Goal: Book appointment/travel/reservation

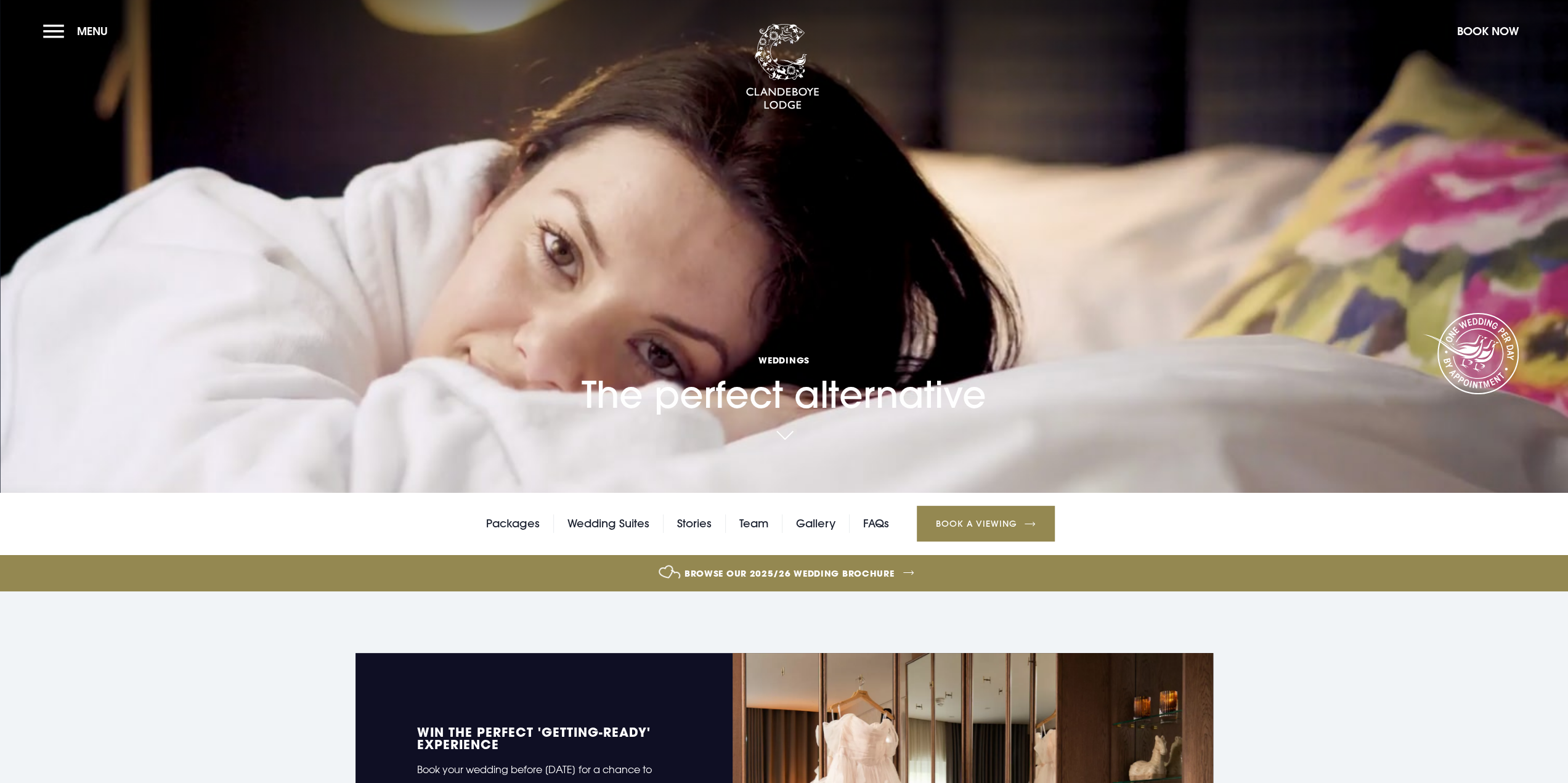
drag, startPoint x: 1327, startPoint y: 632, endPoint x: 1335, endPoint y: 218, distance: 414.1
click at [510, 527] on link "Packages" at bounding box center [513, 524] width 53 height 19
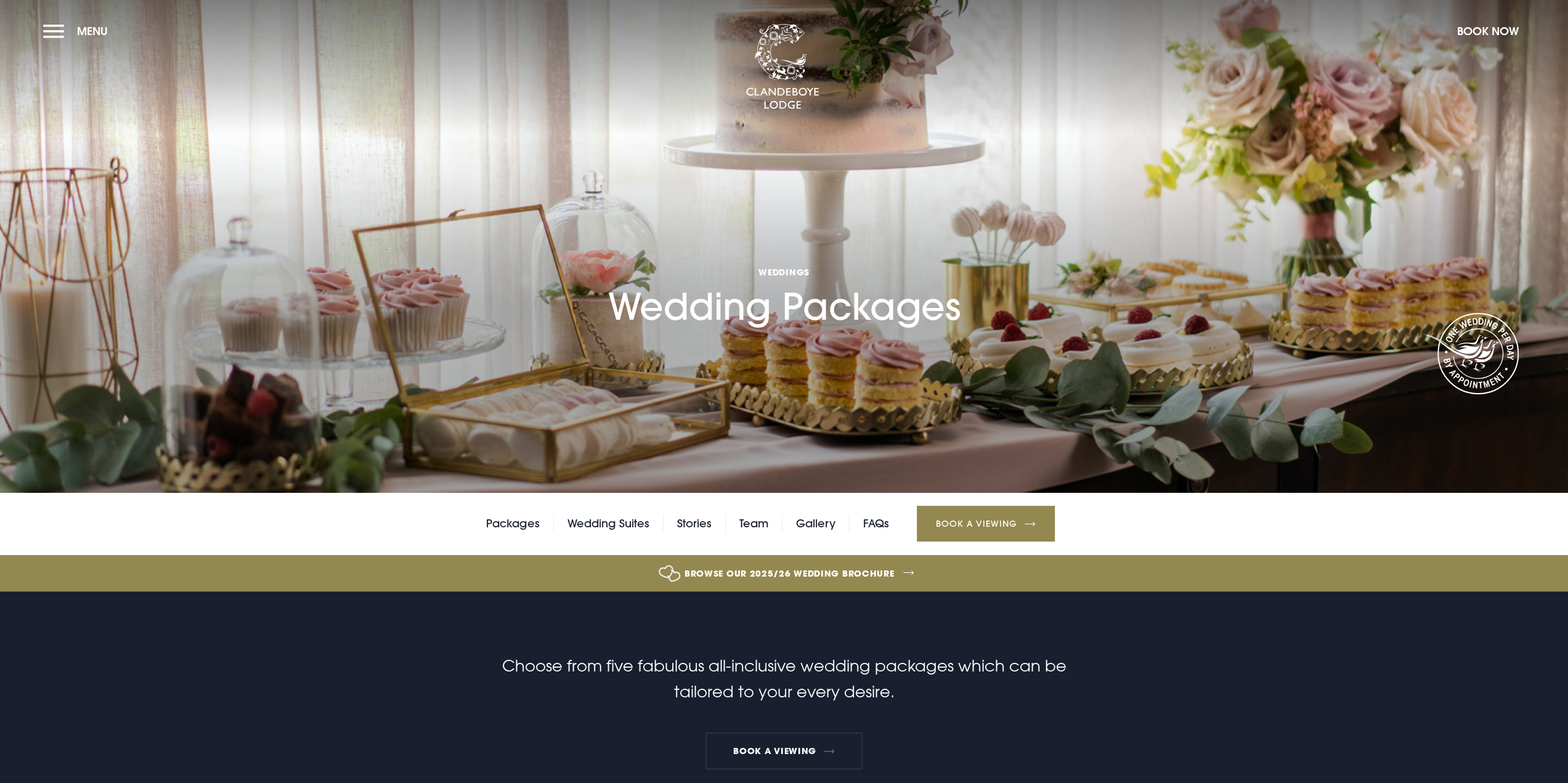
click at [823, 576] on link "Browse our 2025/26 wedding brochure" at bounding box center [790, 573] width 3346 height 46
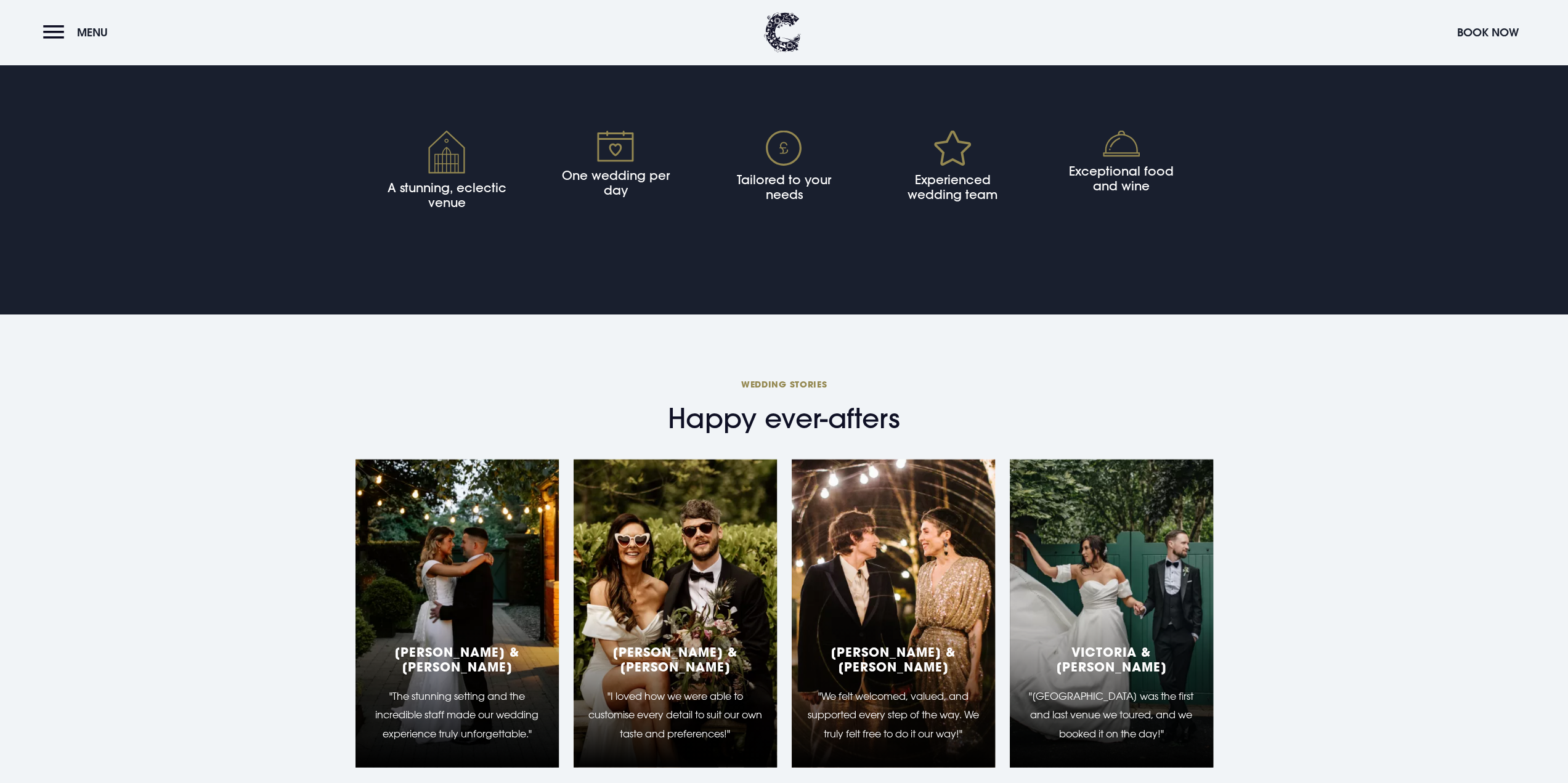
scroll to position [3019, 0]
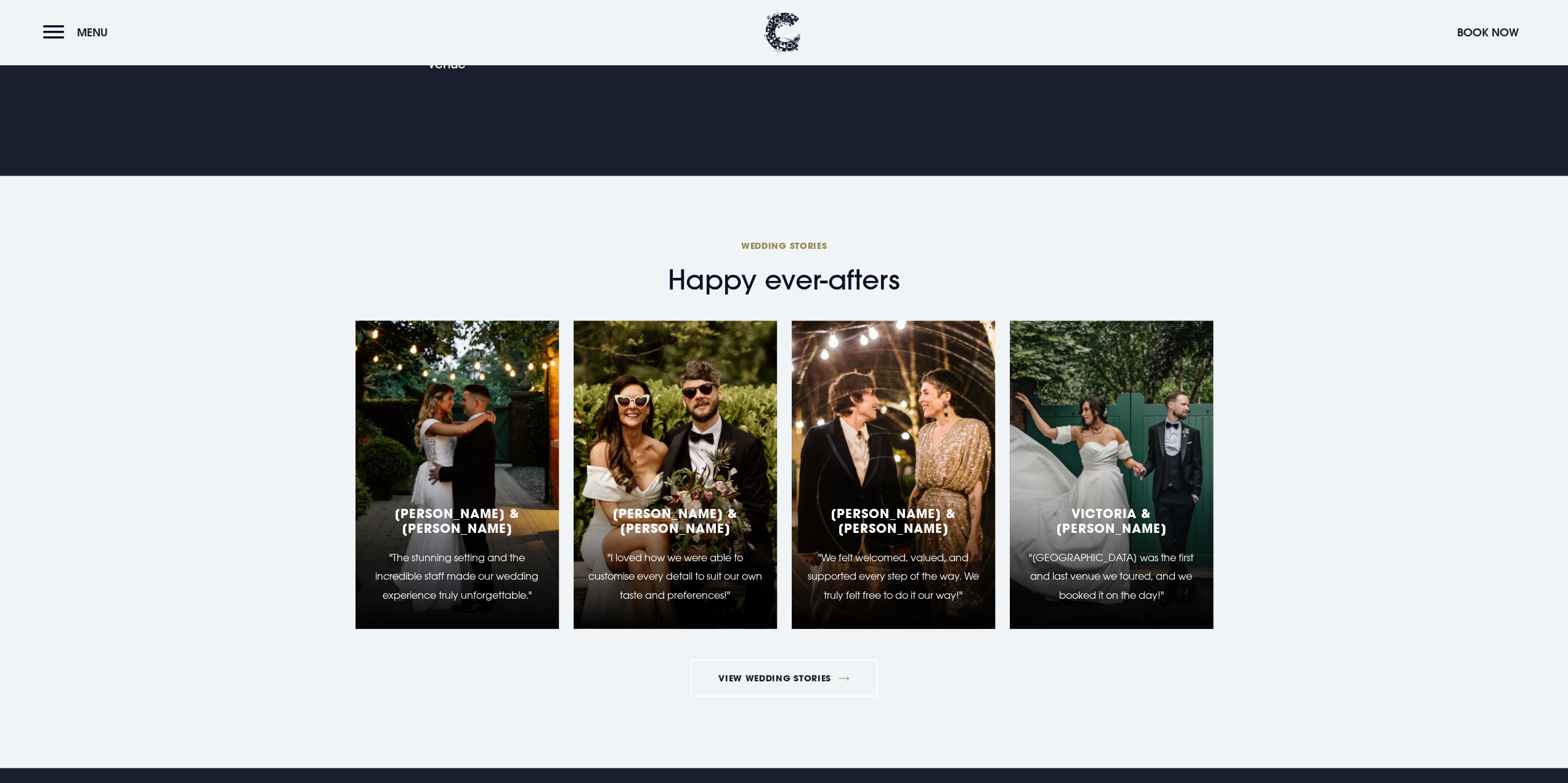
click at [468, 491] on div "Beth & Peter "The stunning setting and the incredible staff made our wedding ex…" at bounding box center [457, 475] width 203 height 308
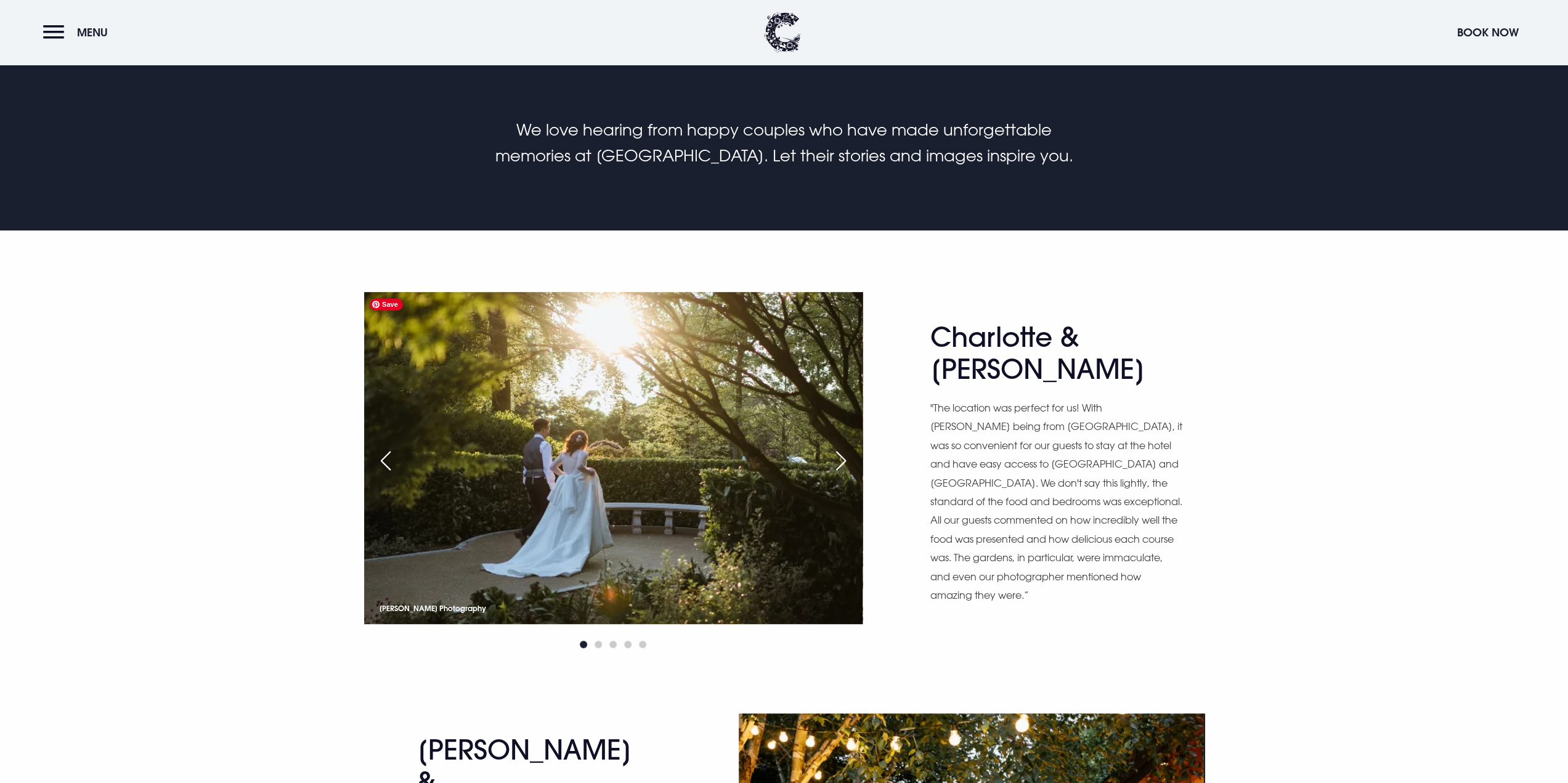
scroll to position [554, 0]
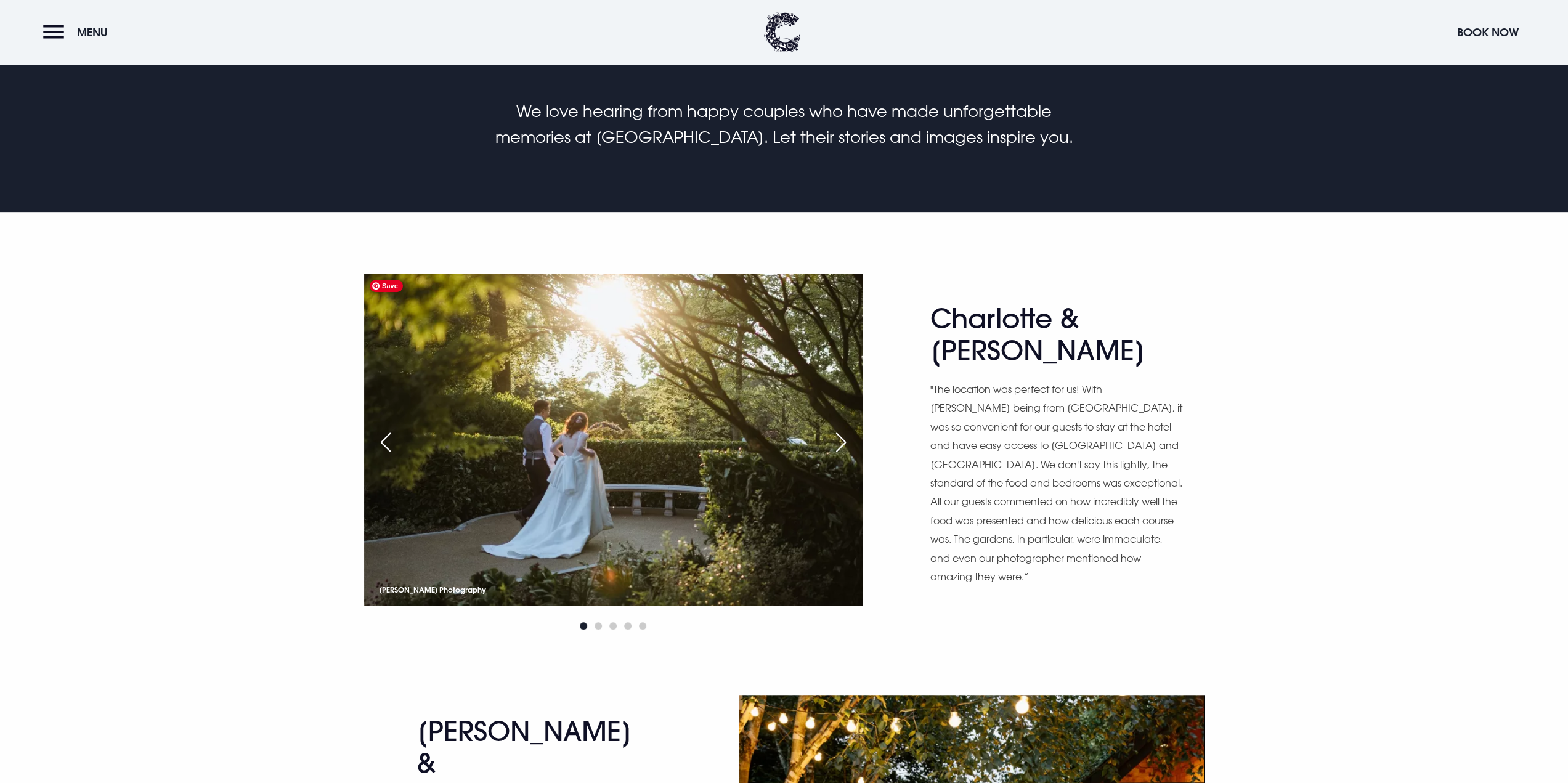
click at [845, 445] on div "Next slide" at bounding box center [841, 442] width 31 height 27
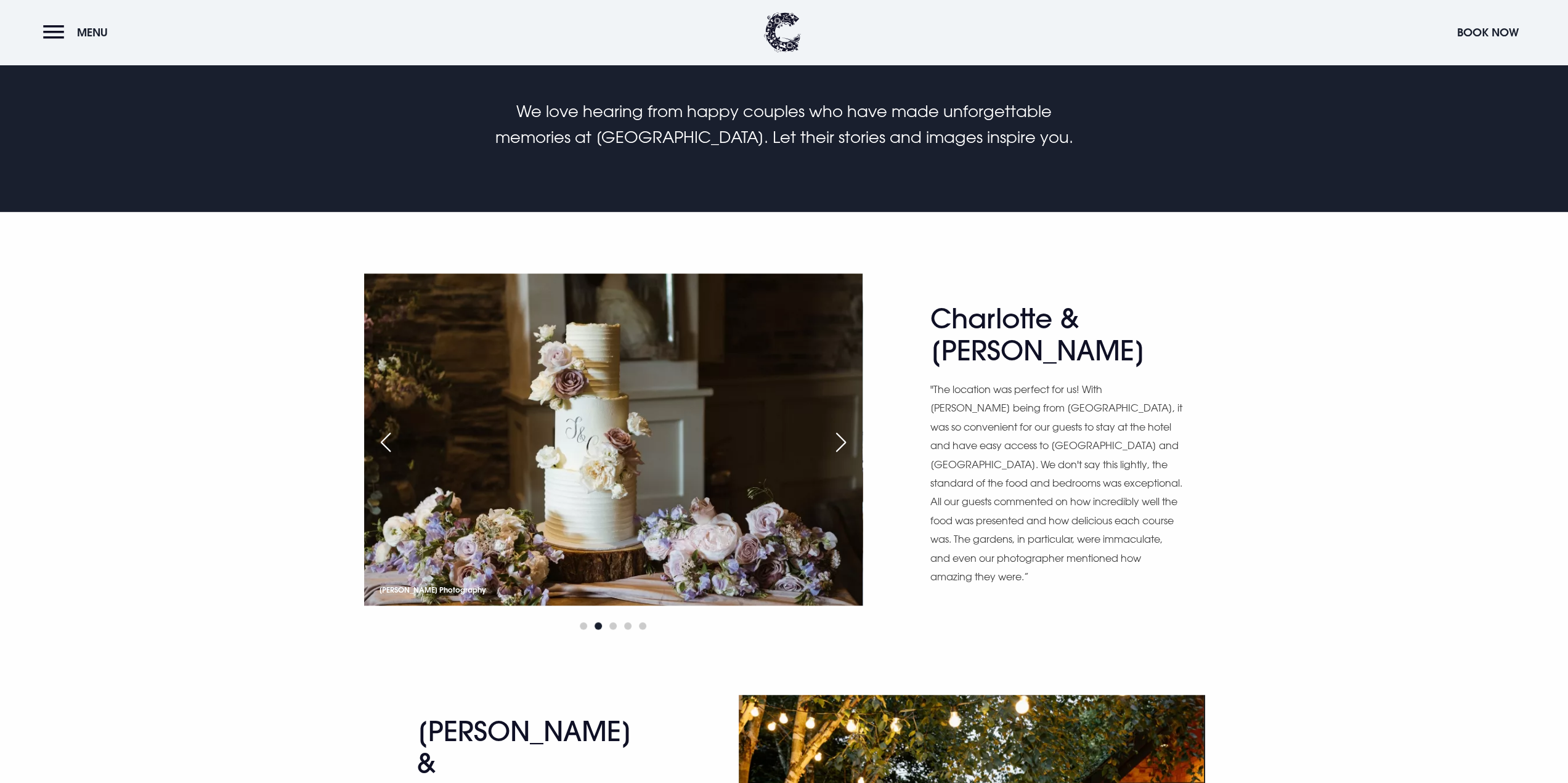
click at [845, 445] on div "Next slide" at bounding box center [841, 442] width 31 height 27
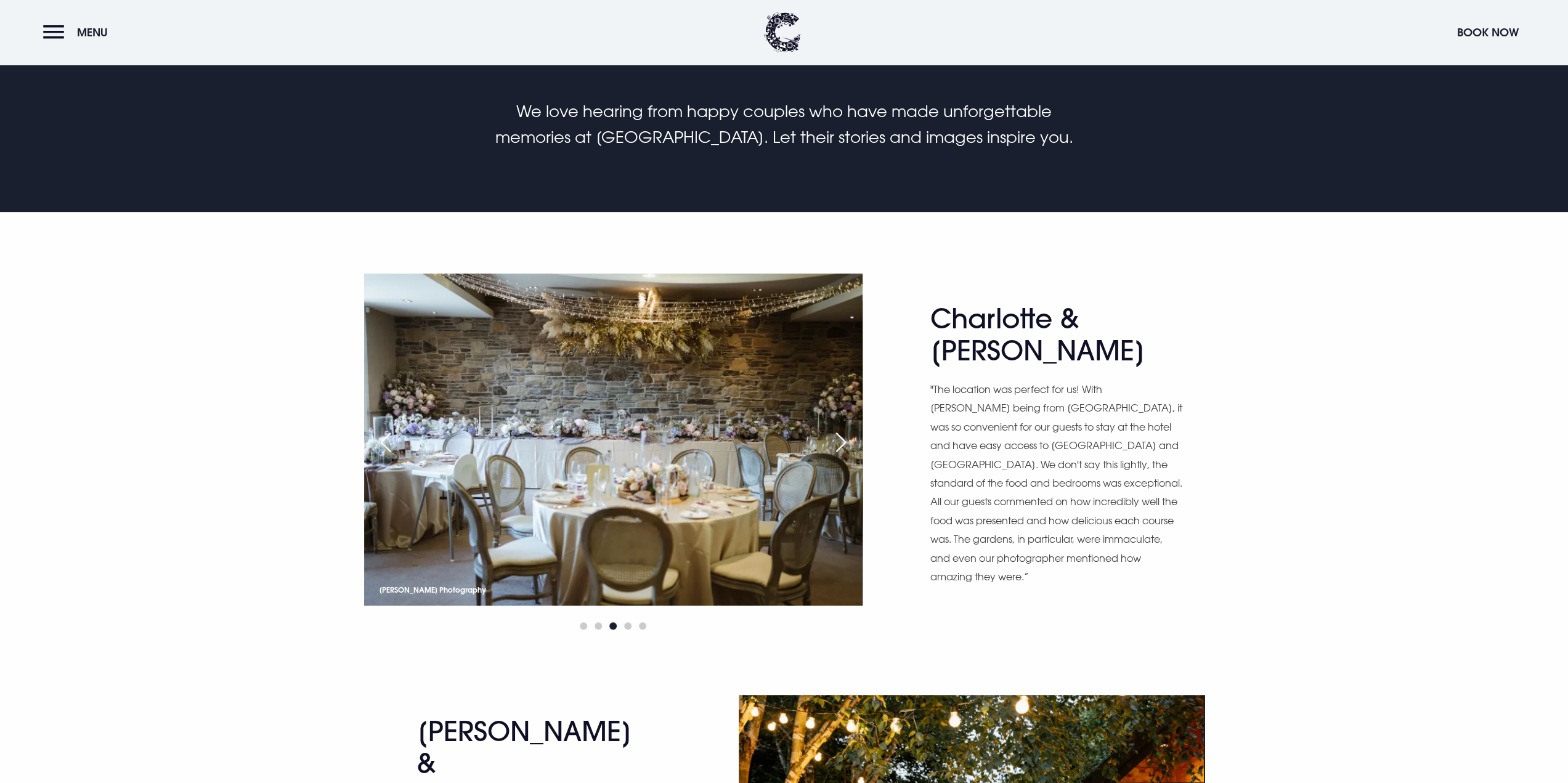
click at [844, 443] on div "Next slide" at bounding box center [841, 442] width 31 height 27
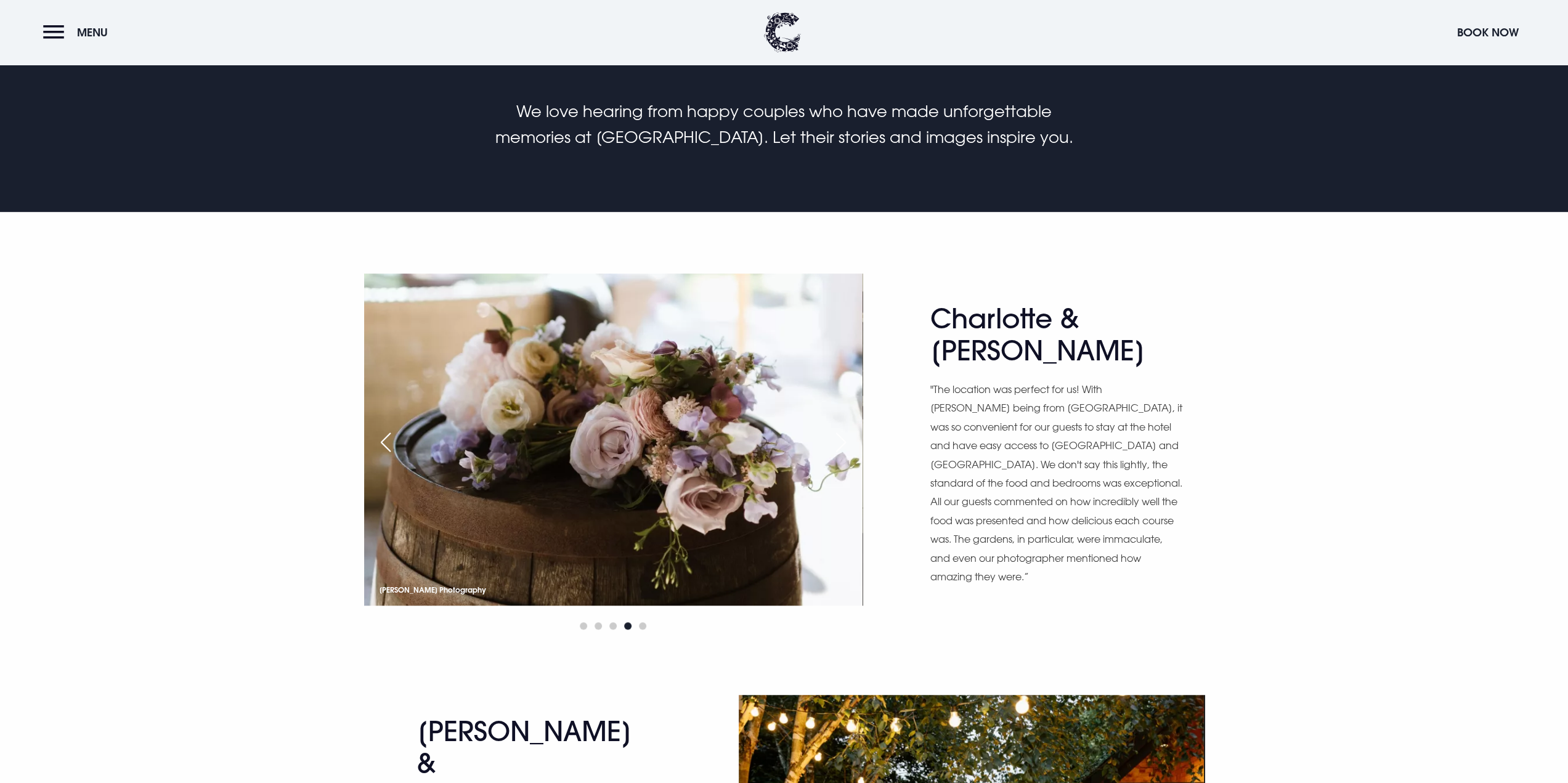
click at [844, 443] on div "Next slide" at bounding box center [841, 442] width 31 height 27
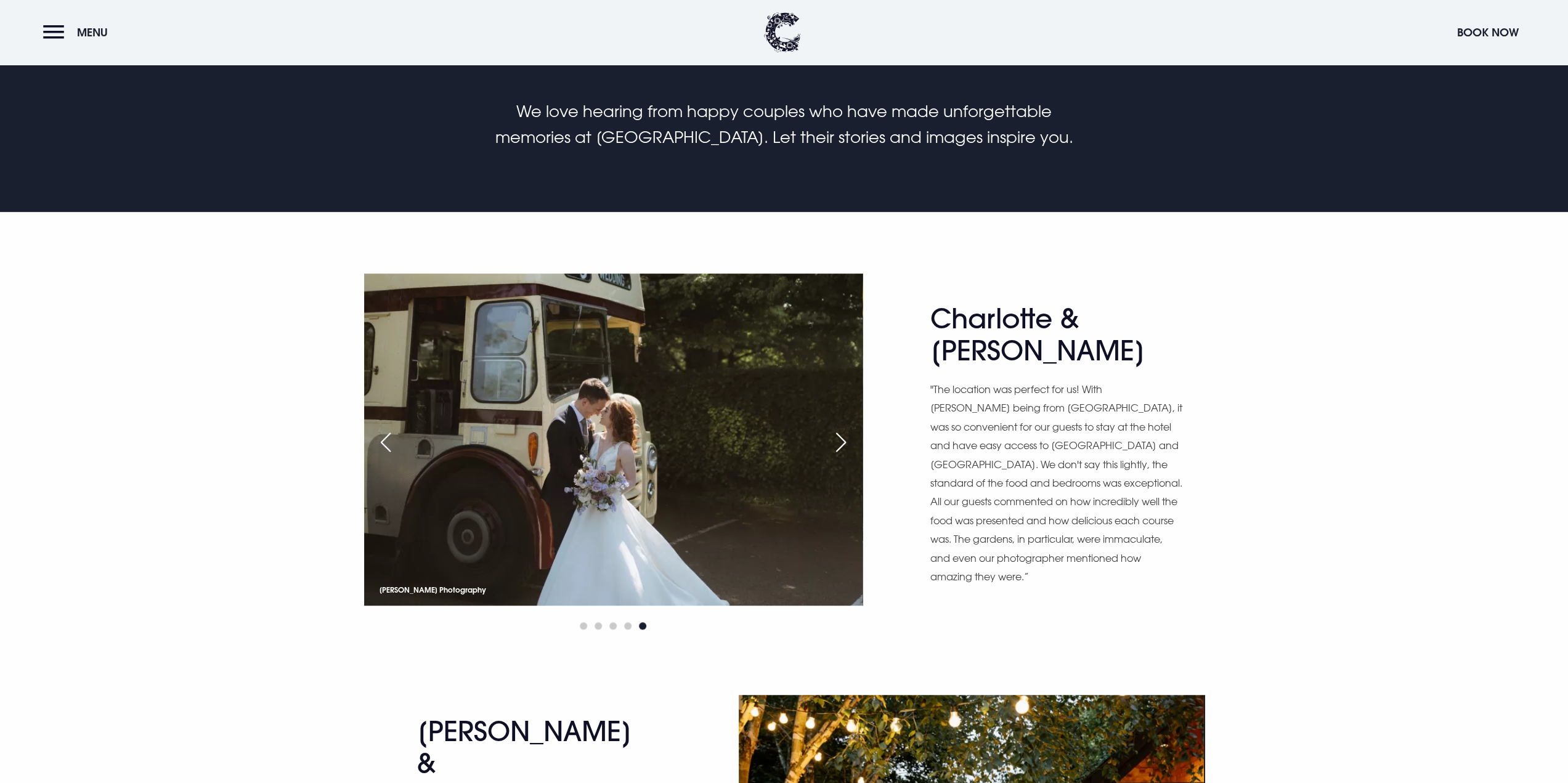
click at [844, 443] on div "Next slide" at bounding box center [841, 442] width 31 height 27
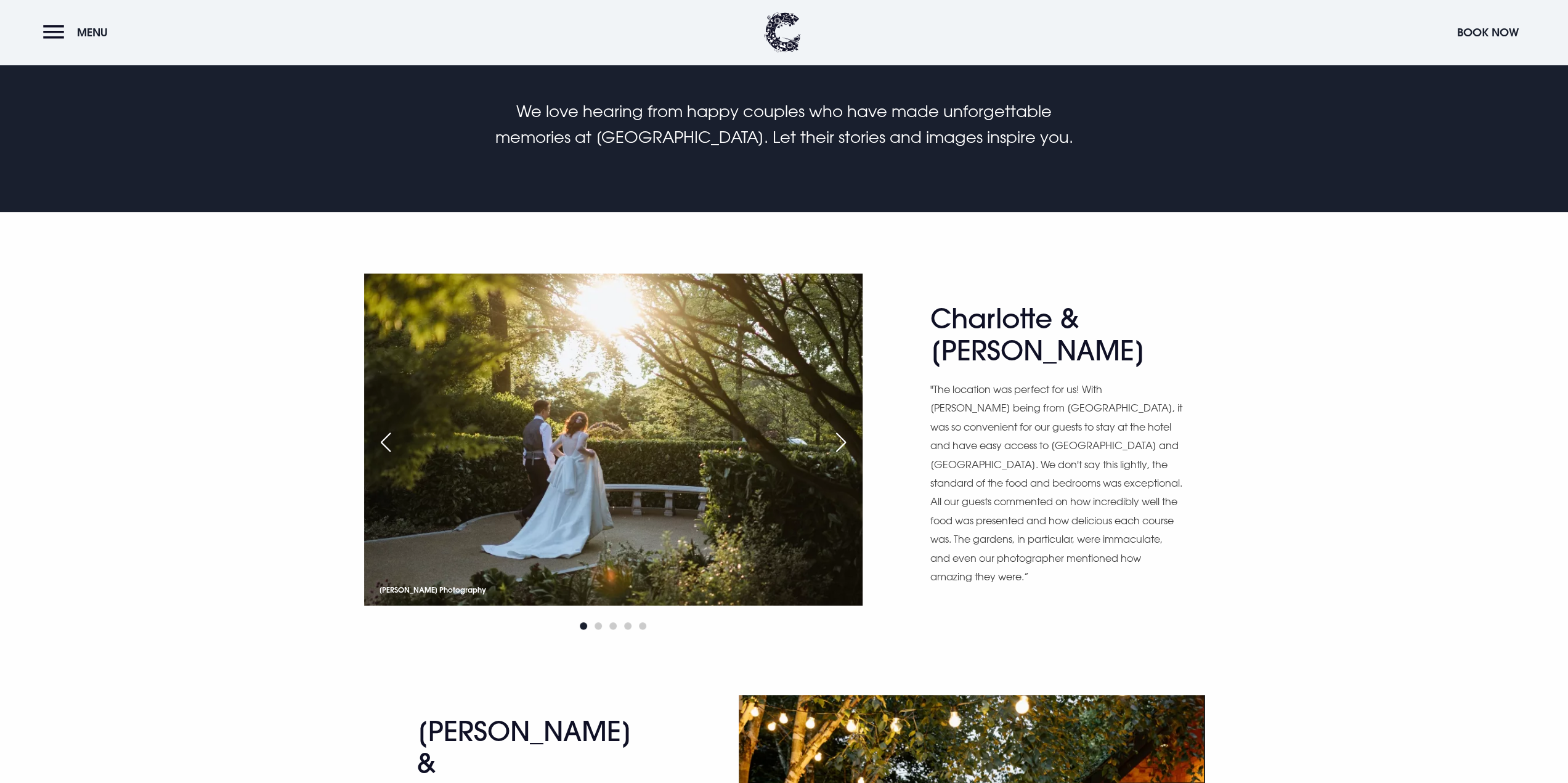
click at [844, 443] on div "Next slide" at bounding box center [841, 442] width 31 height 27
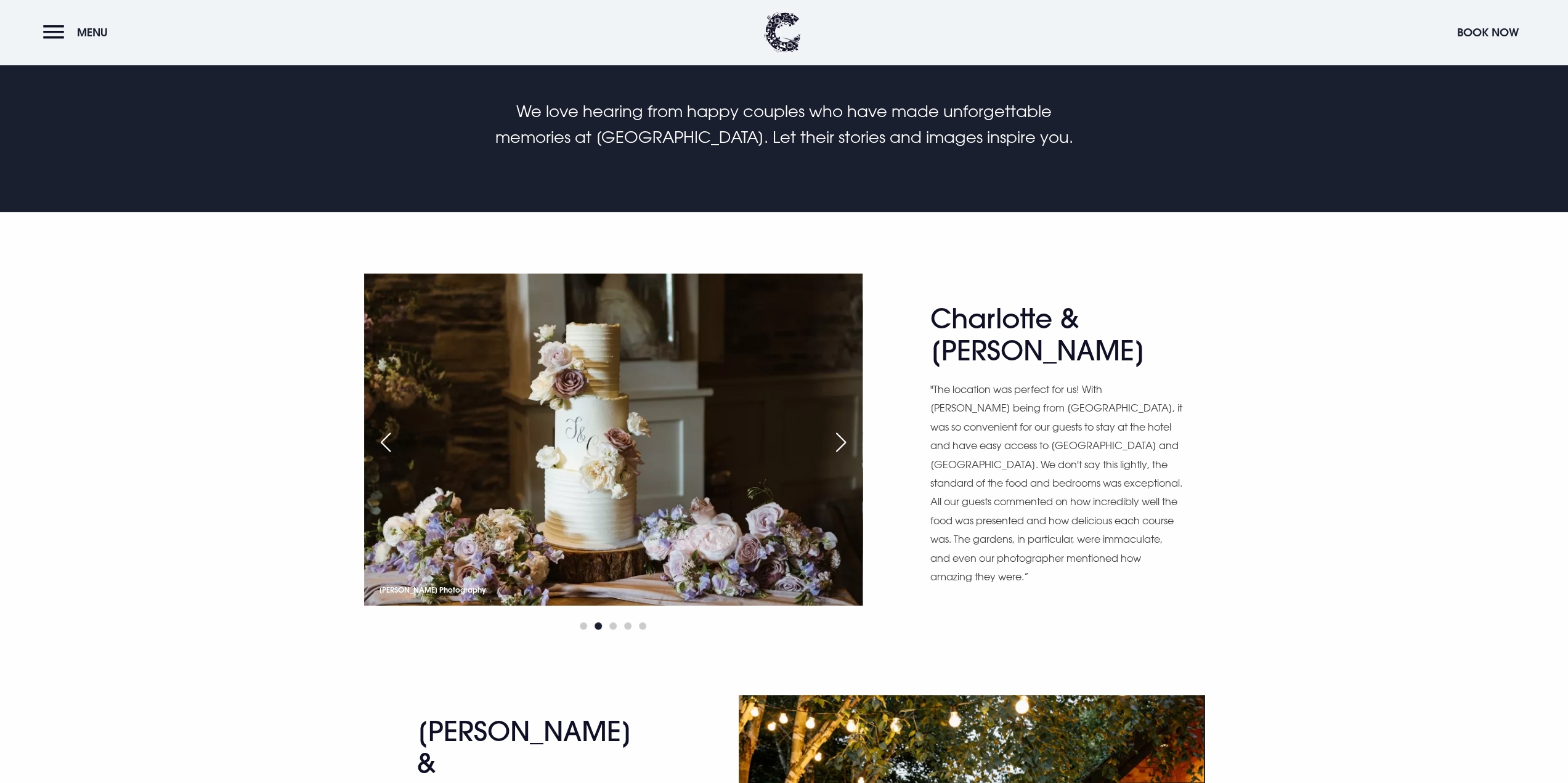
click at [844, 443] on div "Next slide" at bounding box center [841, 442] width 31 height 27
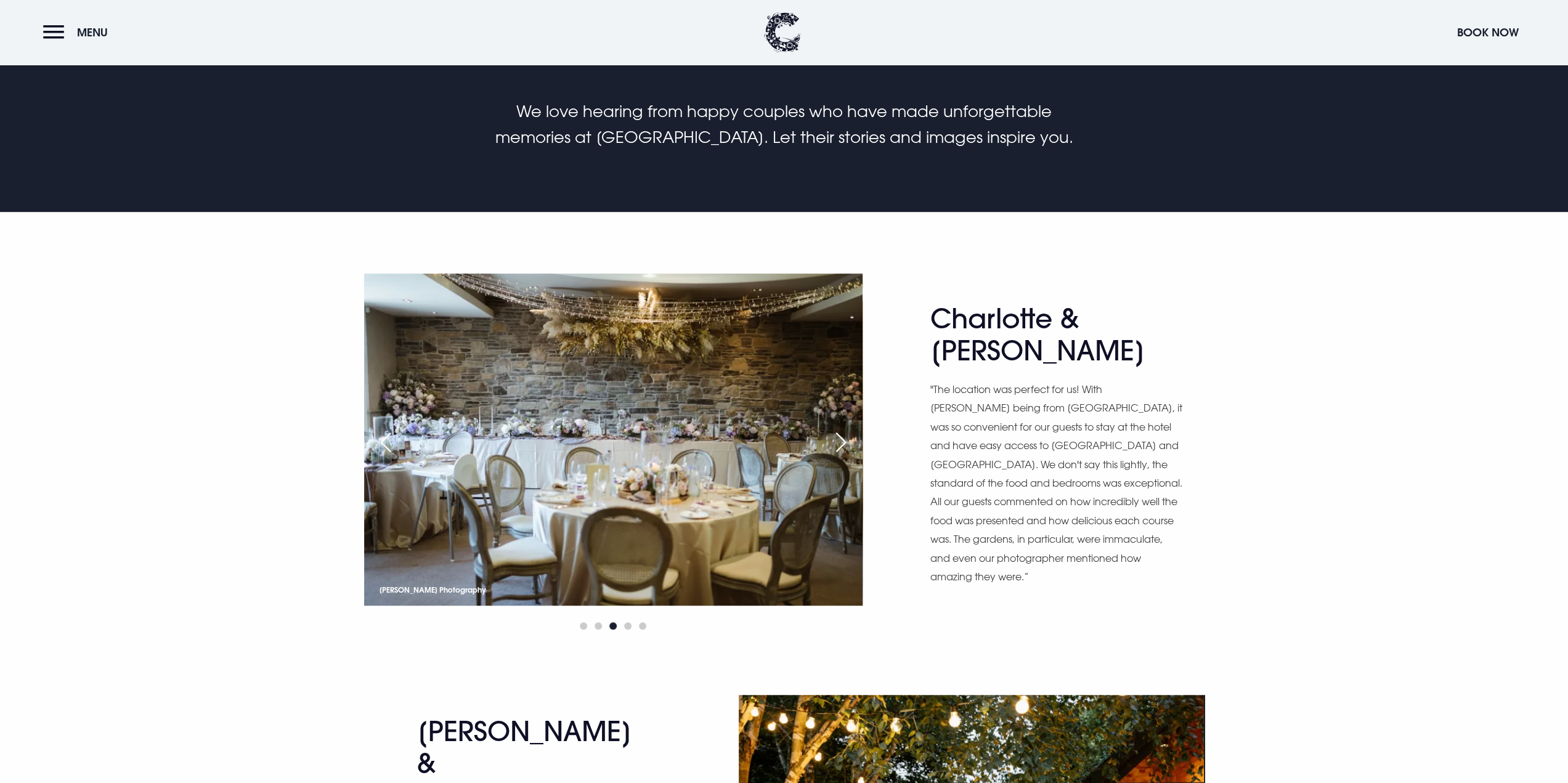
click at [844, 443] on div "Next slide" at bounding box center [841, 442] width 31 height 27
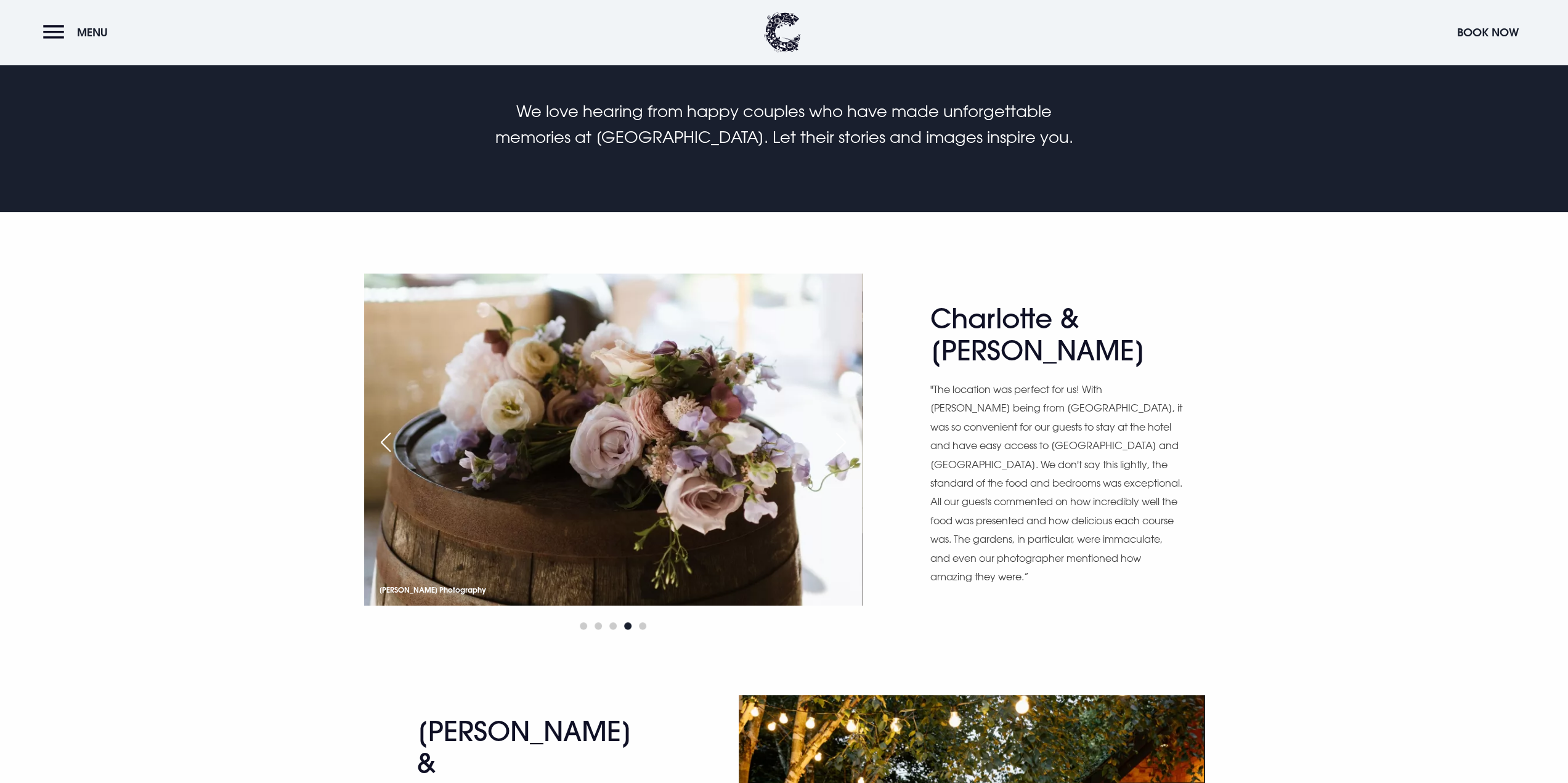
click at [844, 443] on div "Next slide" at bounding box center [841, 442] width 31 height 27
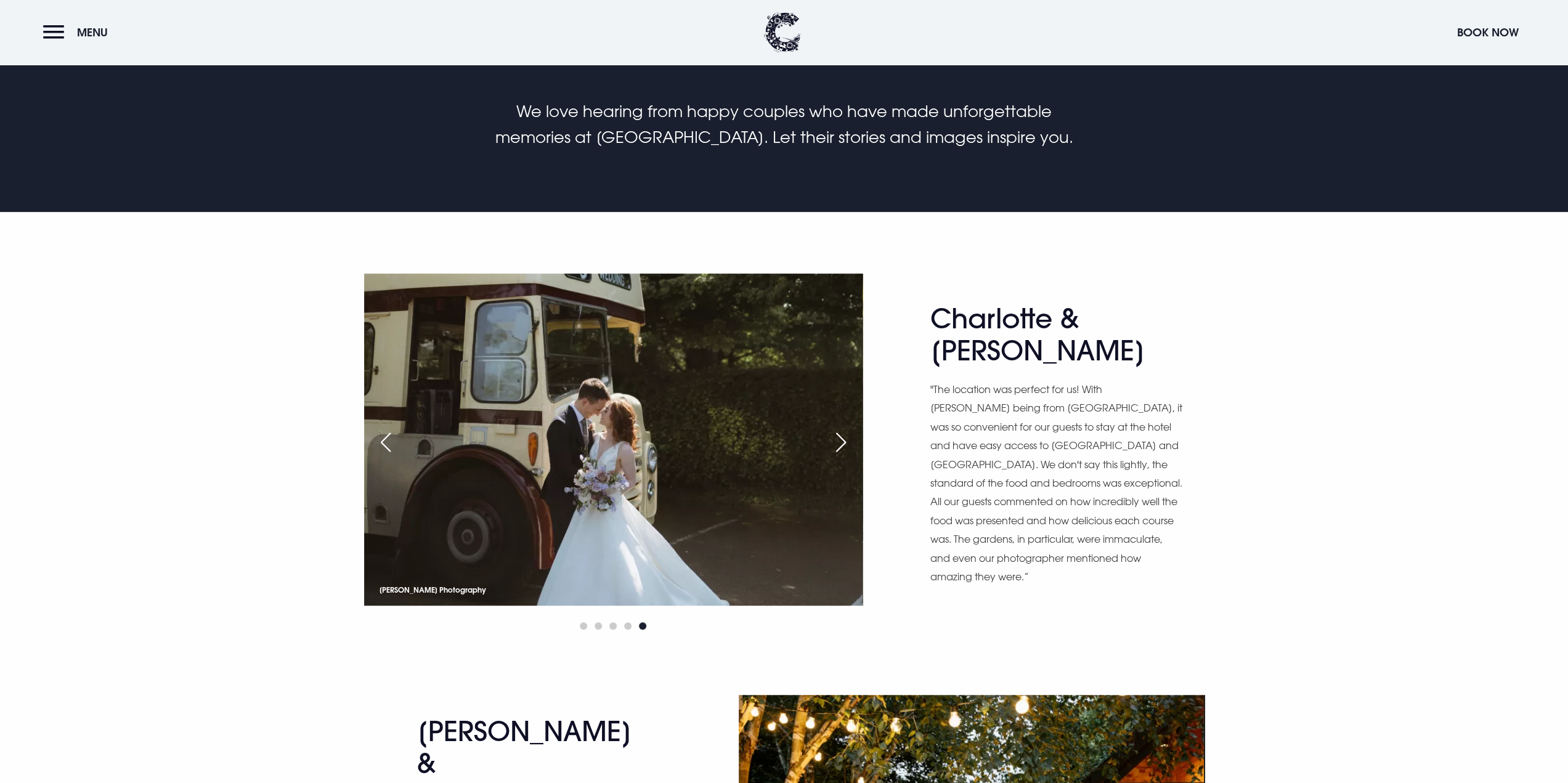
click at [844, 443] on div "Next slide" at bounding box center [841, 442] width 31 height 27
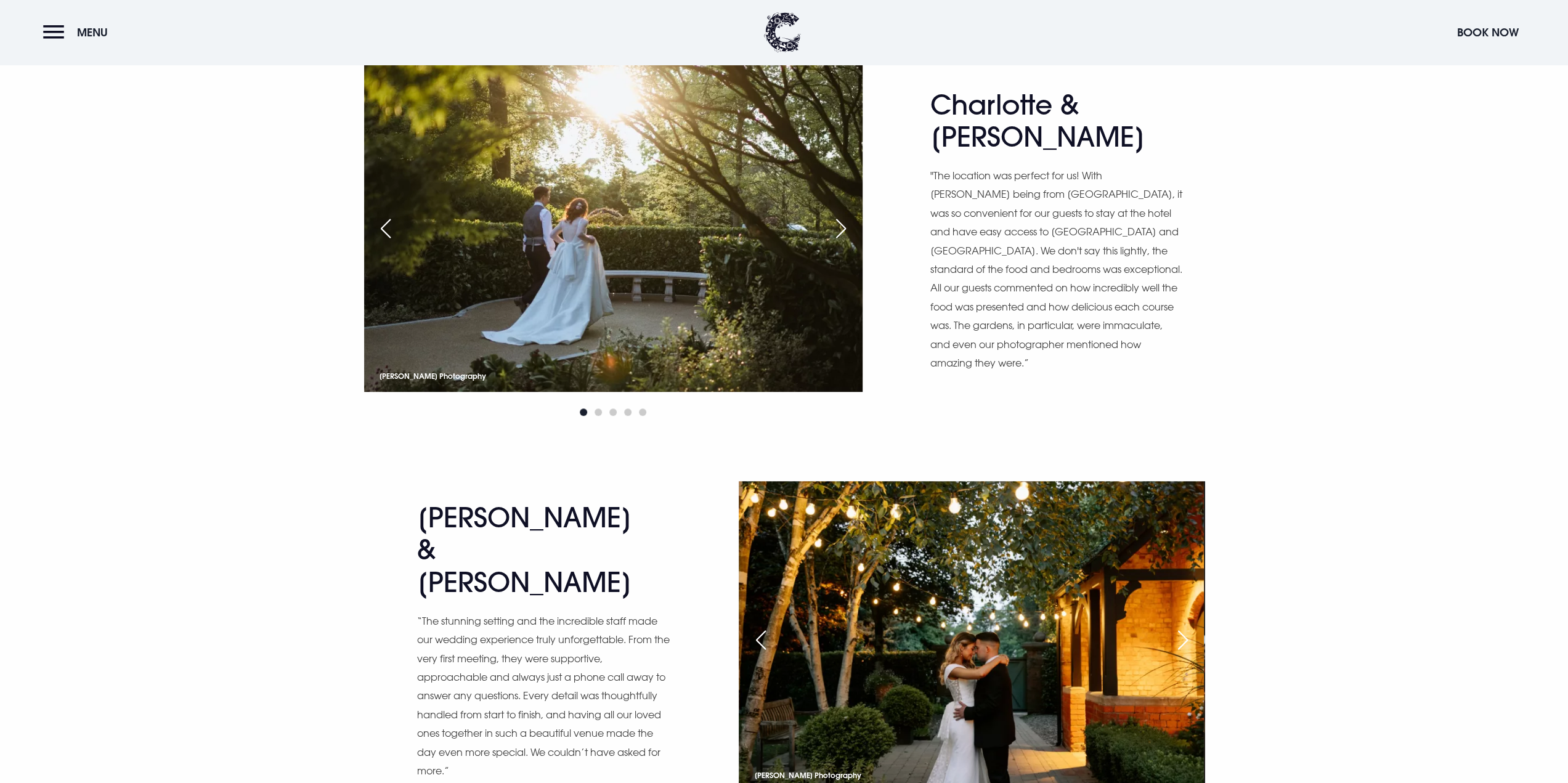
scroll to position [986, 0]
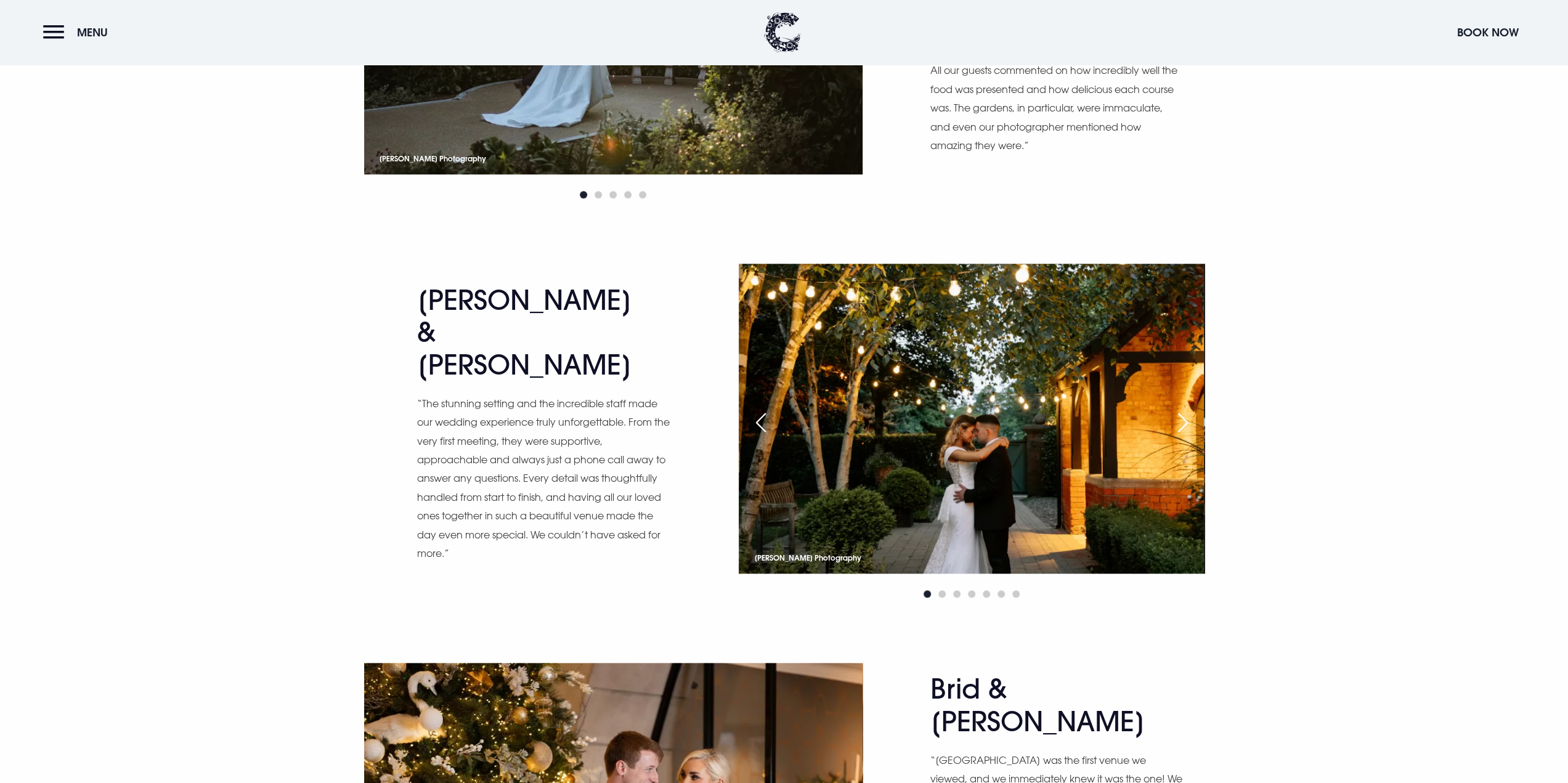
click at [763, 419] on div "Previous slide" at bounding box center [761, 423] width 31 height 27
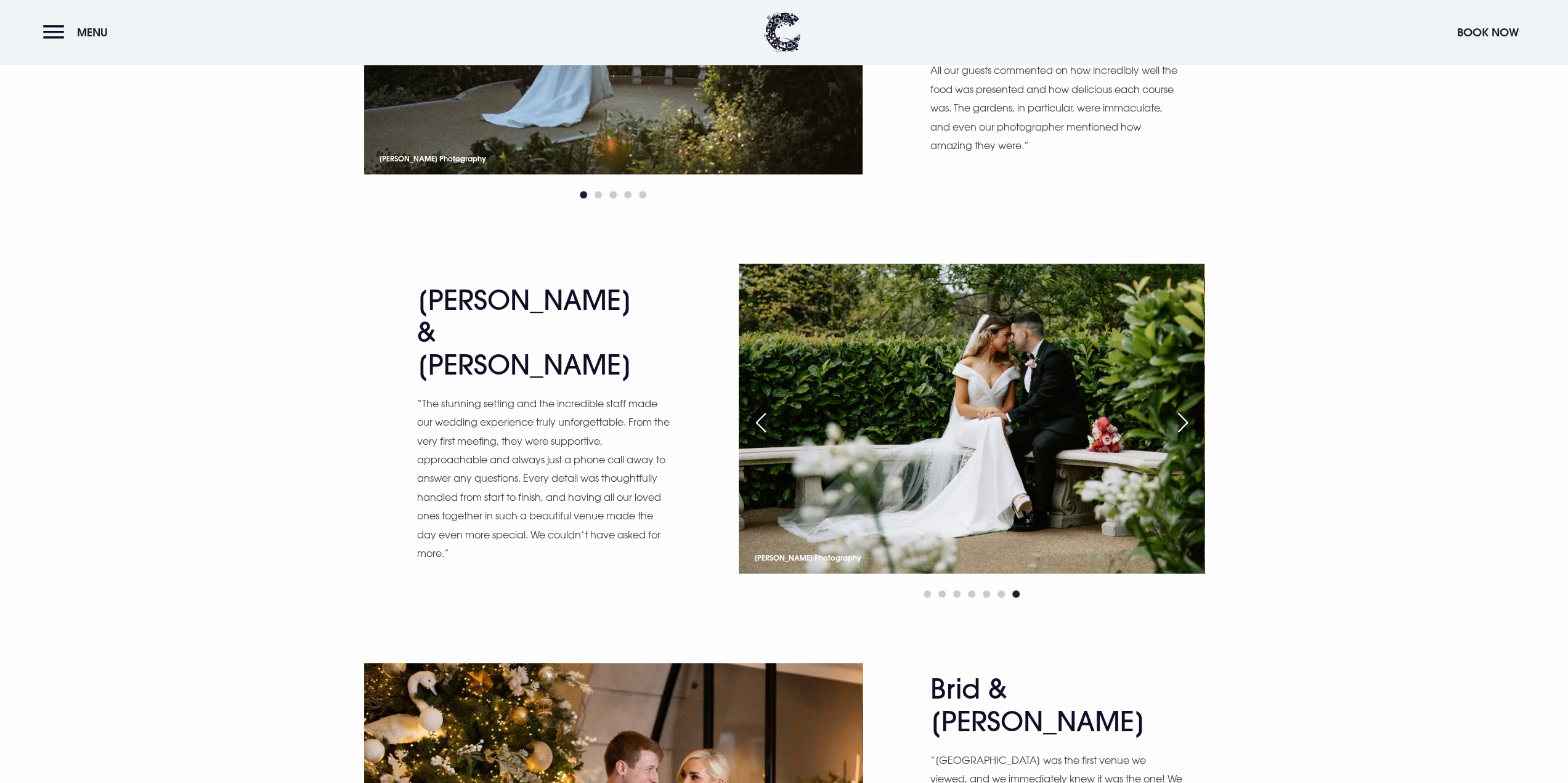
click at [763, 419] on div "Previous slide" at bounding box center [761, 423] width 31 height 27
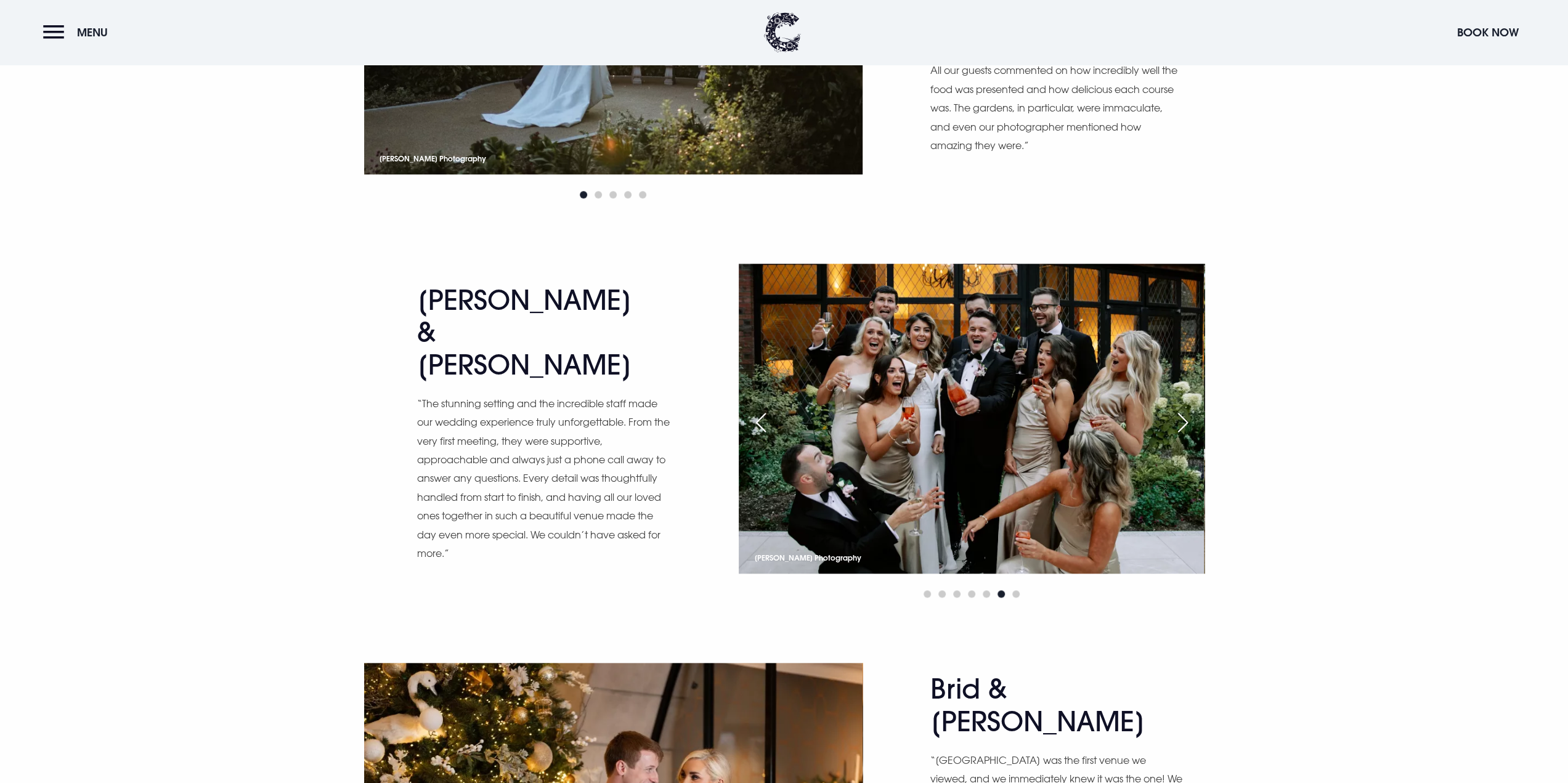
click at [763, 419] on div "Previous slide" at bounding box center [761, 423] width 31 height 27
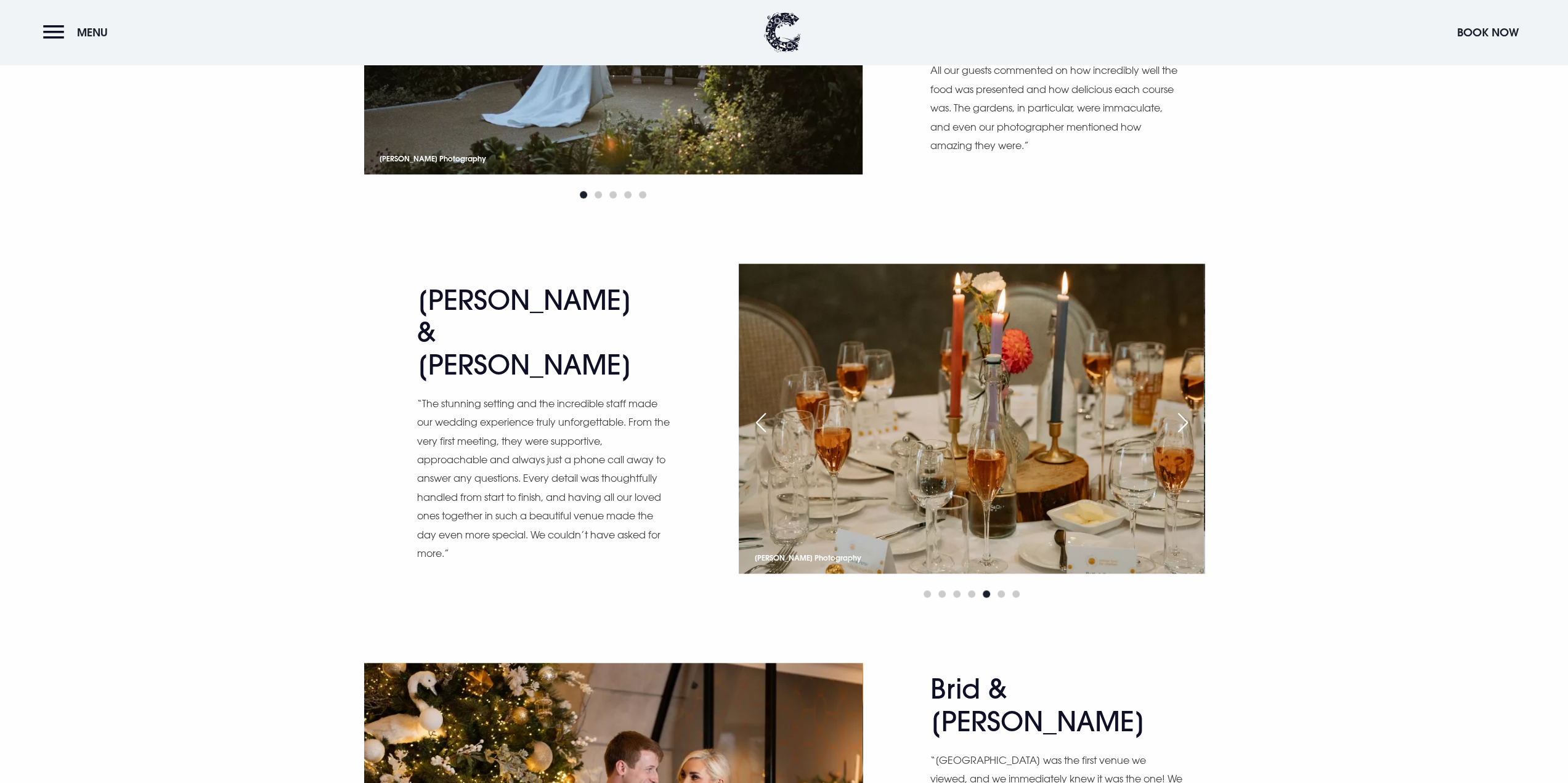
click at [763, 419] on div "Previous slide" at bounding box center [761, 423] width 31 height 27
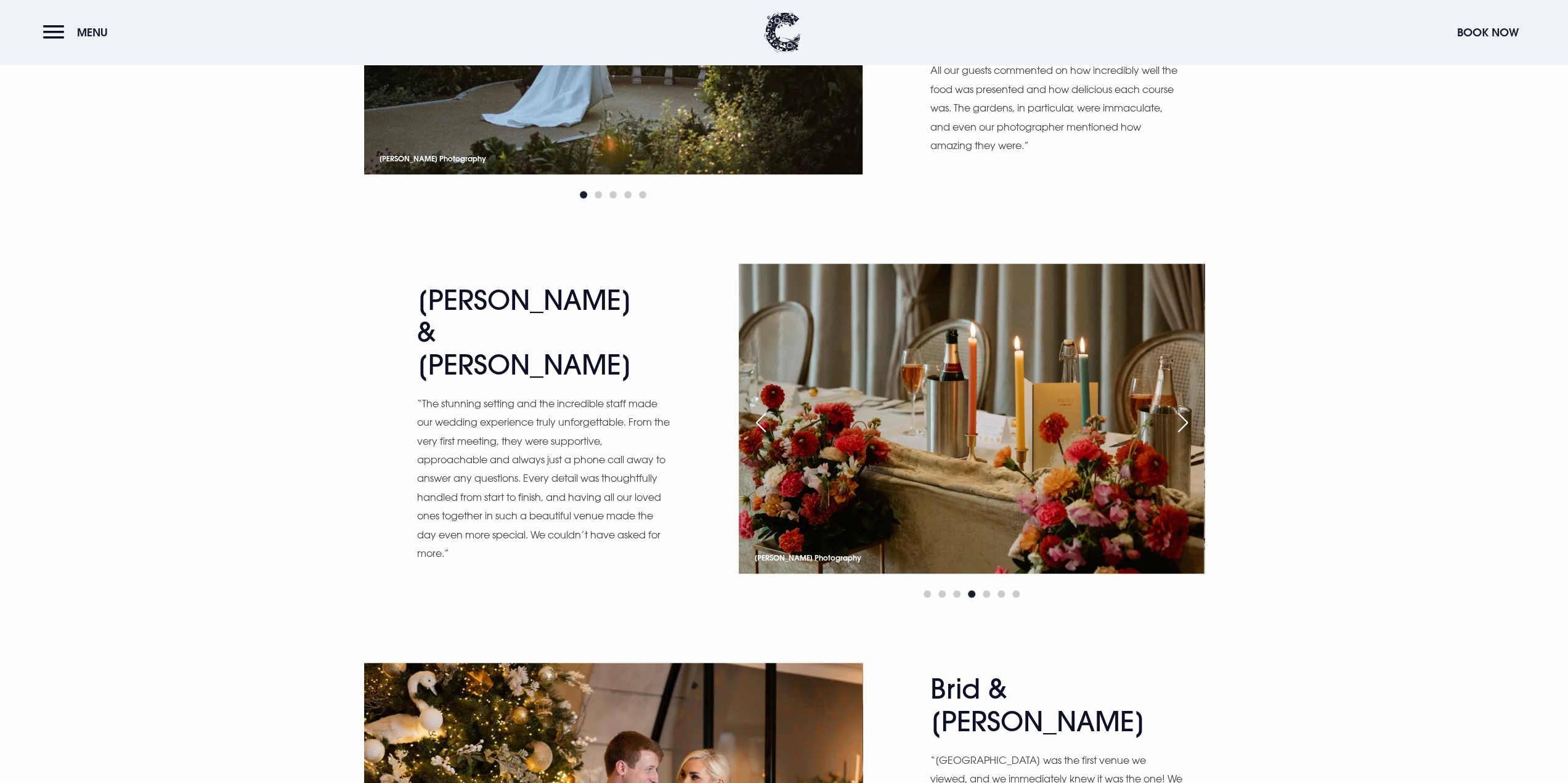
click at [763, 419] on div "Previous slide" at bounding box center [761, 423] width 31 height 27
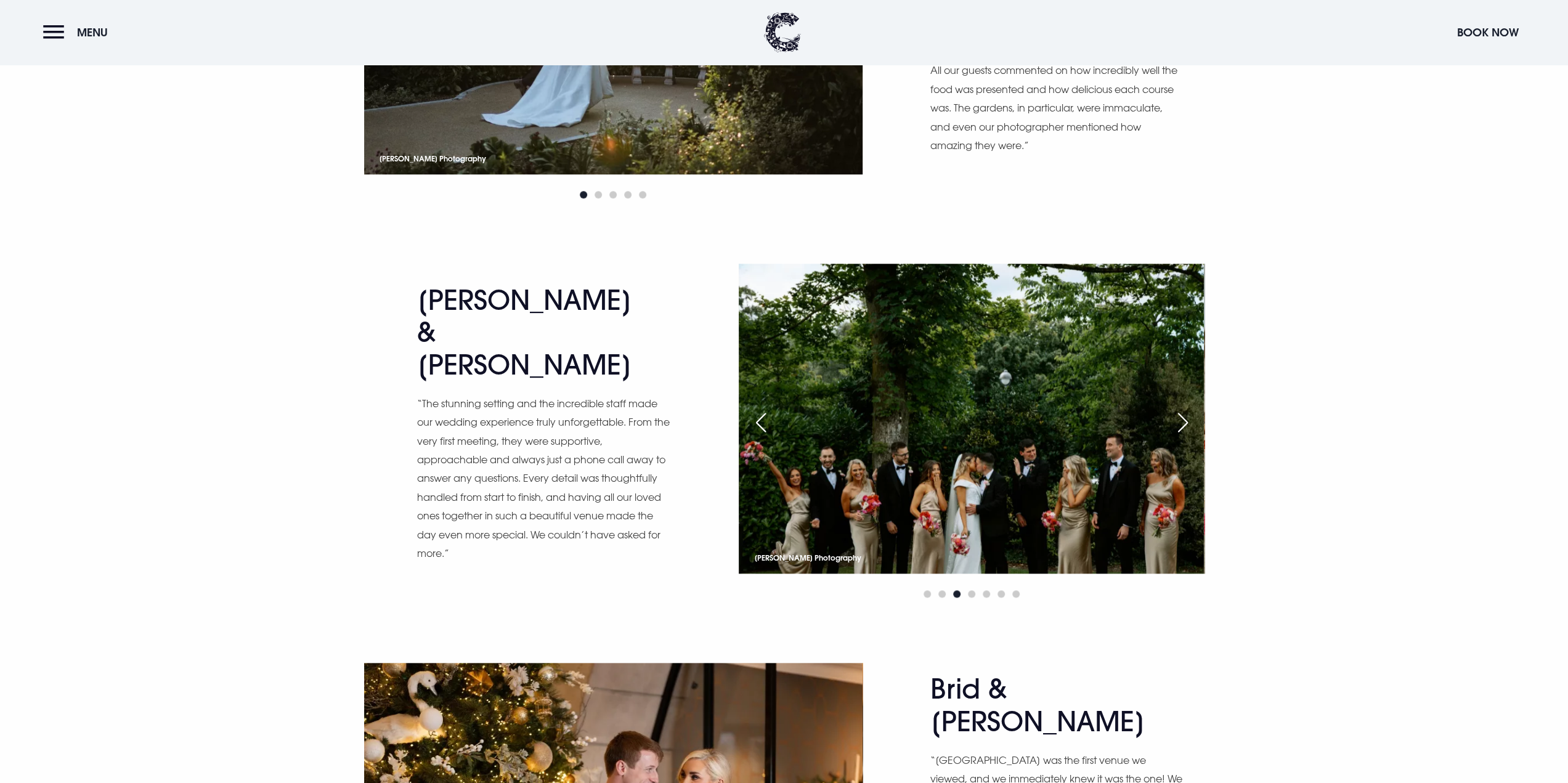
click at [763, 419] on div "Previous slide" at bounding box center [761, 423] width 31 height 27
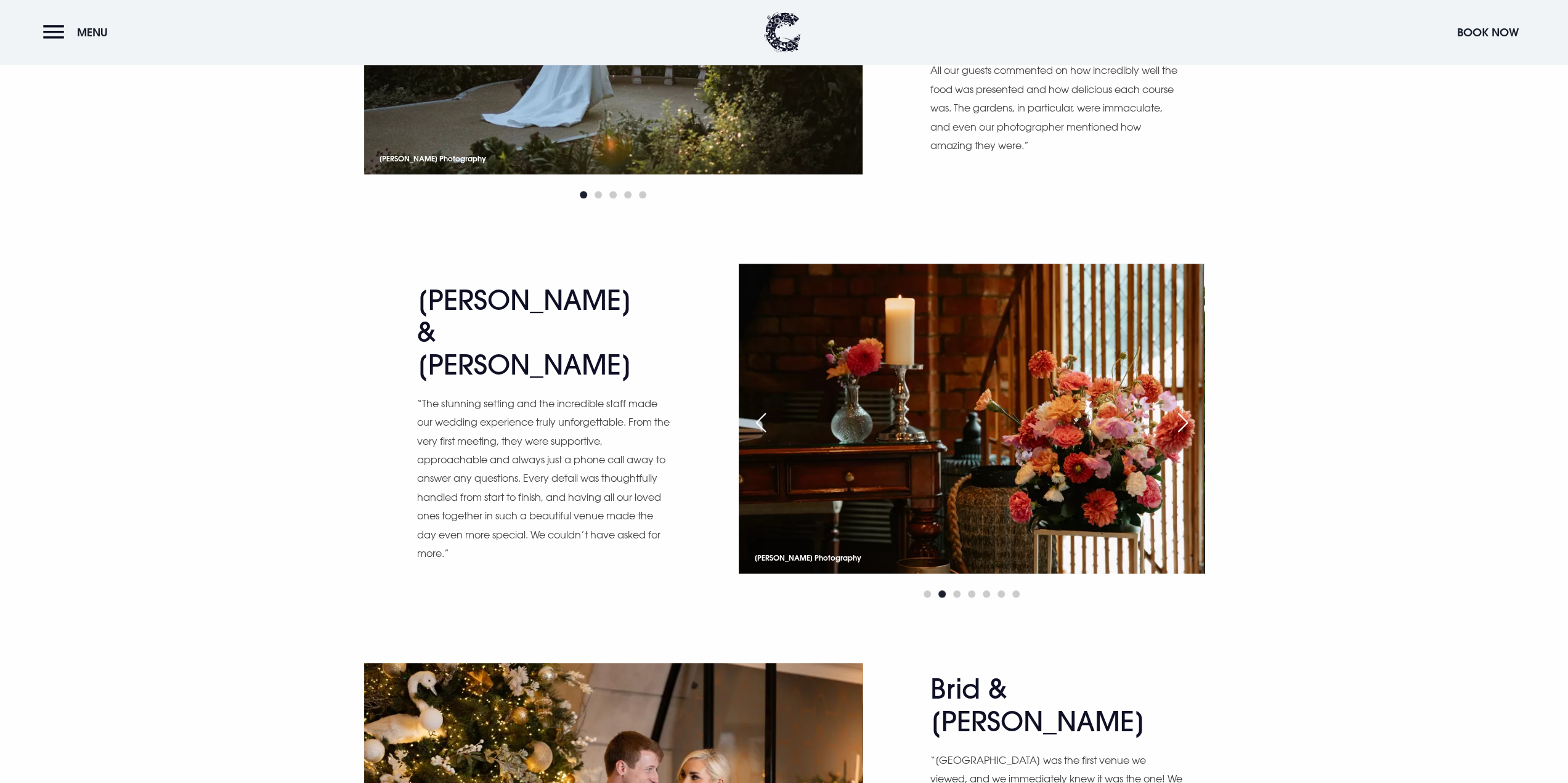
click at [763, 419] on div "Previous slide" at bounding box center [761, 423] width 31 height 27
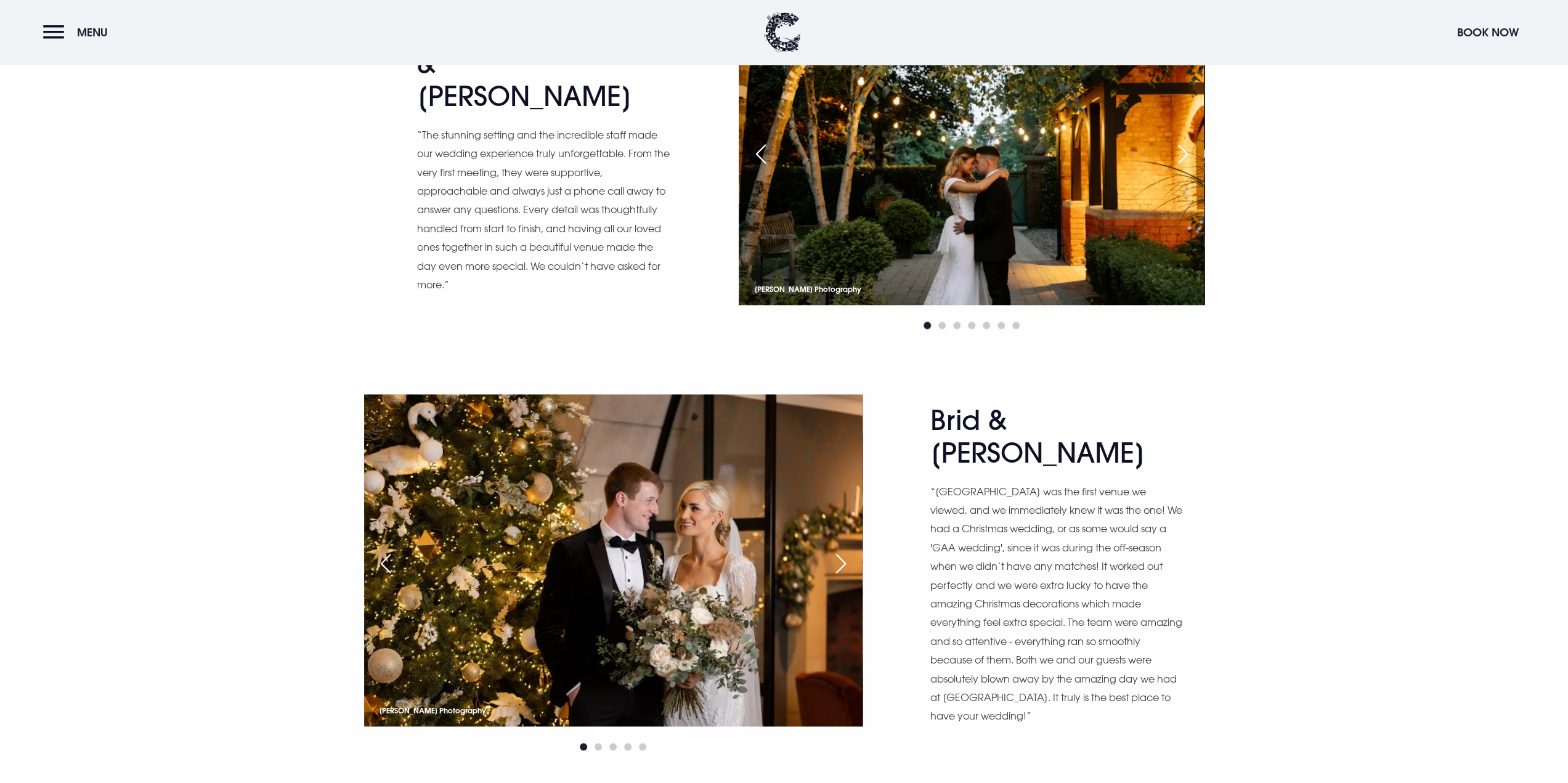
scroll to position [1355, 0]
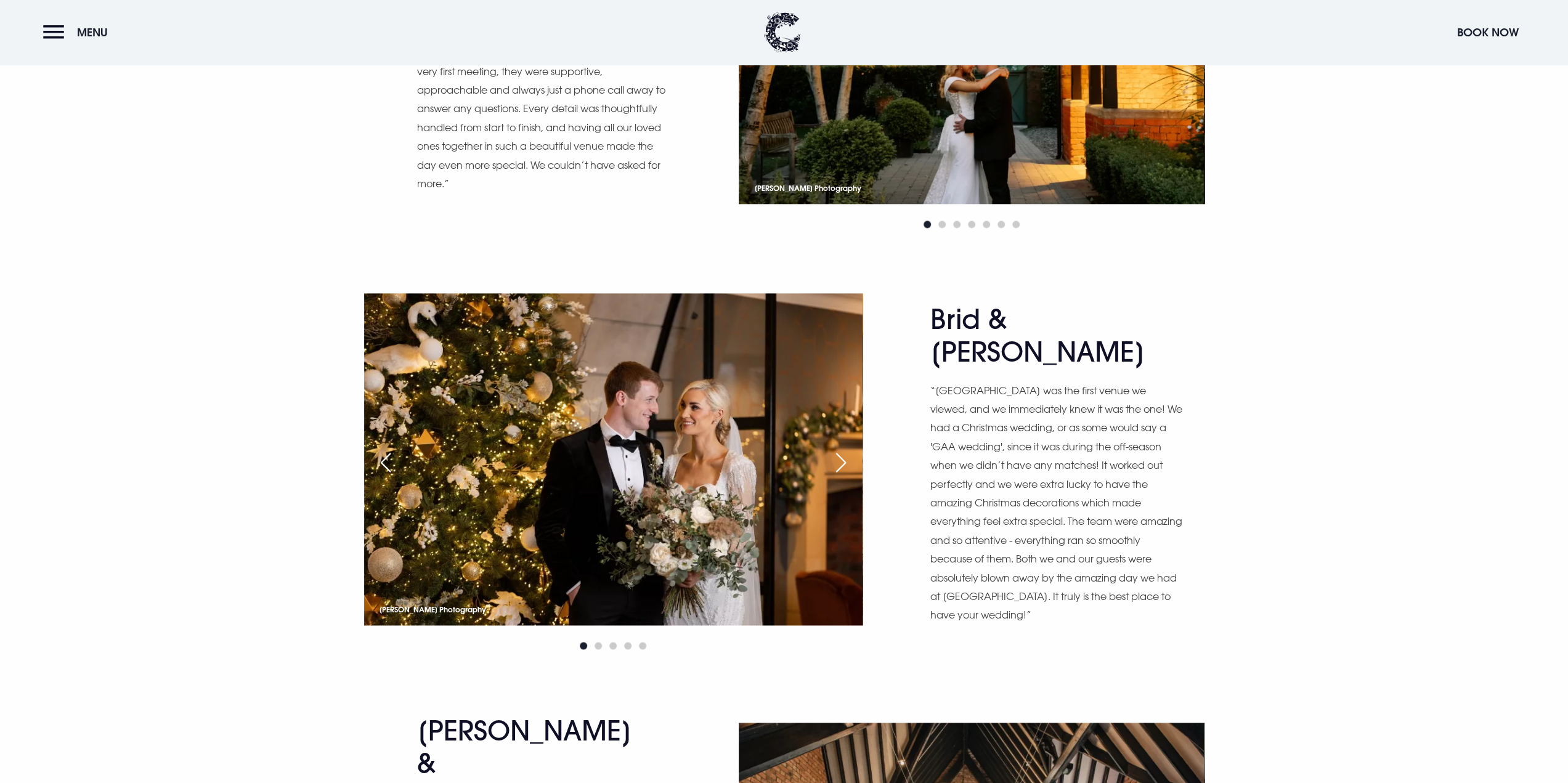
click at [842, 465] on div "Next slide" at bounding box center [841, 463] width 31 height 27
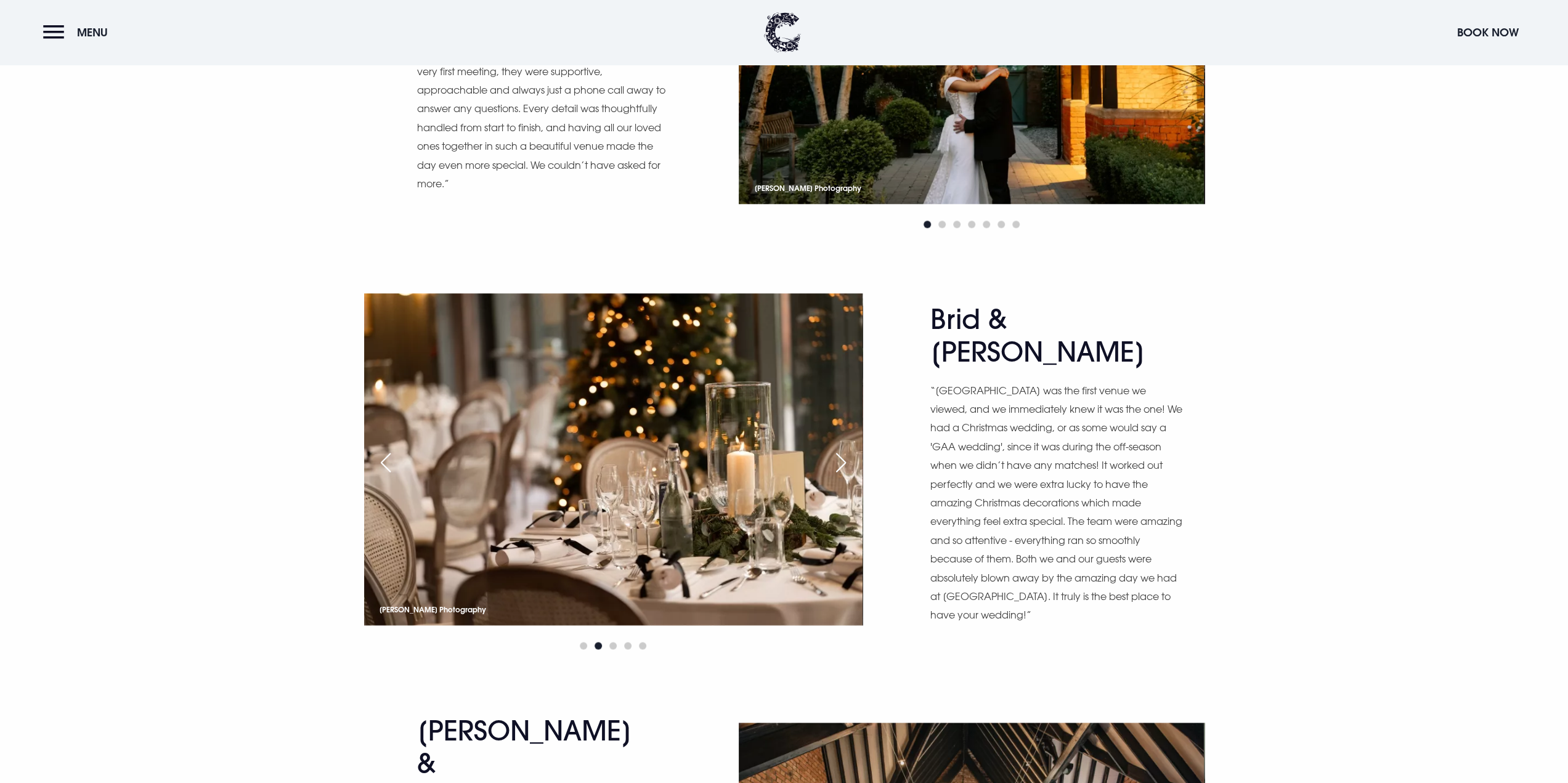
click at [842, 465] on div "Next slide" at bounding box center [841, 463] width 31 height 27
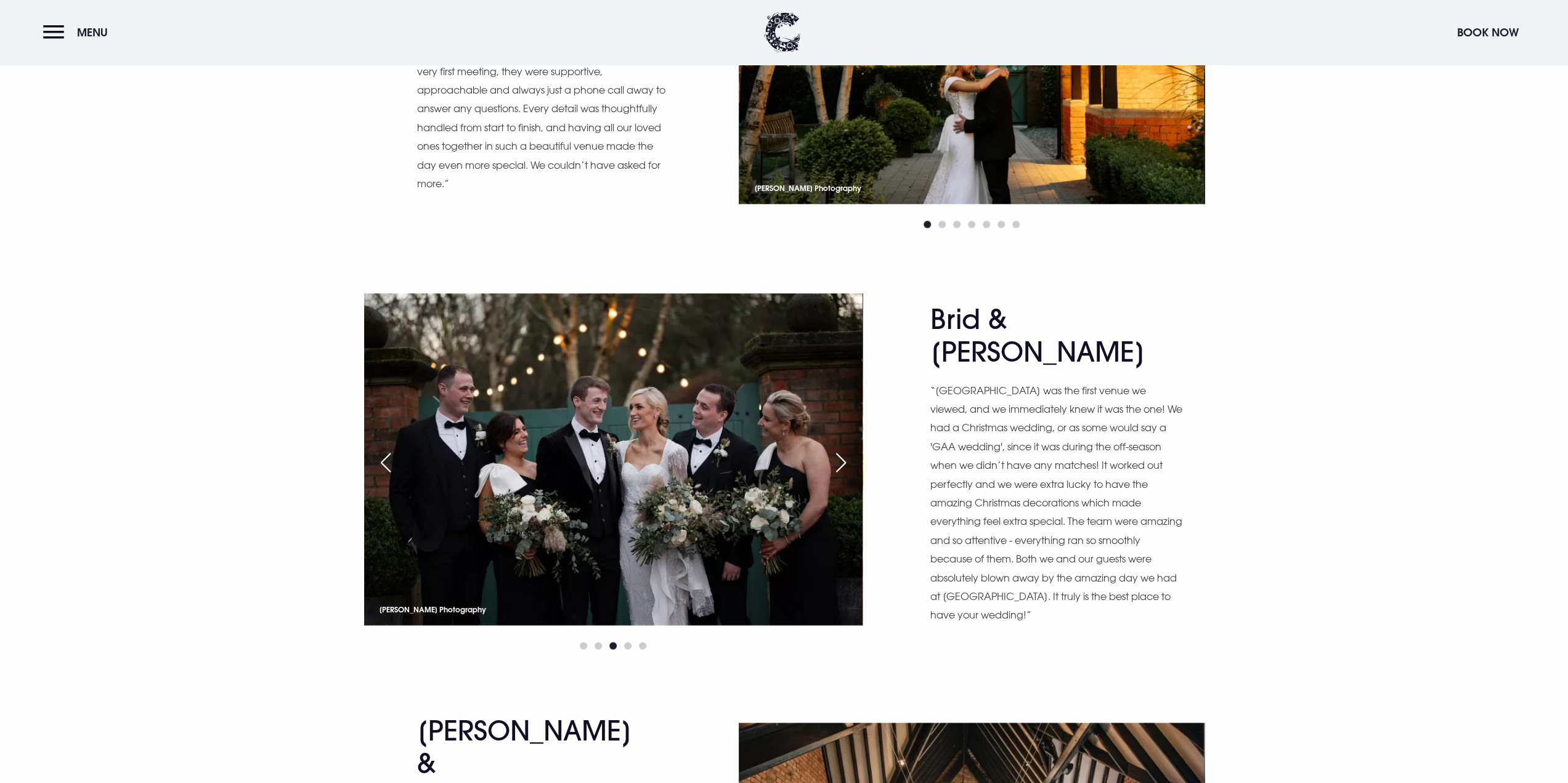
click at [842, 465] on div "Next slide" at bounding box center [841, 463] width 31 height 27
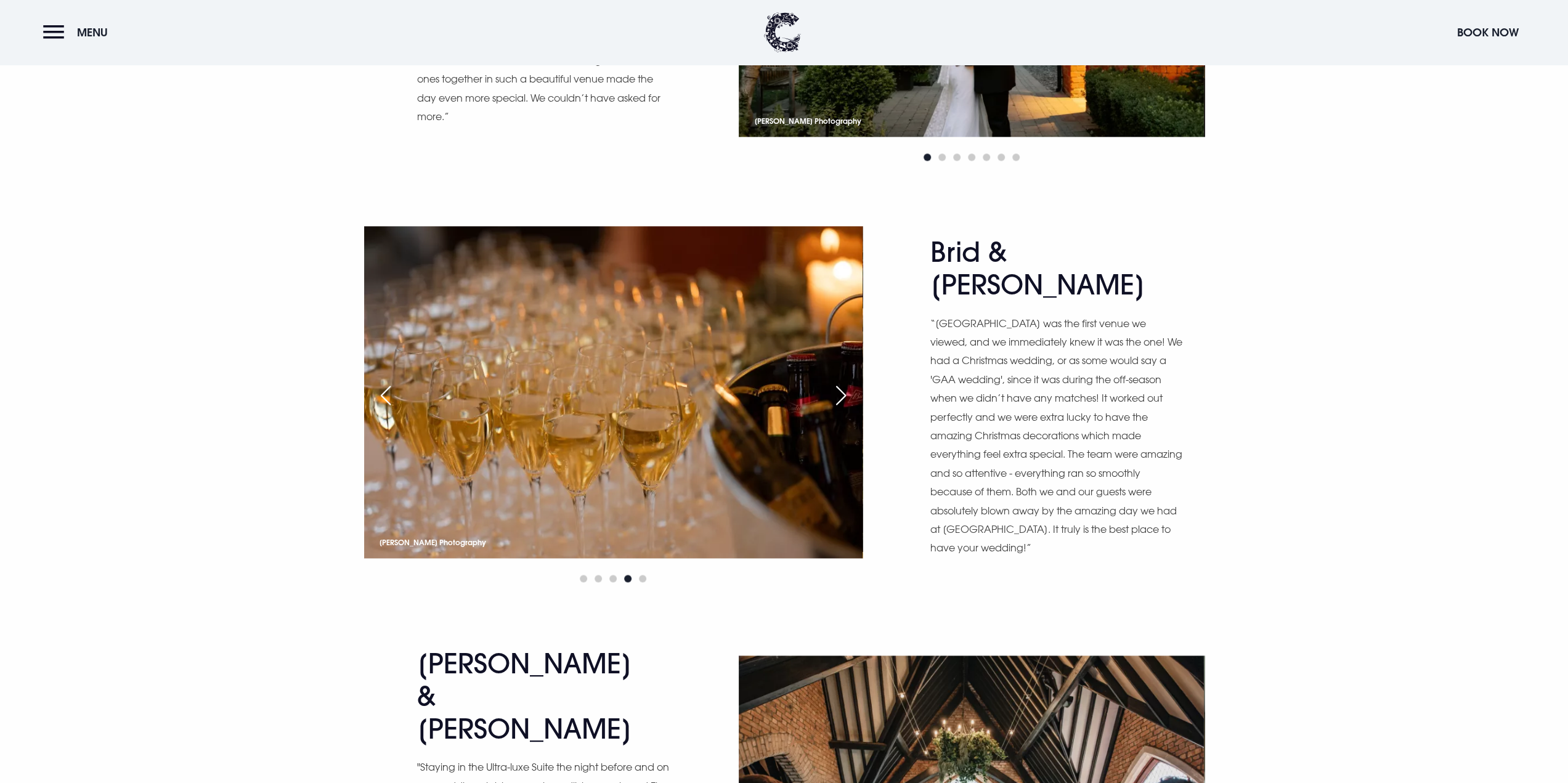
scroll to position [1787, 0]
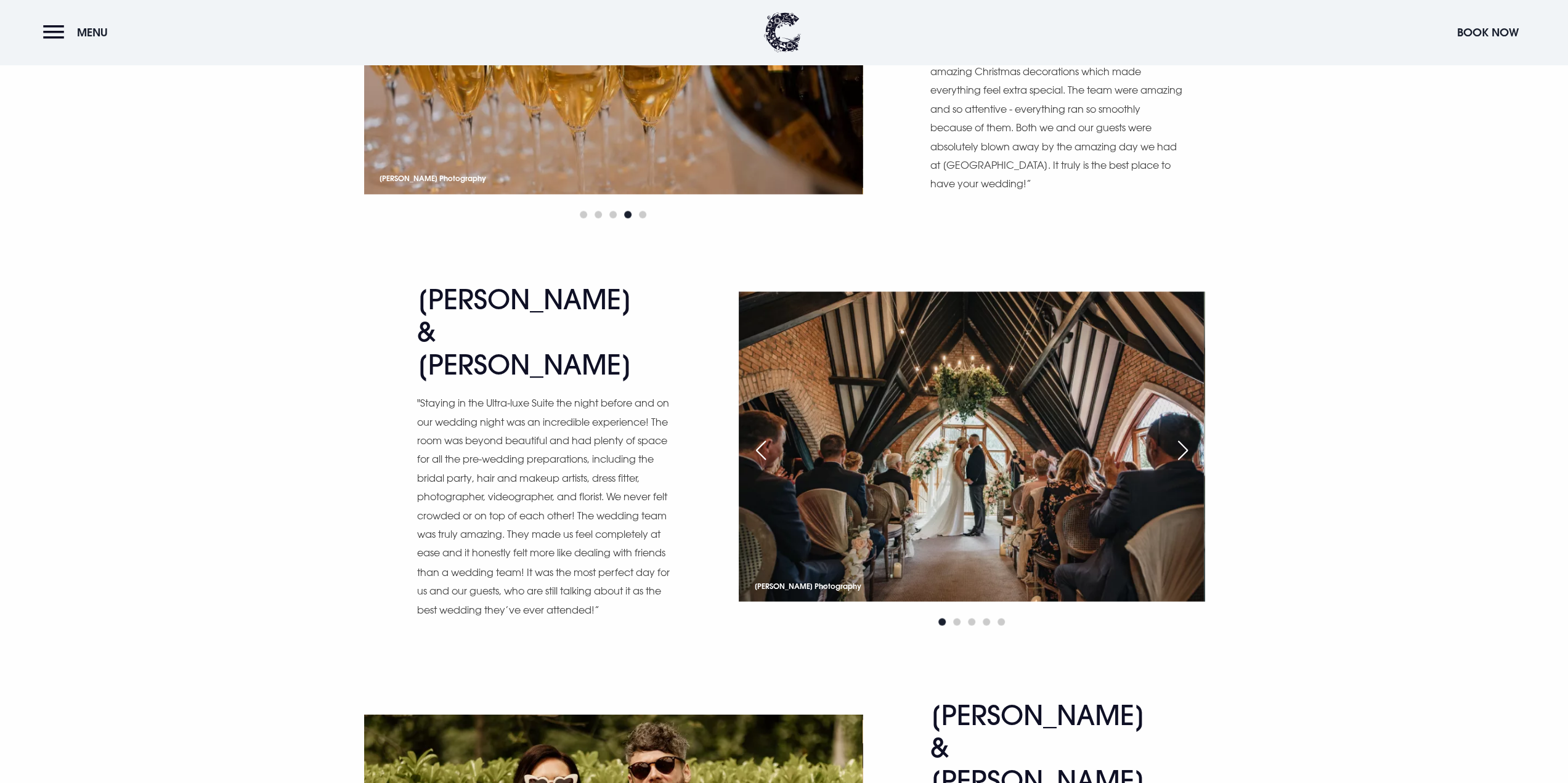
click at [1184, 445] on div "Next slide" at bounding box center [1183, 450] width 31 height 27
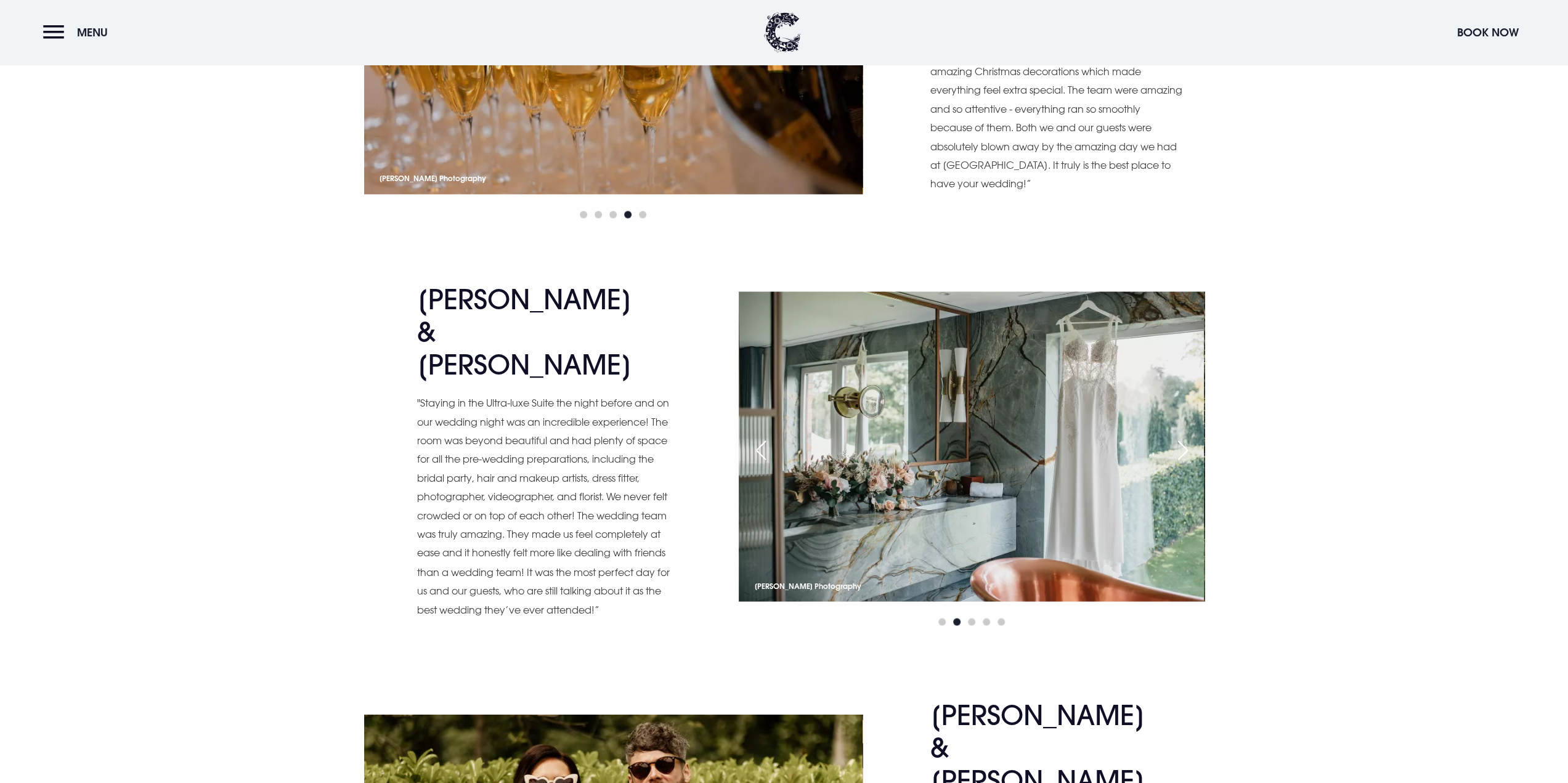
click at [1184, 445] on div "Next slide" at bounding box center [1183, 450] width 31 height 27
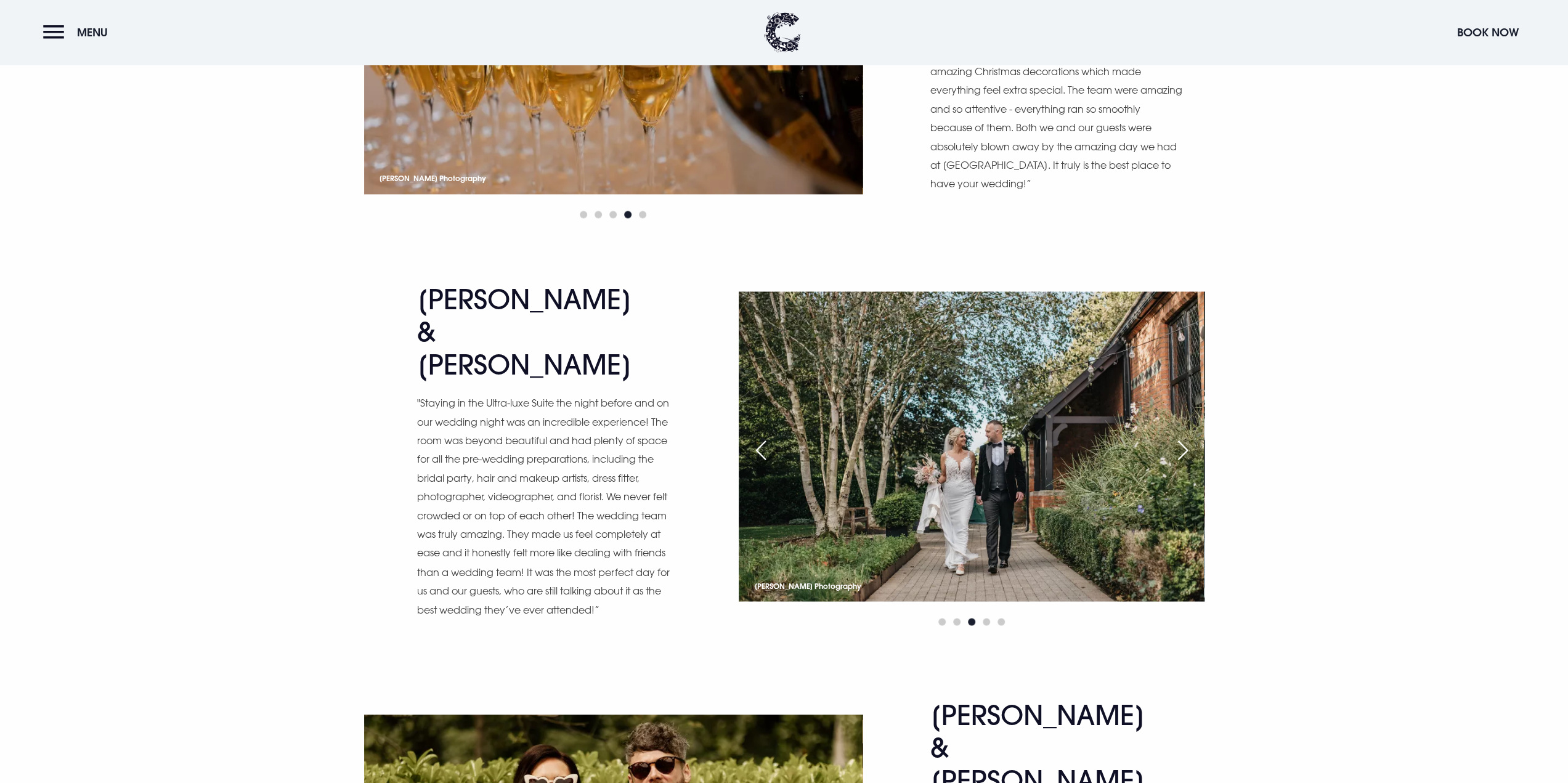
click at [1183, 445] on div "Next slide" at bounding box center [1183, 450] width 31 height 27
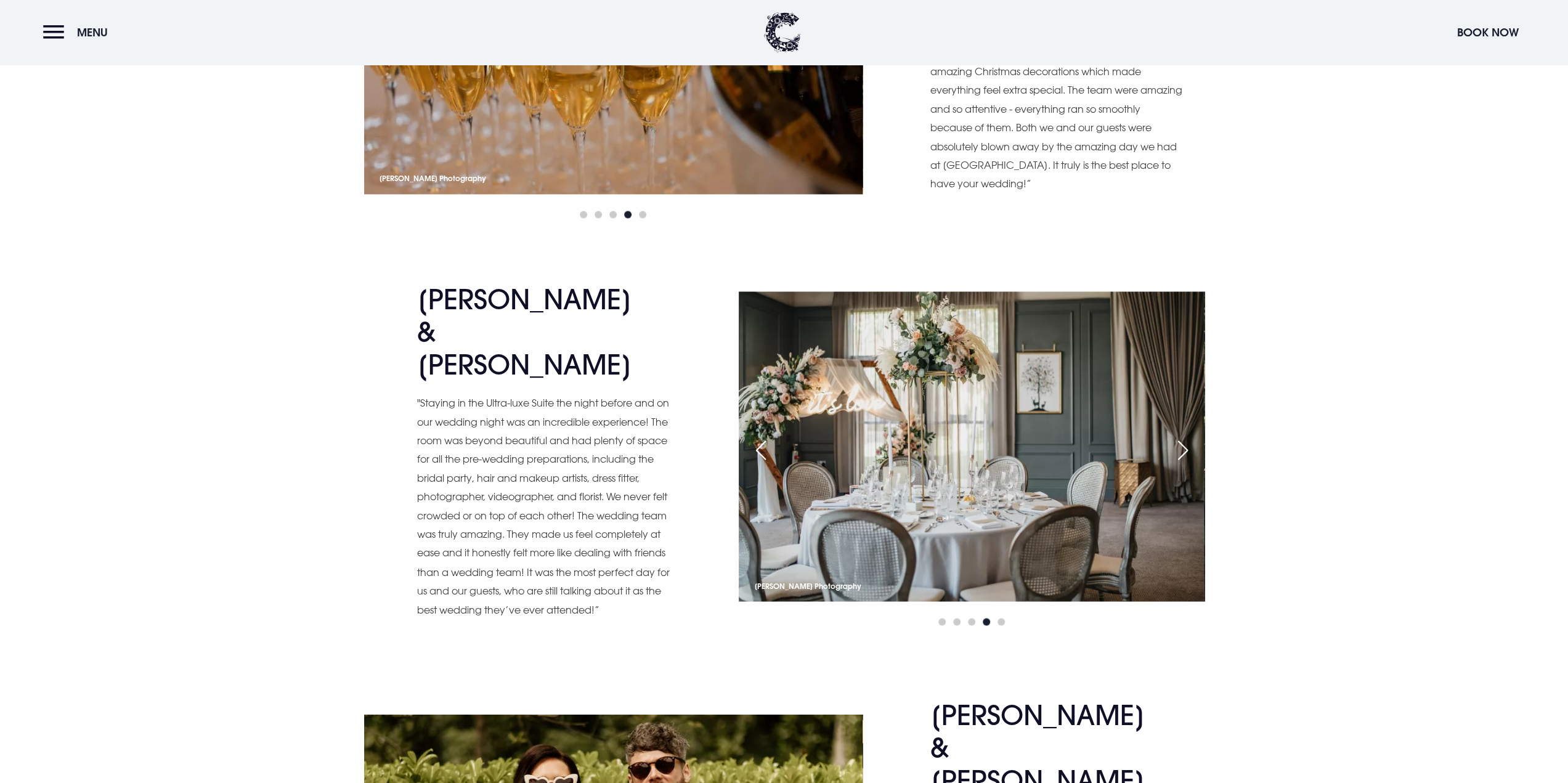
click at [1183, 445] on div "Next slide" at bounding box center [1183, 450] width 31 height 27
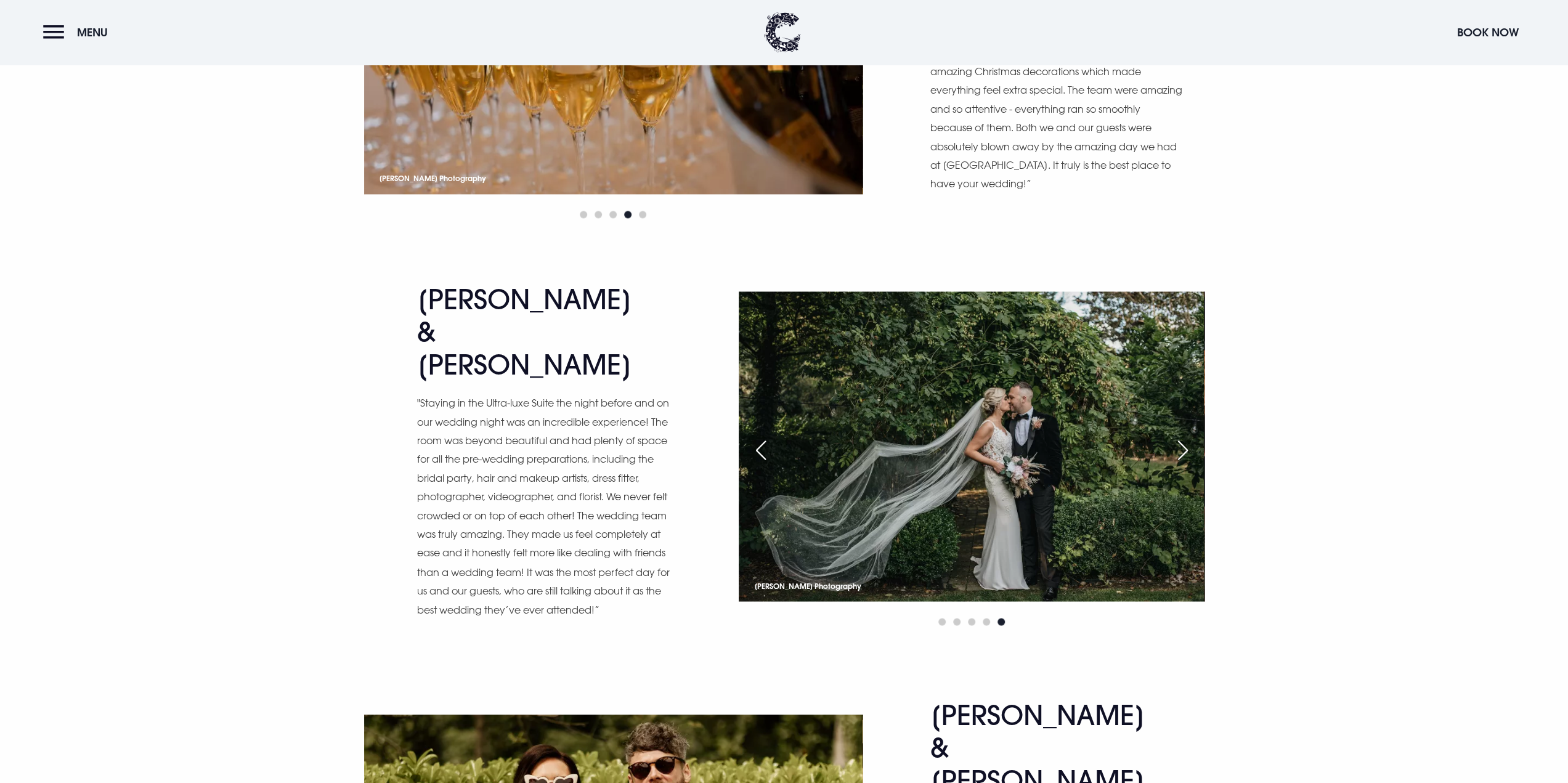
click at [1183, 445] on div "Next slide" at bounding box center [1183, 450] width 31 height 27
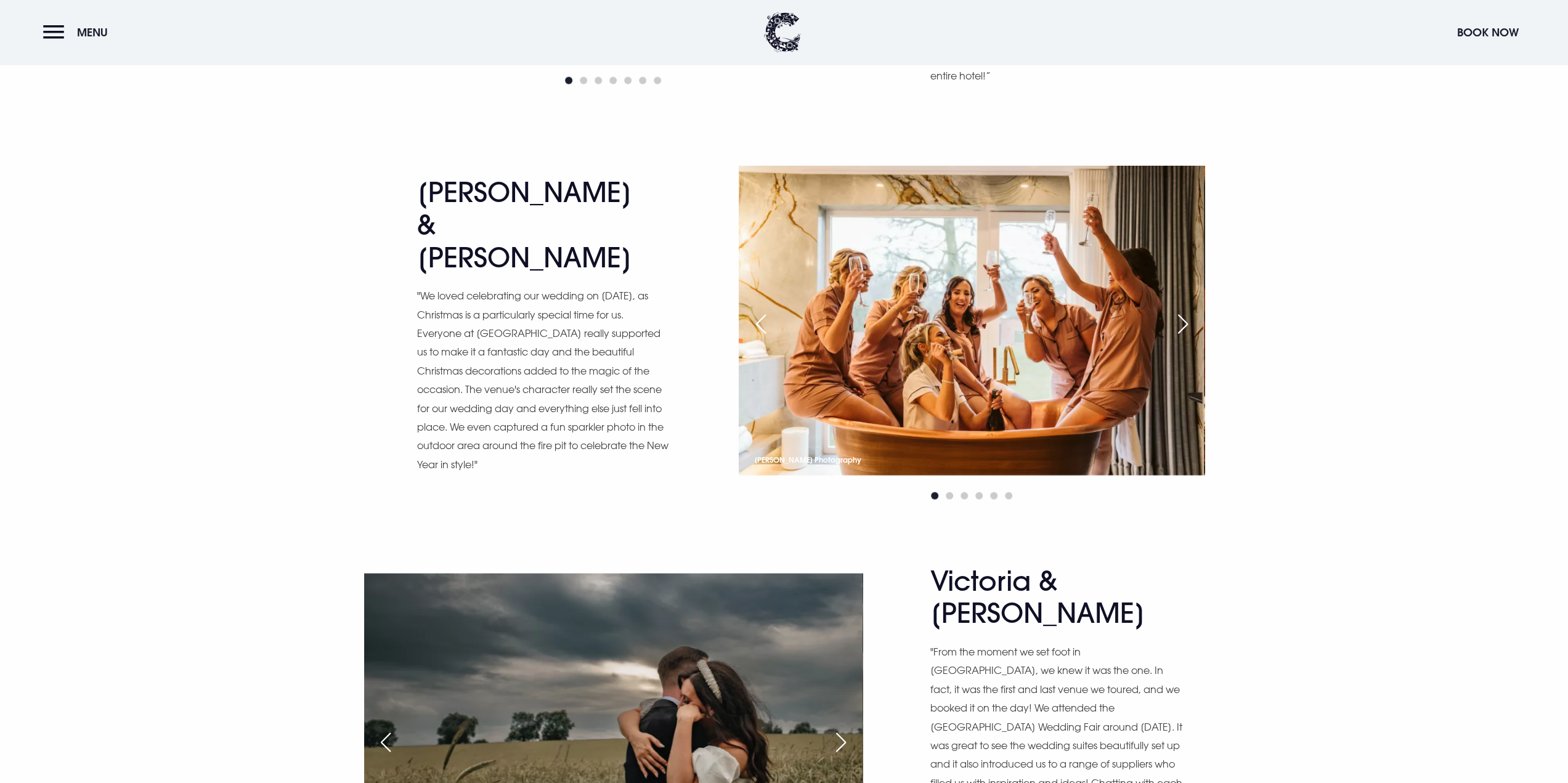
scroll to position [3080, 0]
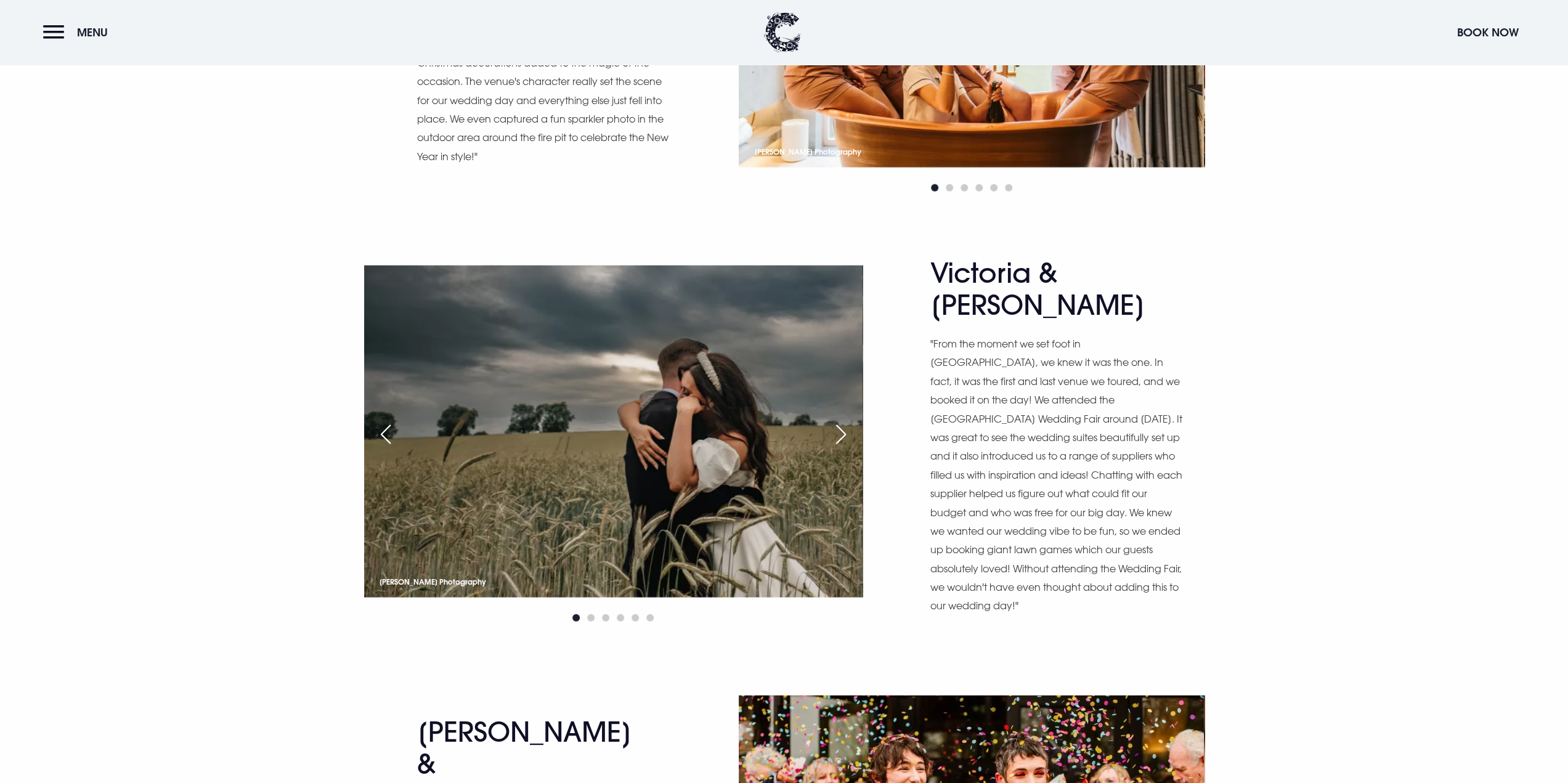
click at [848, 421] on div "Next slide" at bounding box center [841, 435] width 31 height 27
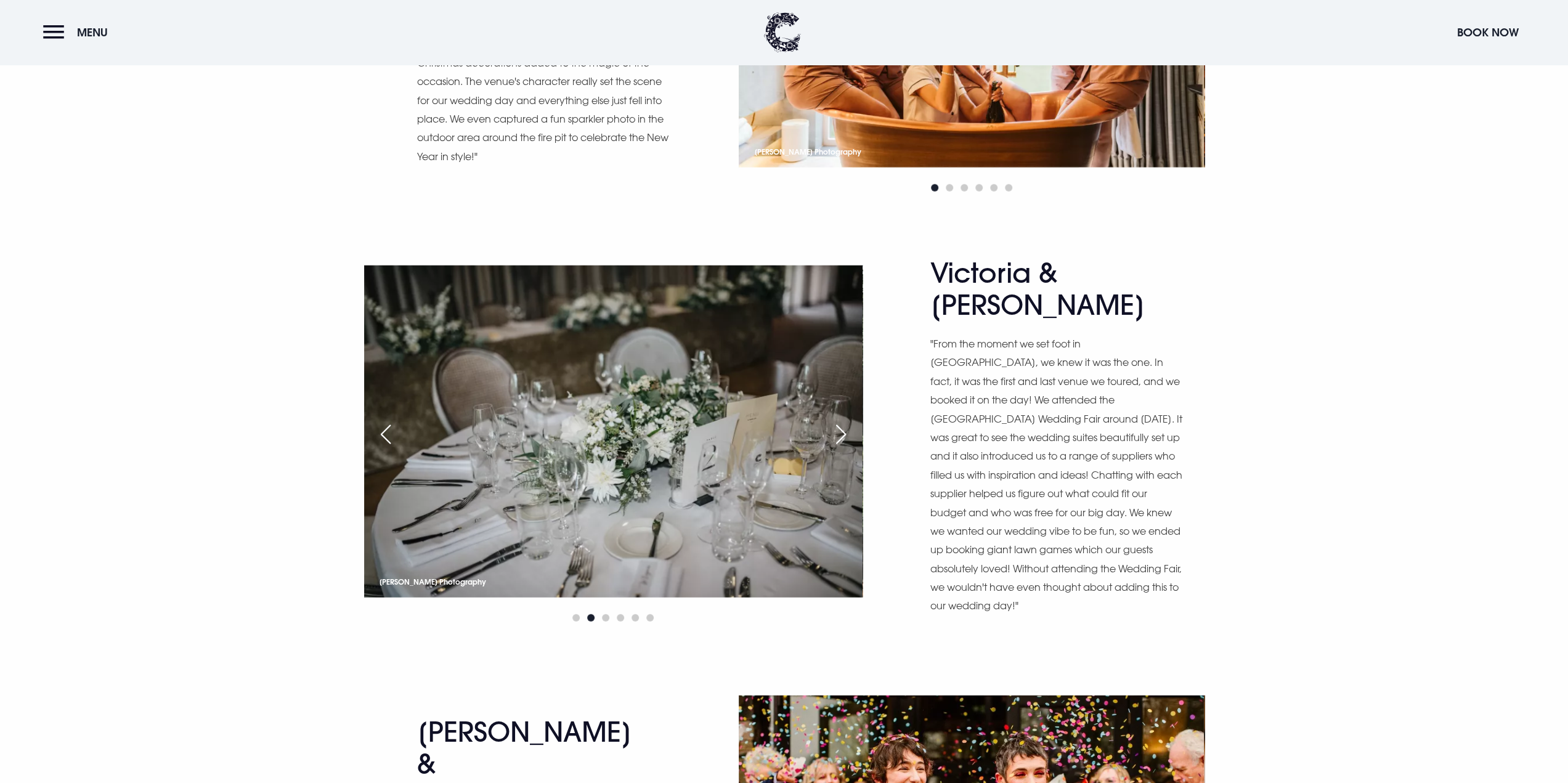
click at [848, 421] on div "Next slide" at bounding box center [841, 435] width 31 height 27
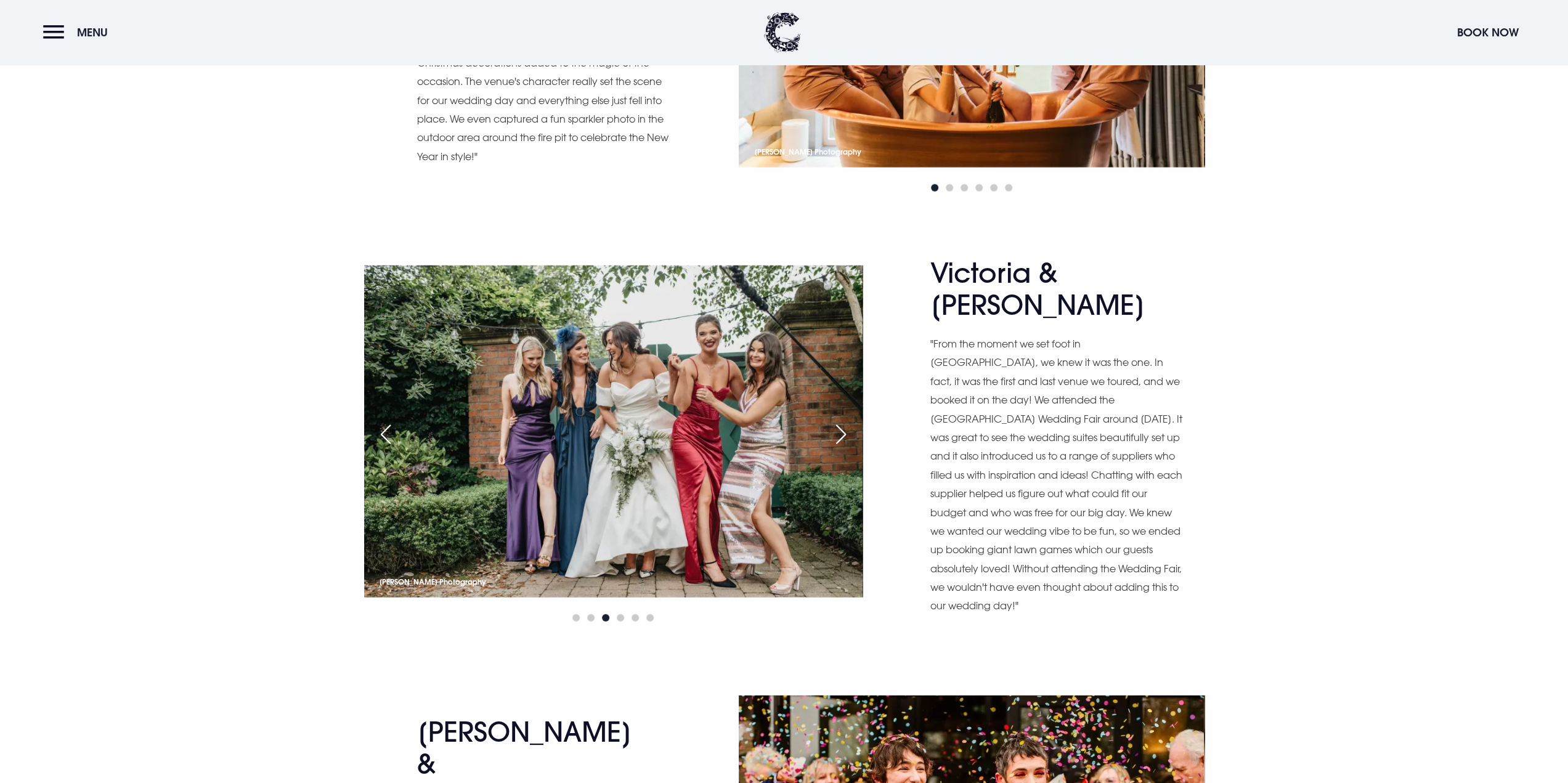
click at [848, 421] on div "Next slide" at bounding box center [841, 435] width 31 height 27
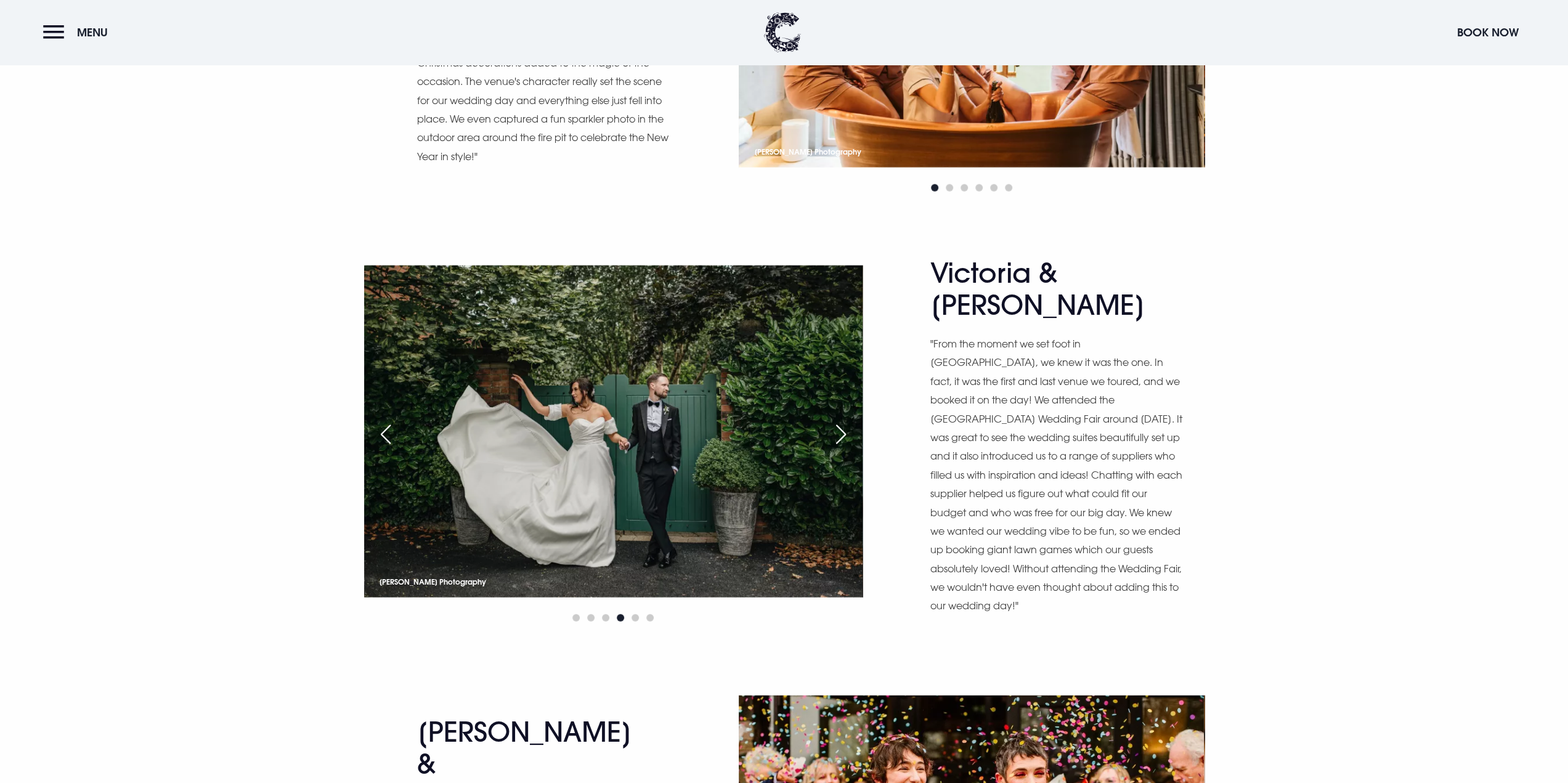
click at [848, 421] on div "Next slide" at bounding box center [841, 435] width 31 height 27
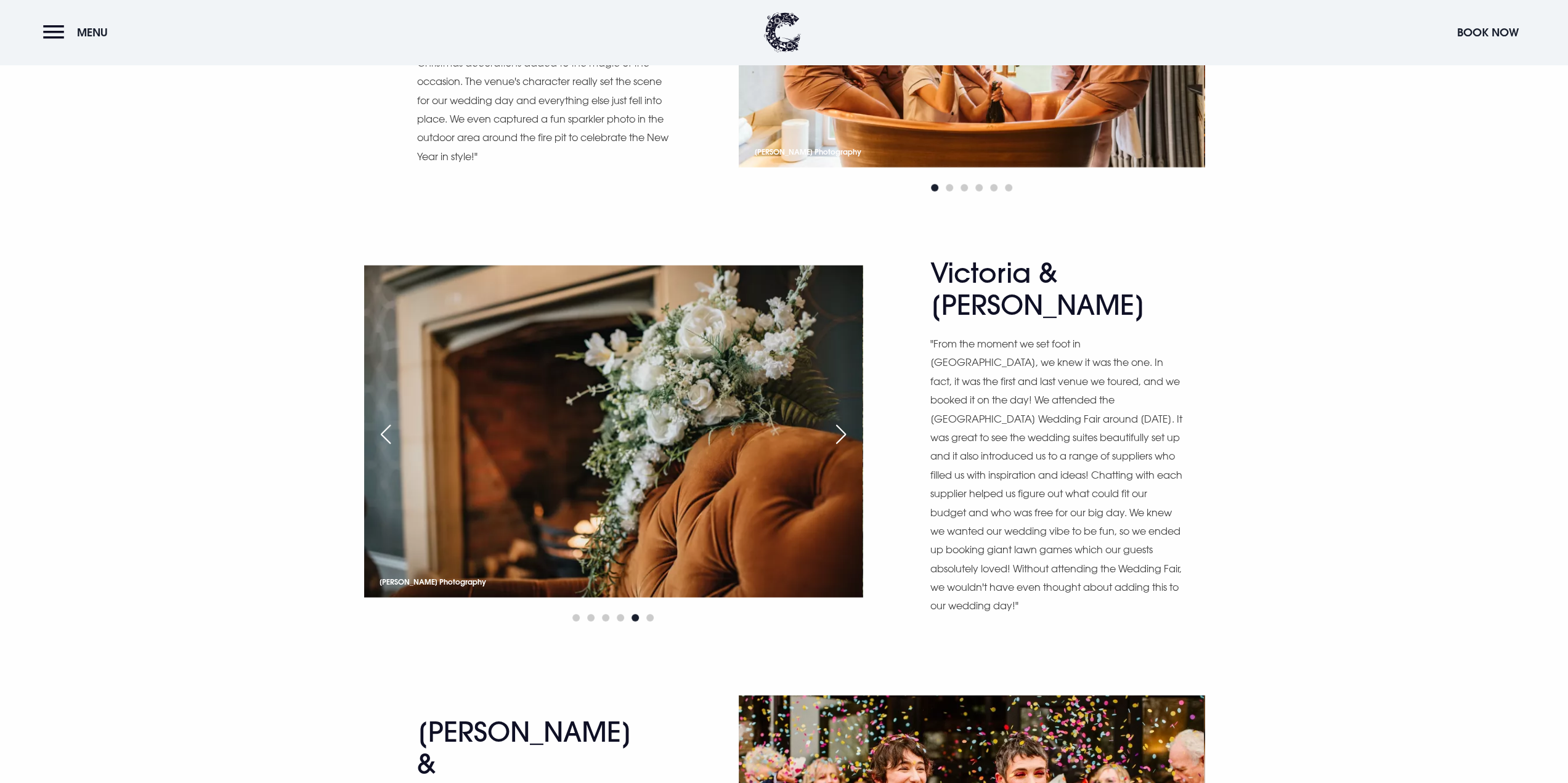
click at [848, 421] on div "Next slide" at bounding box center [841, 435] width 31 height 27
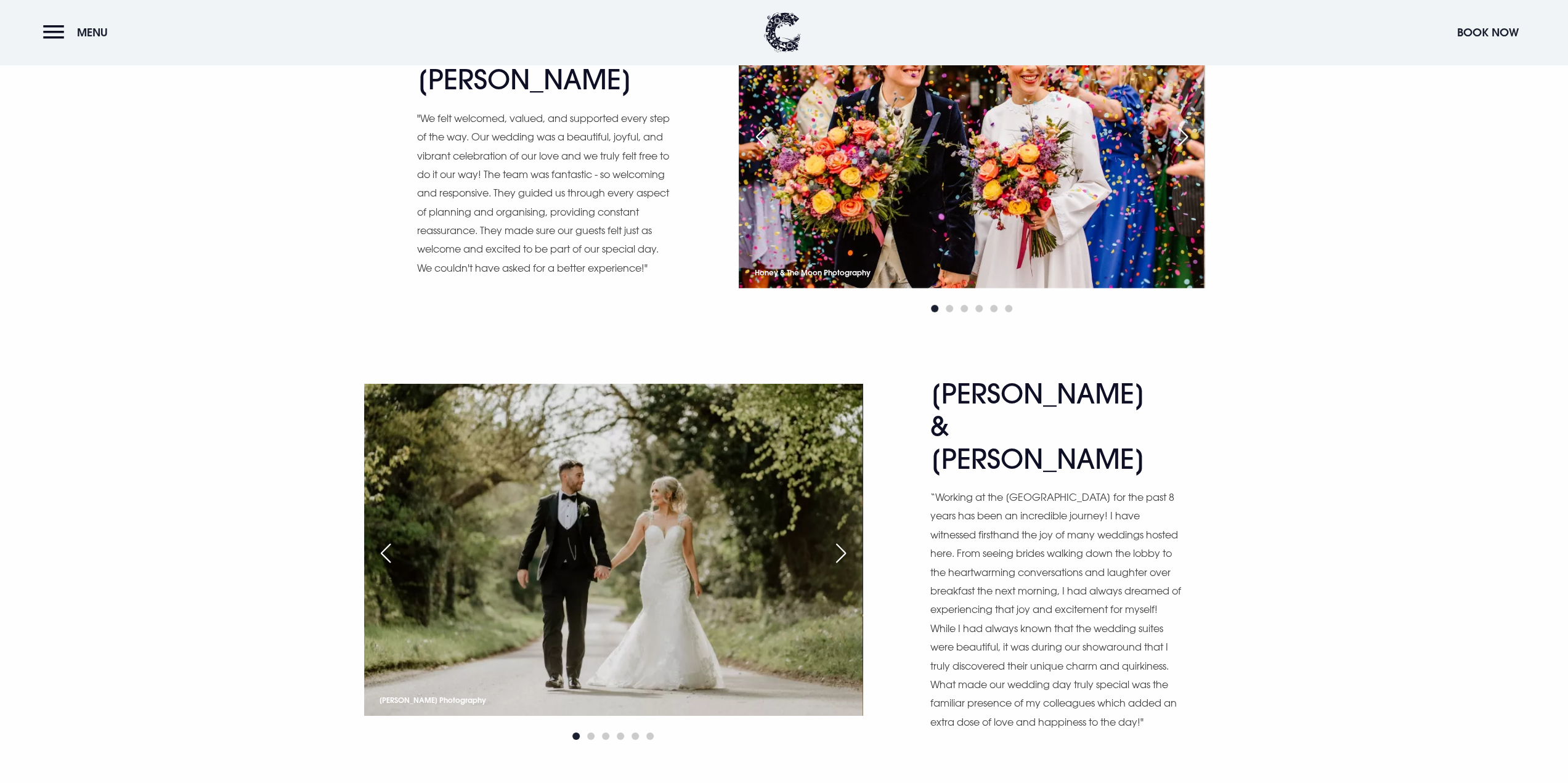
scroll to position [4004, 0]
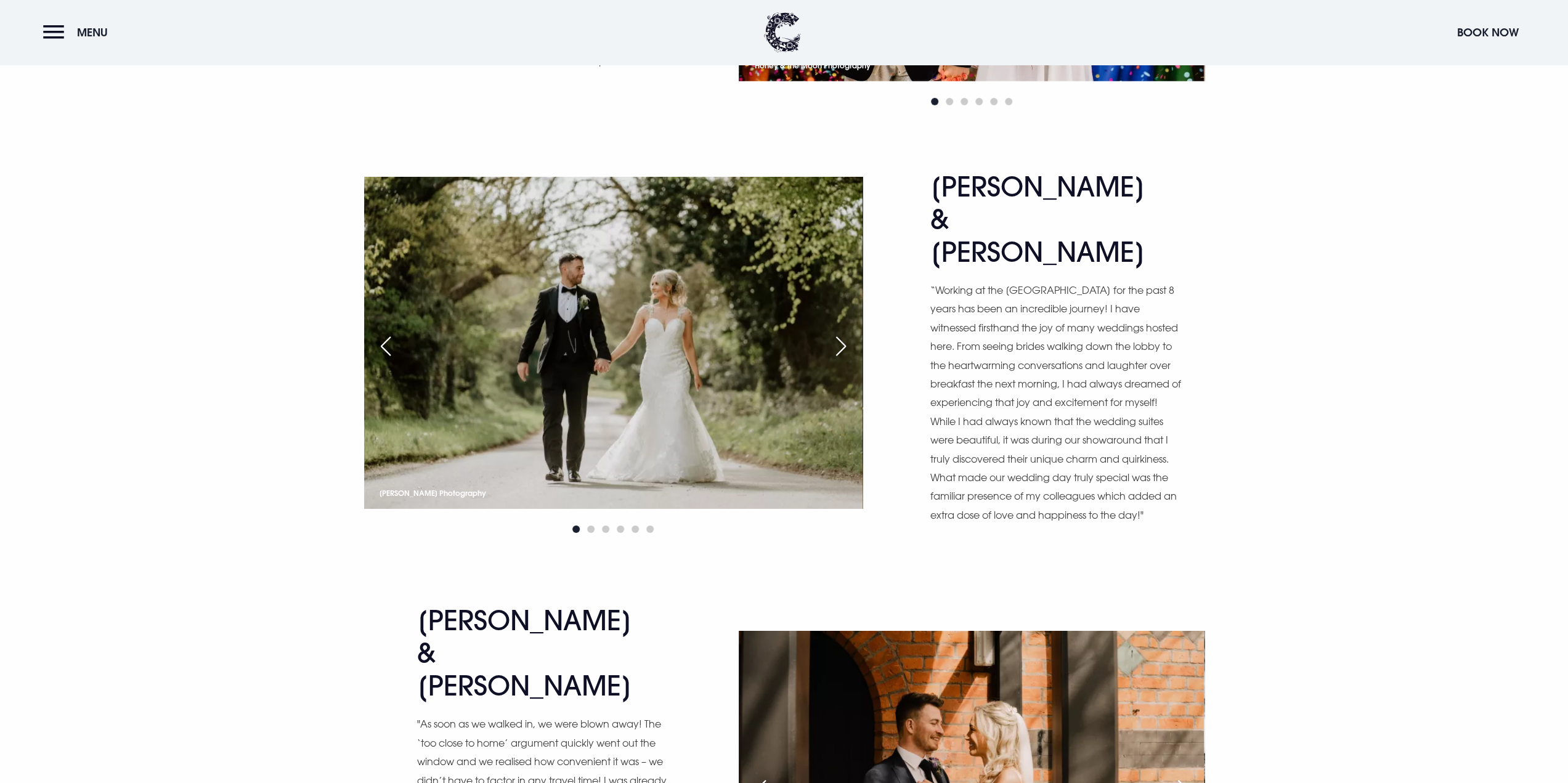
click at [839, 333] on div "Next slide" at bounding box center [841, 346] width 31 height 27
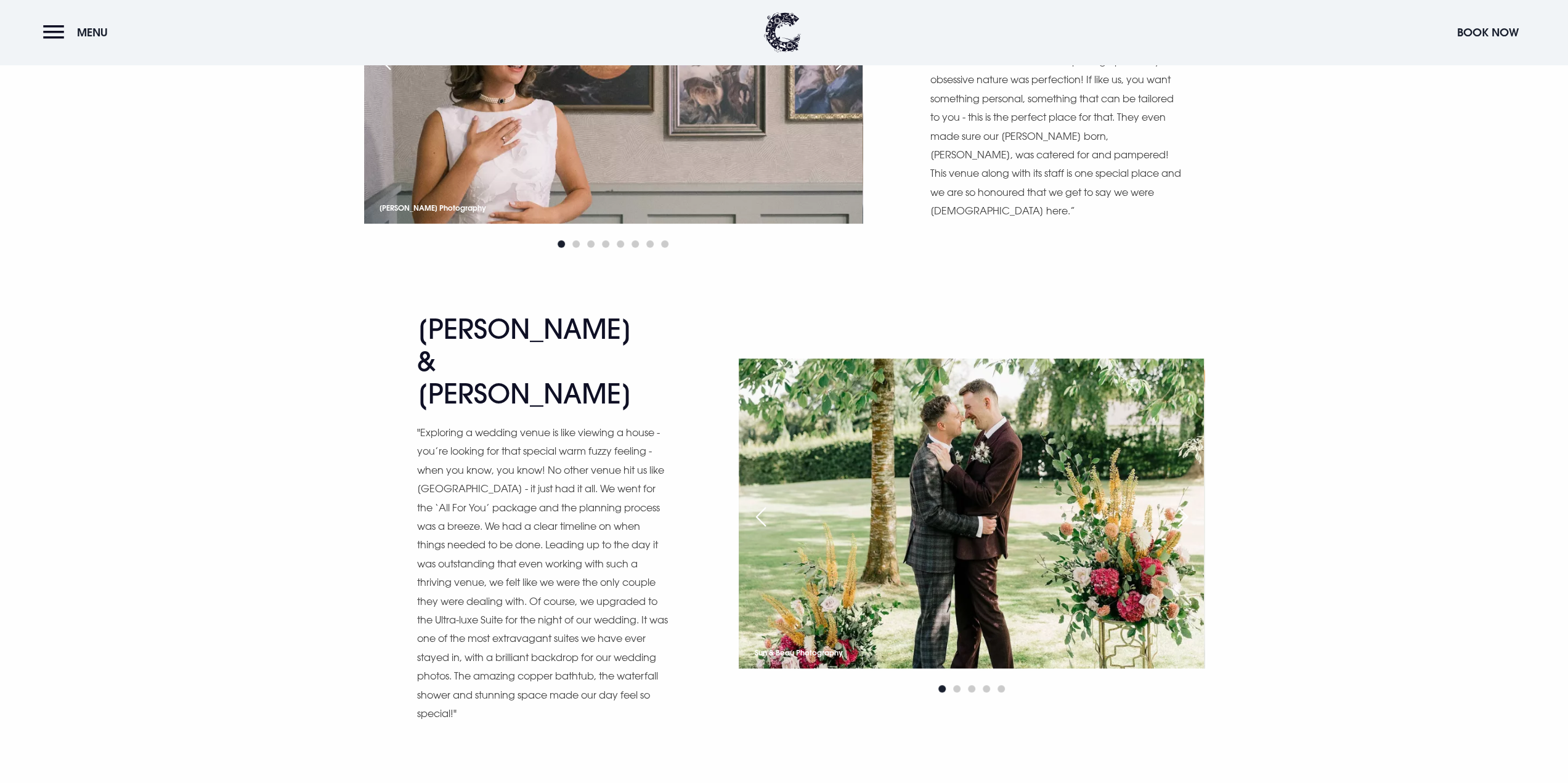
scroll to position [5174, 0]
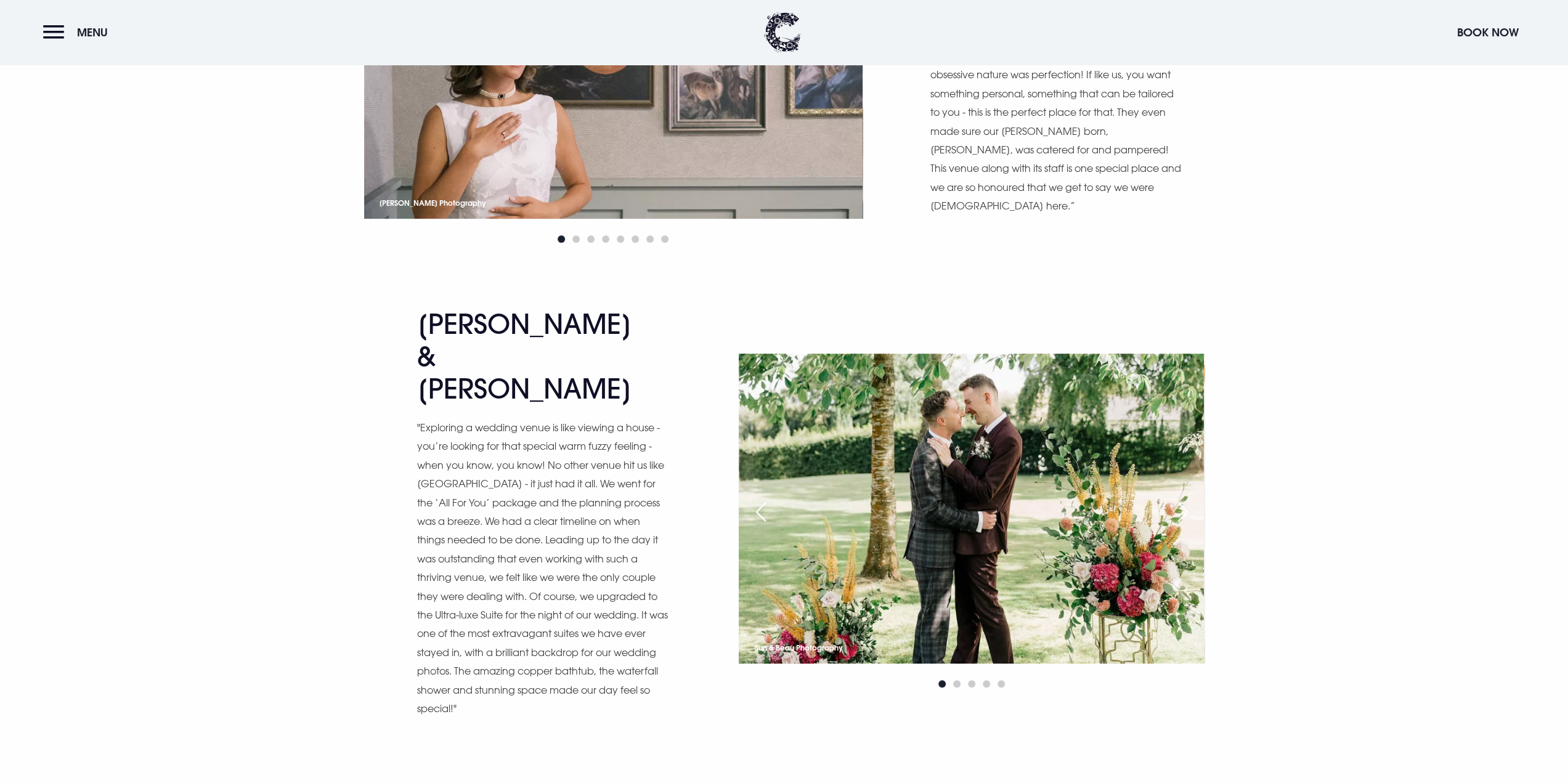
click at [1301, 313] on div "Sam & Chris "Exploring a wedding venue is like viewing a house - you’re looking…" at bounding box center [784, 552] width 1568 height 489
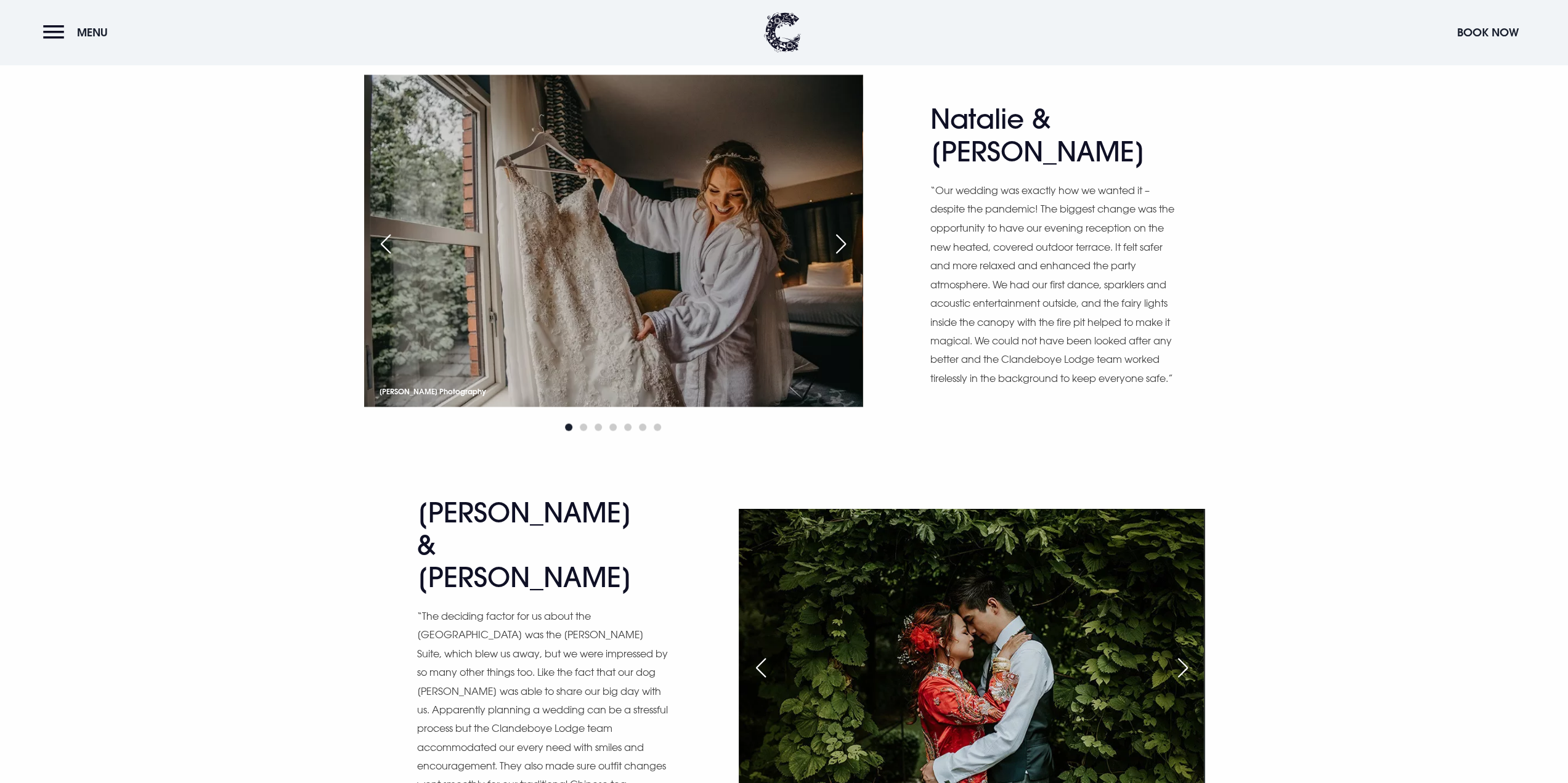
scroll to position [6900, 0]
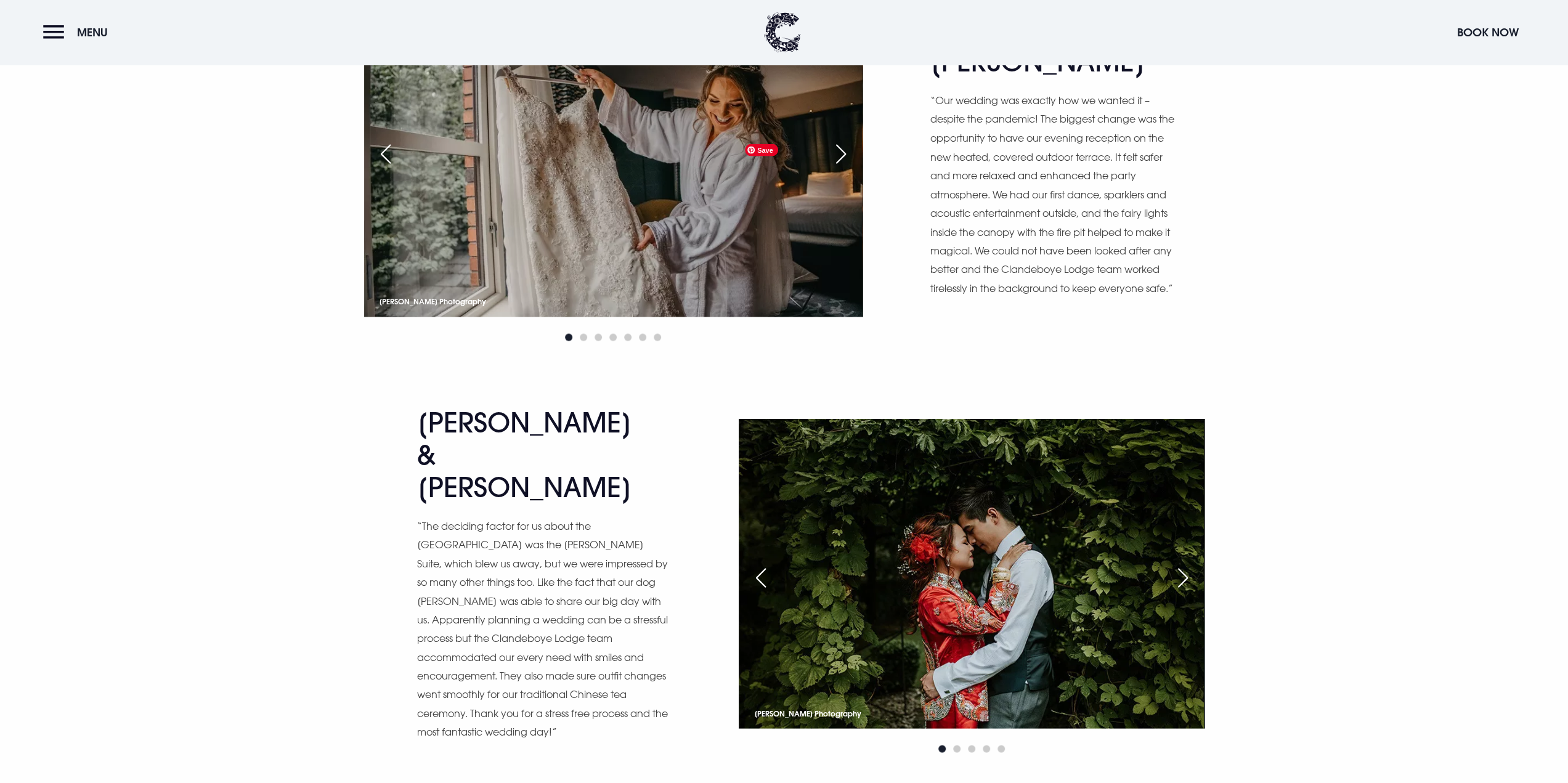
click at [1172, 563] on div "Next slide" at bounding box center [1183, 577] width 31 height 27
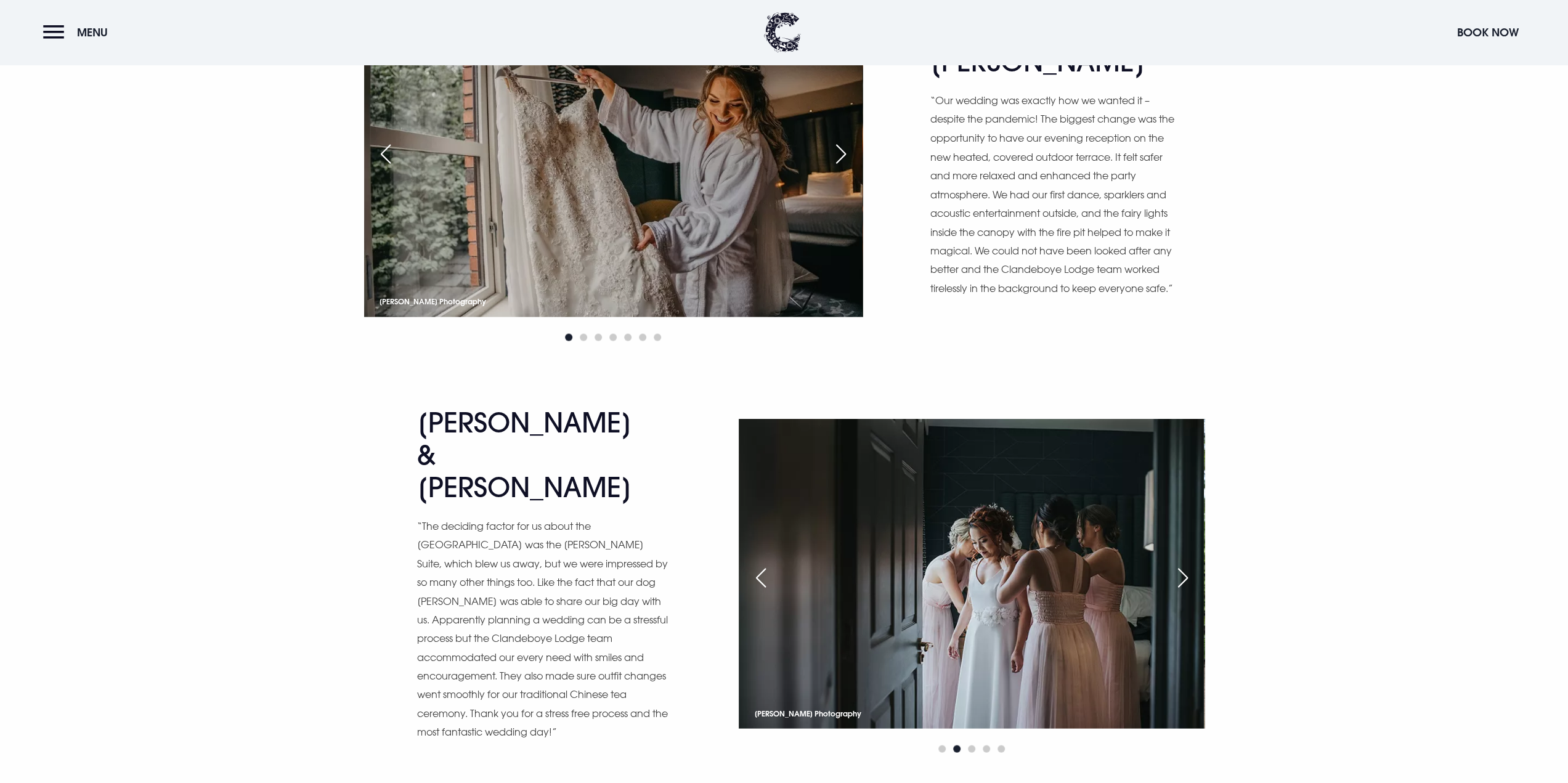
click at [1181, 563] on div "Next slide" at bounding box center [1183, 577] width 31 height 27
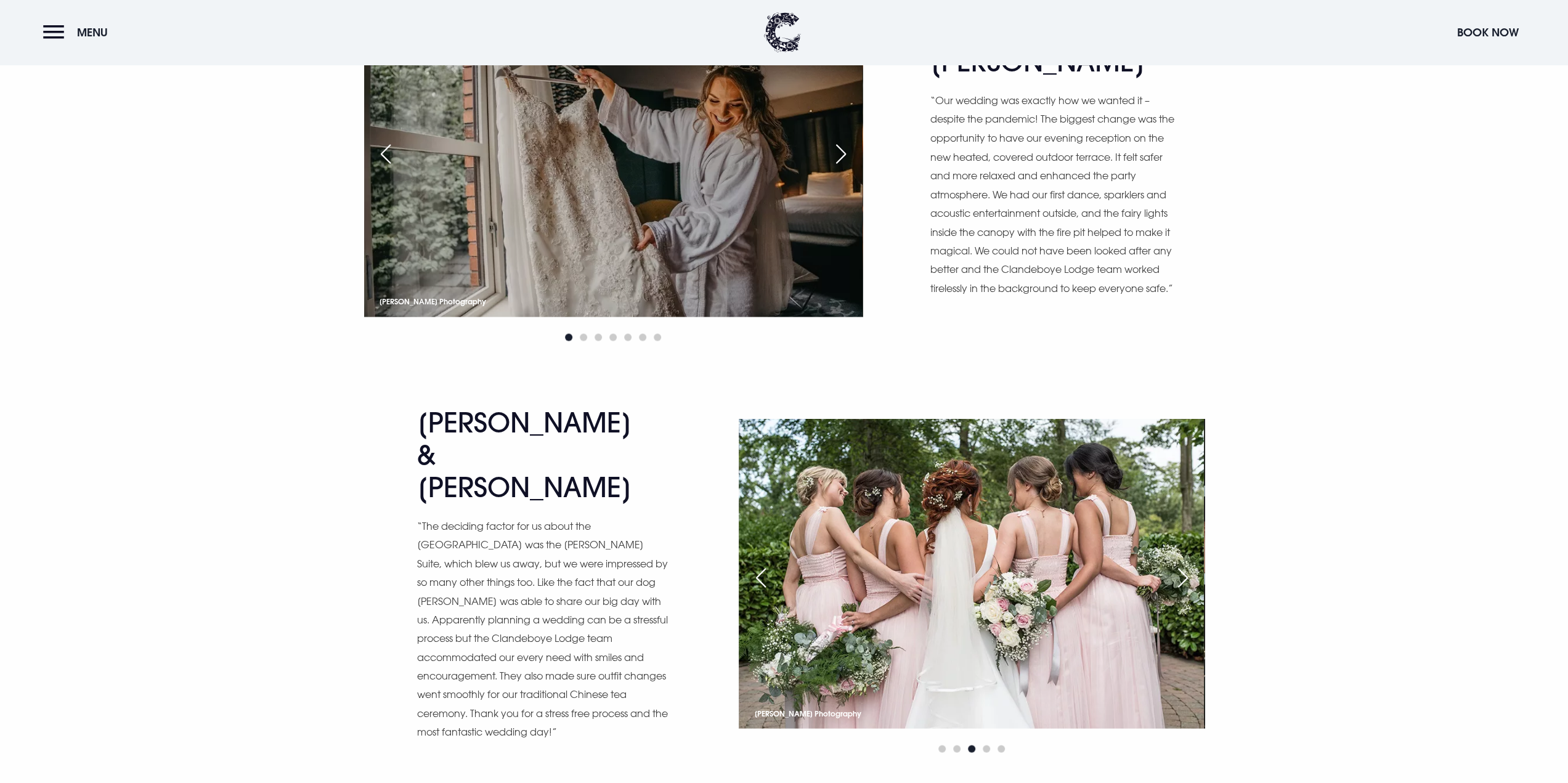
click at [1181, 563] on div "Next slide" at bounding box center [1183, 577] width 31 height 27
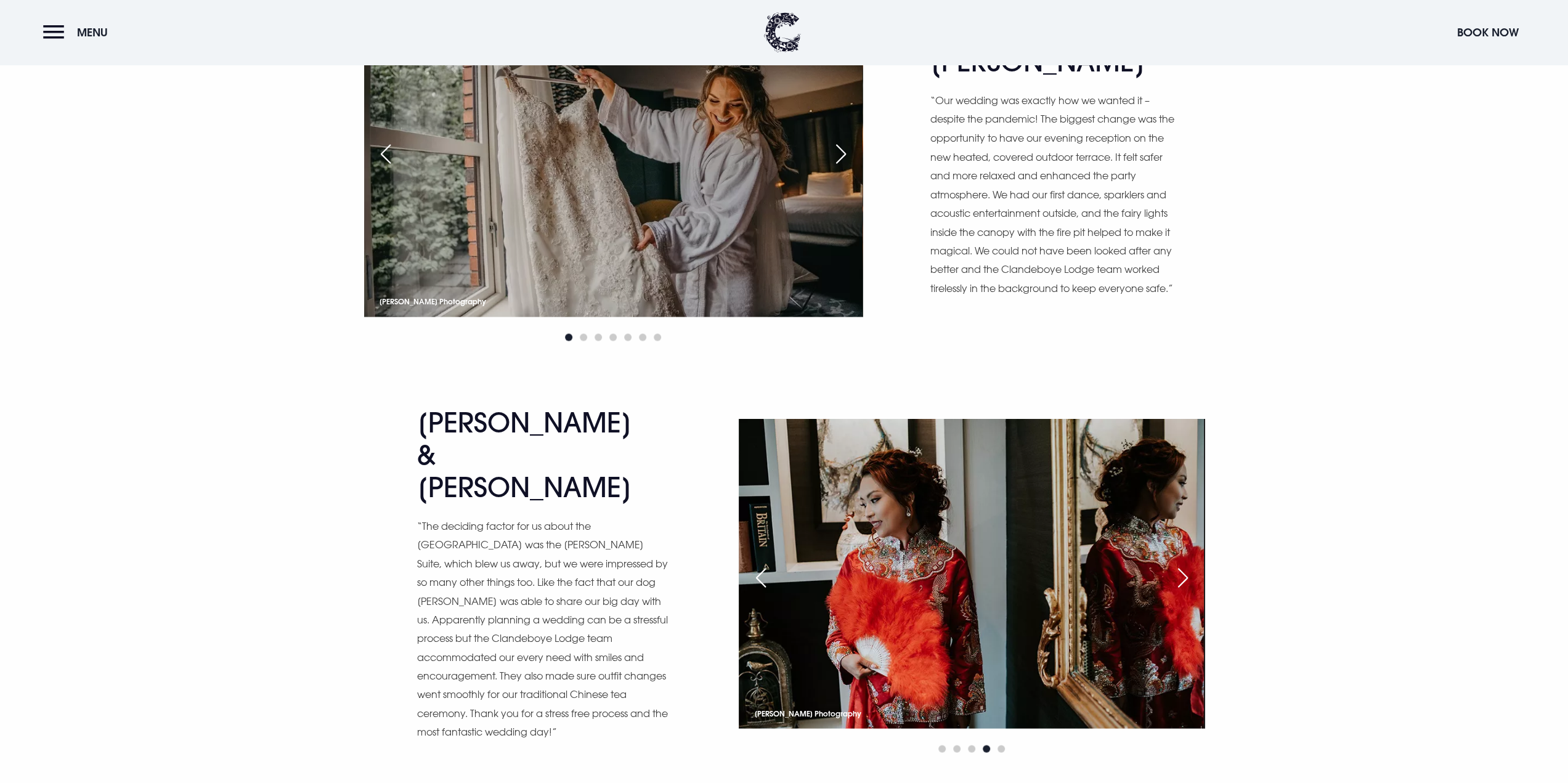
click at [1181, 563] on div "Next slide" at bounding box center [1183, 577] width 31 height 27
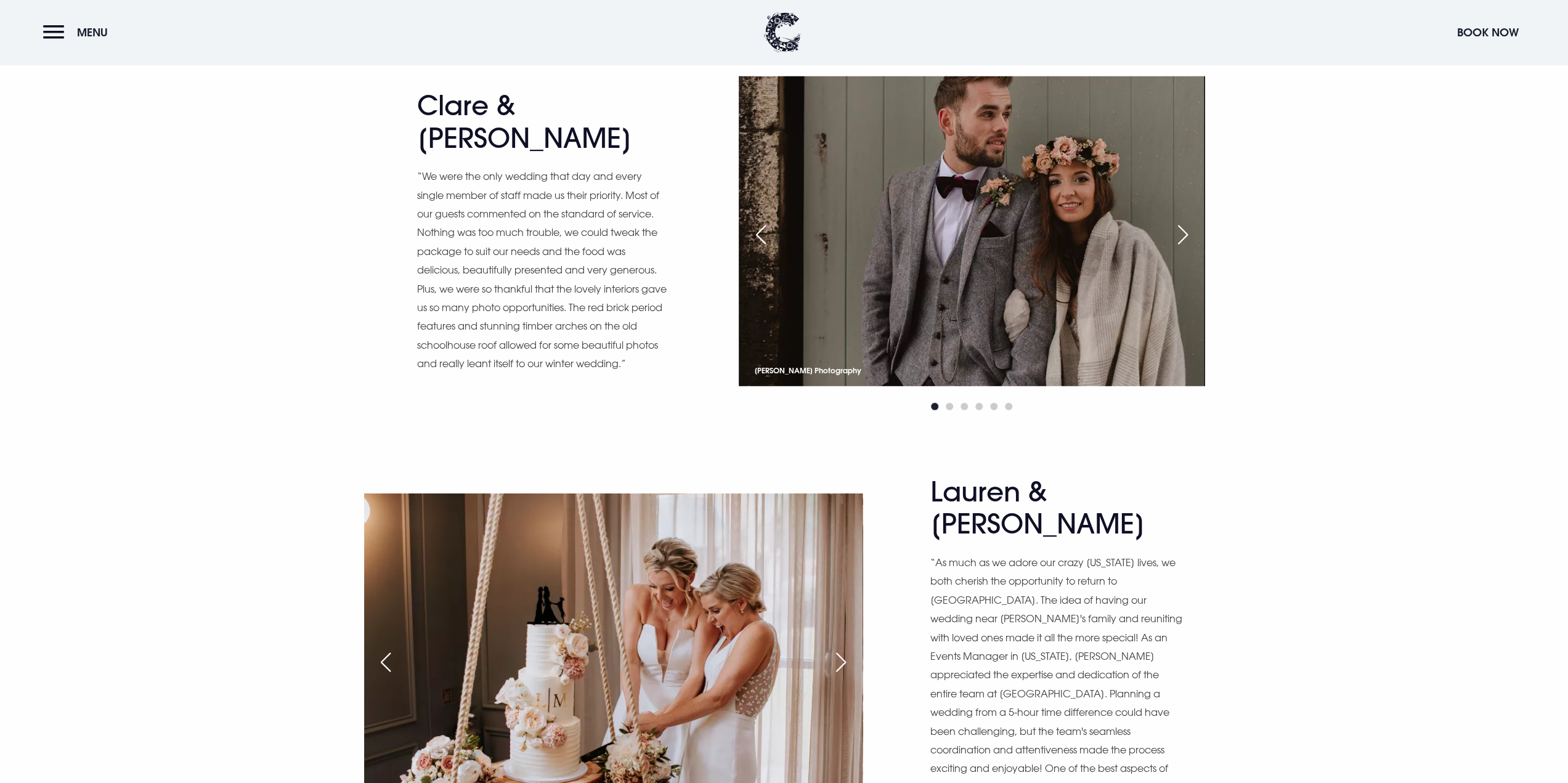
scroll to position [8193, 0]
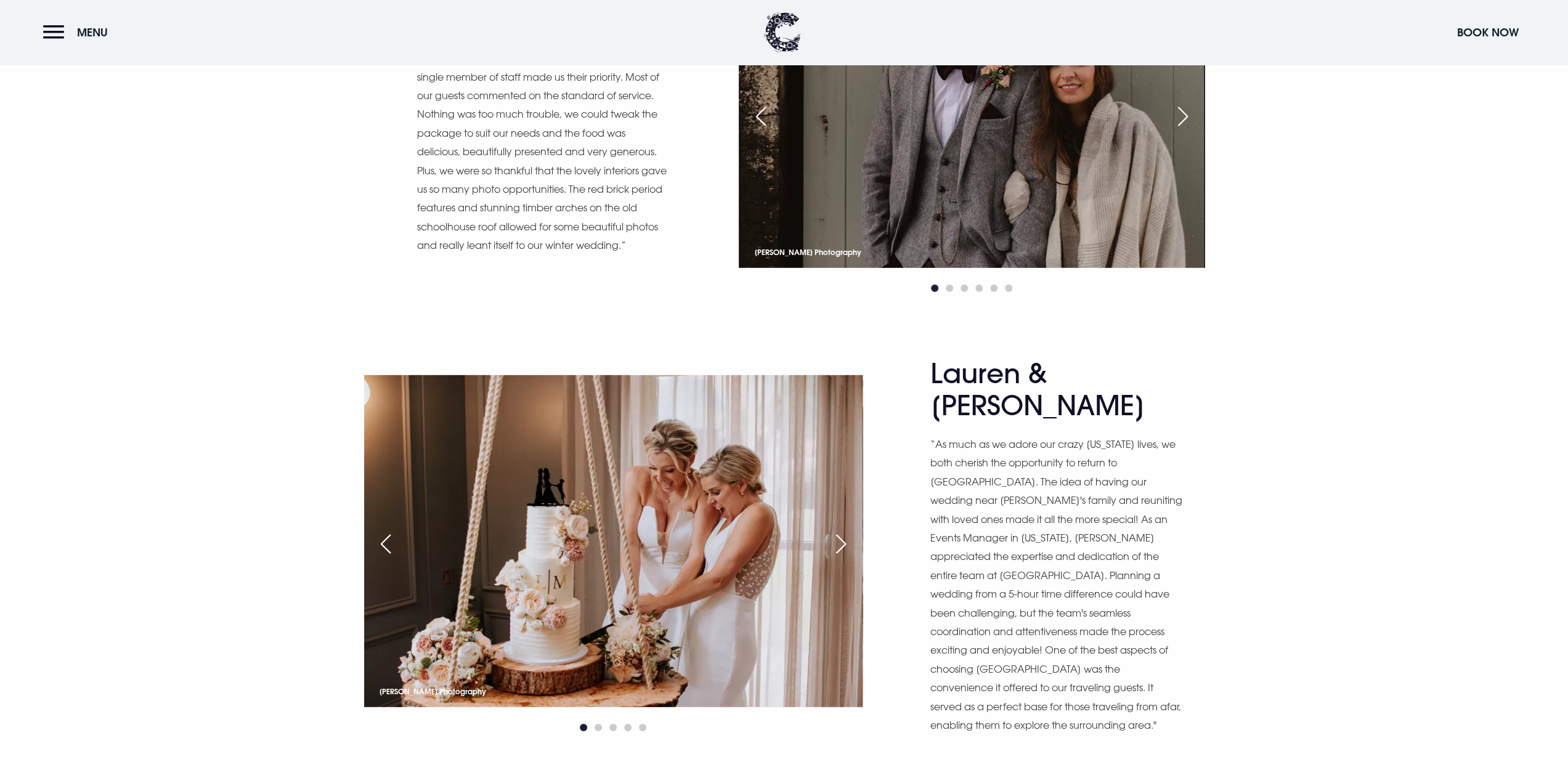
click at [1349, 445] on div "Lauren & Meg “As much as we adore our crazy New York lives, we both cherish the…" at bounding box center [784, 586] width 1568 height 458
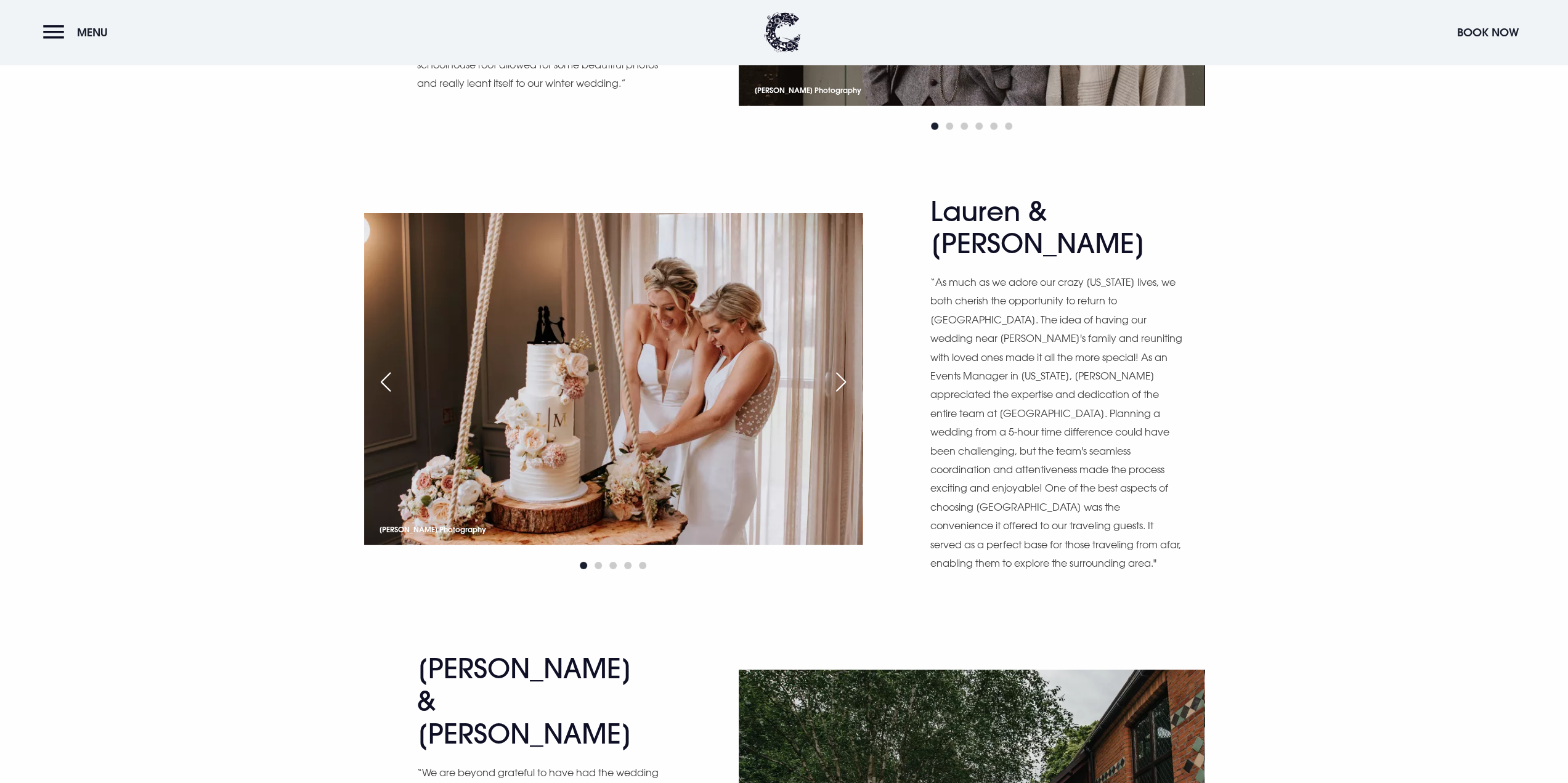
scroll to position [8439, 0]
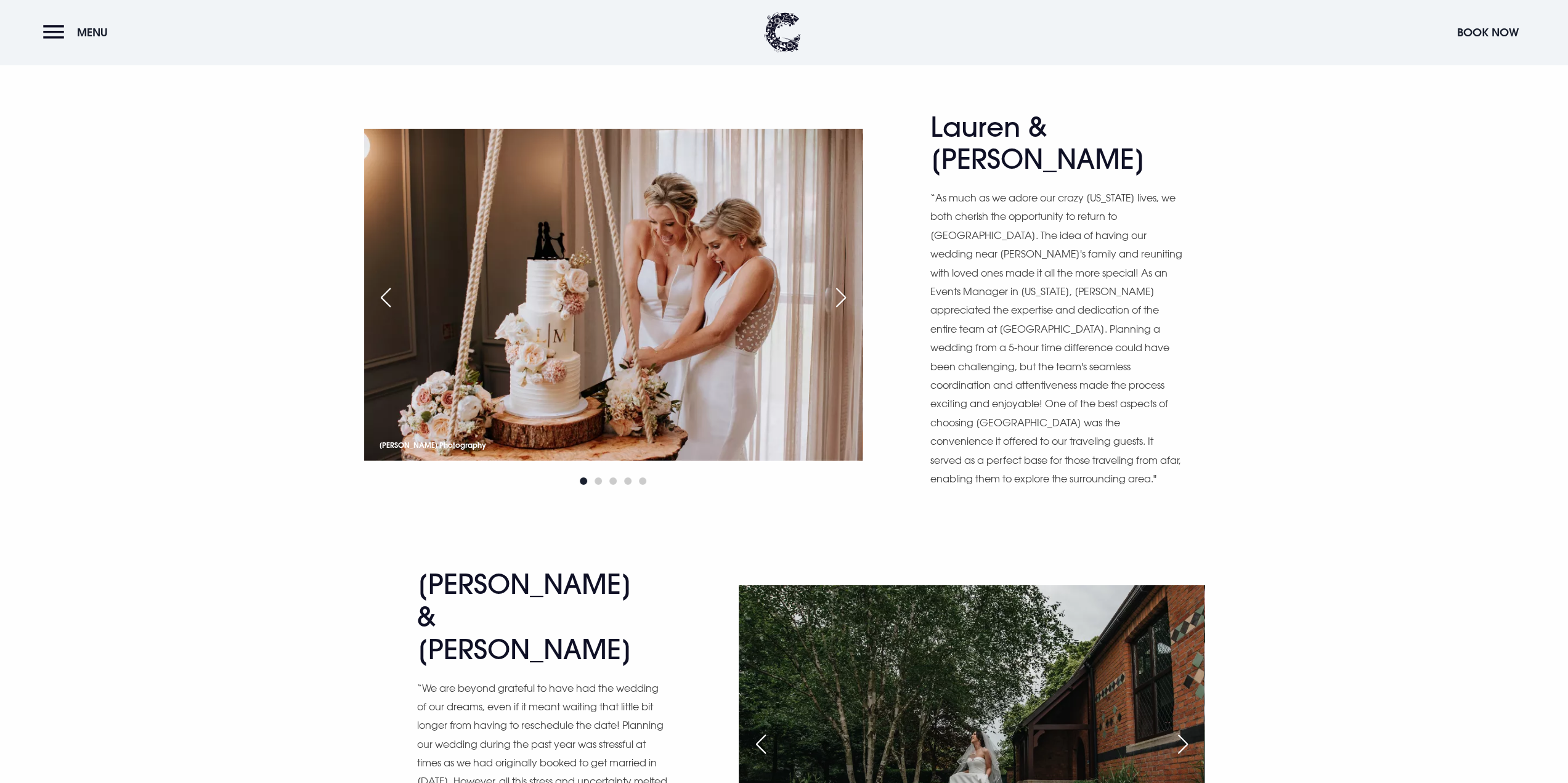
click at [1184, 731] on div "Next slide" at bounding box center [1183, 744] width 31 height 27
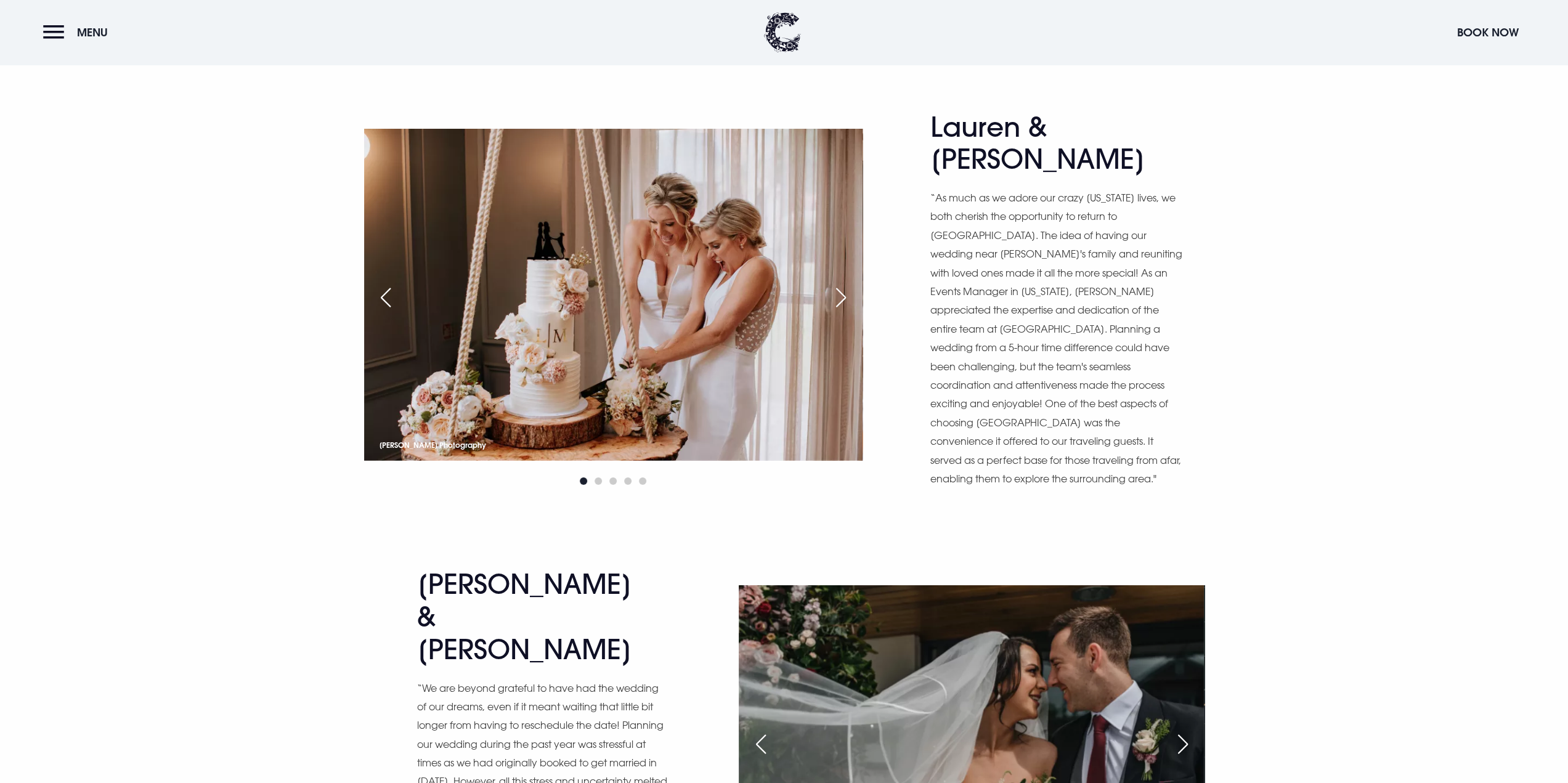
click at [1182, 731] on div "Next slide" at bounding box center [1183, 744] width 31 height 27
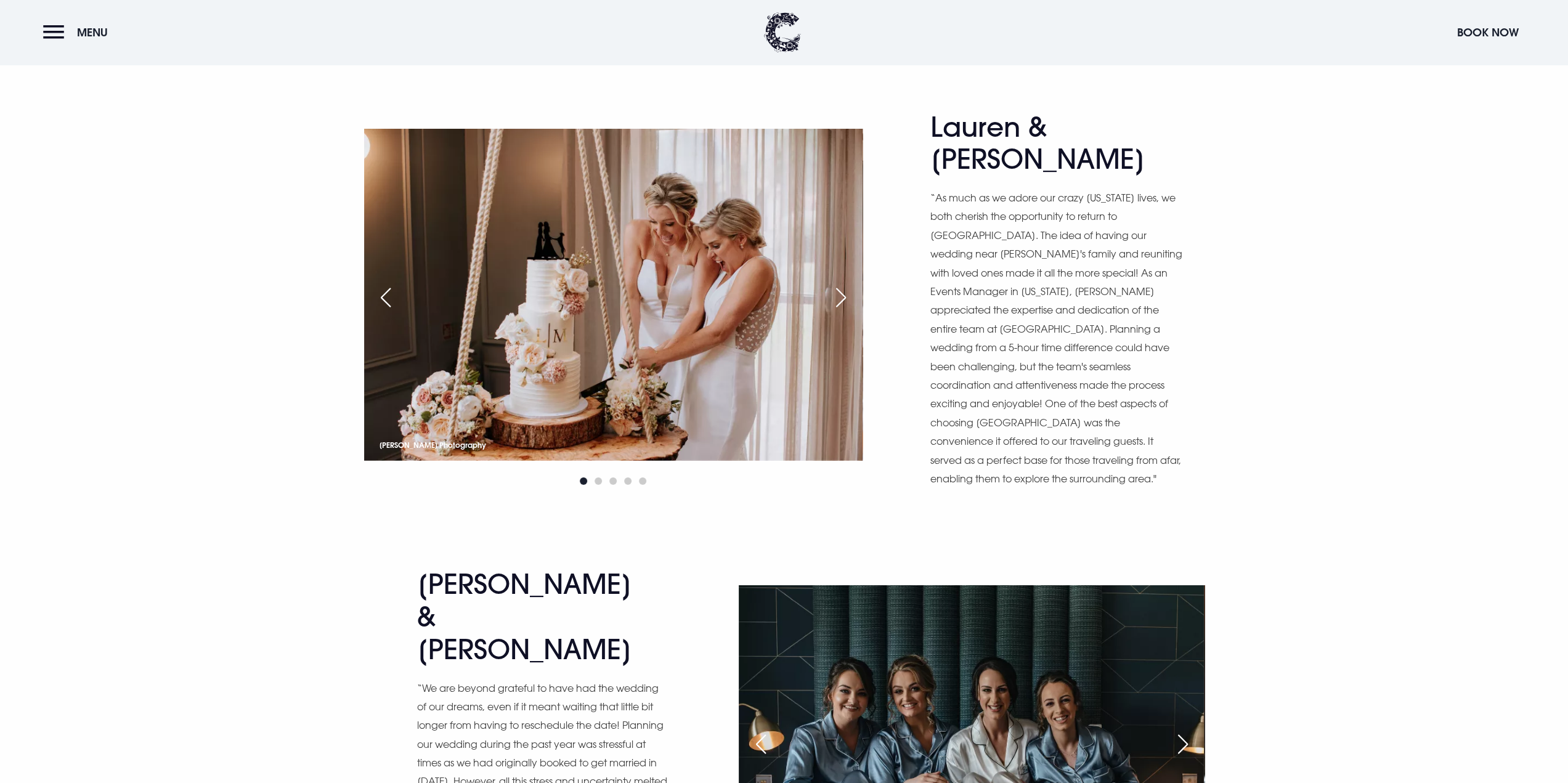
click at [1182, 731] on div "Next slide" at bounding box center [1183, 744] width 31 height 27
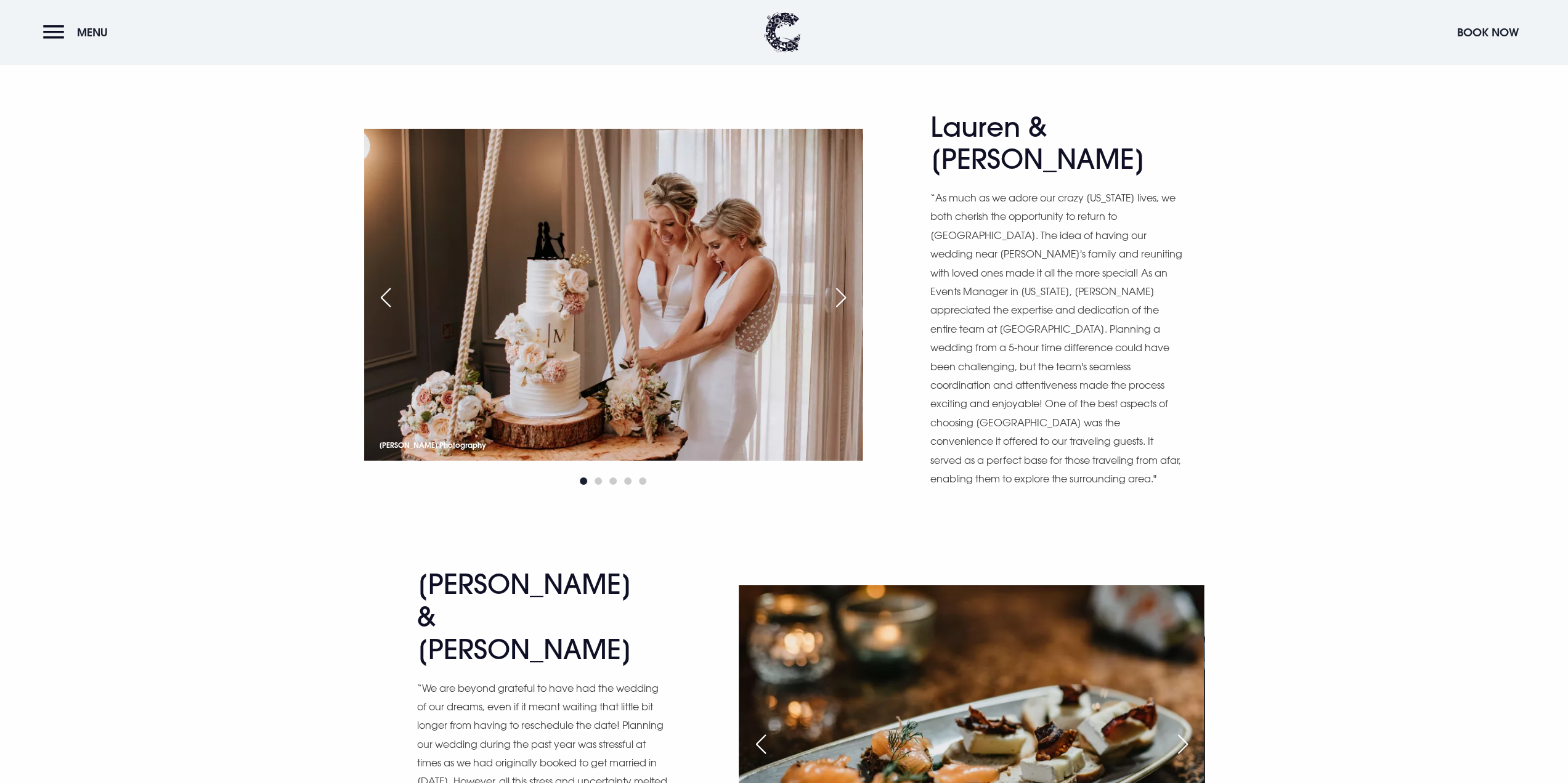
click at [1180, 731] on div "Next slide" at bounding box center [1183, 744] width 31 height 27
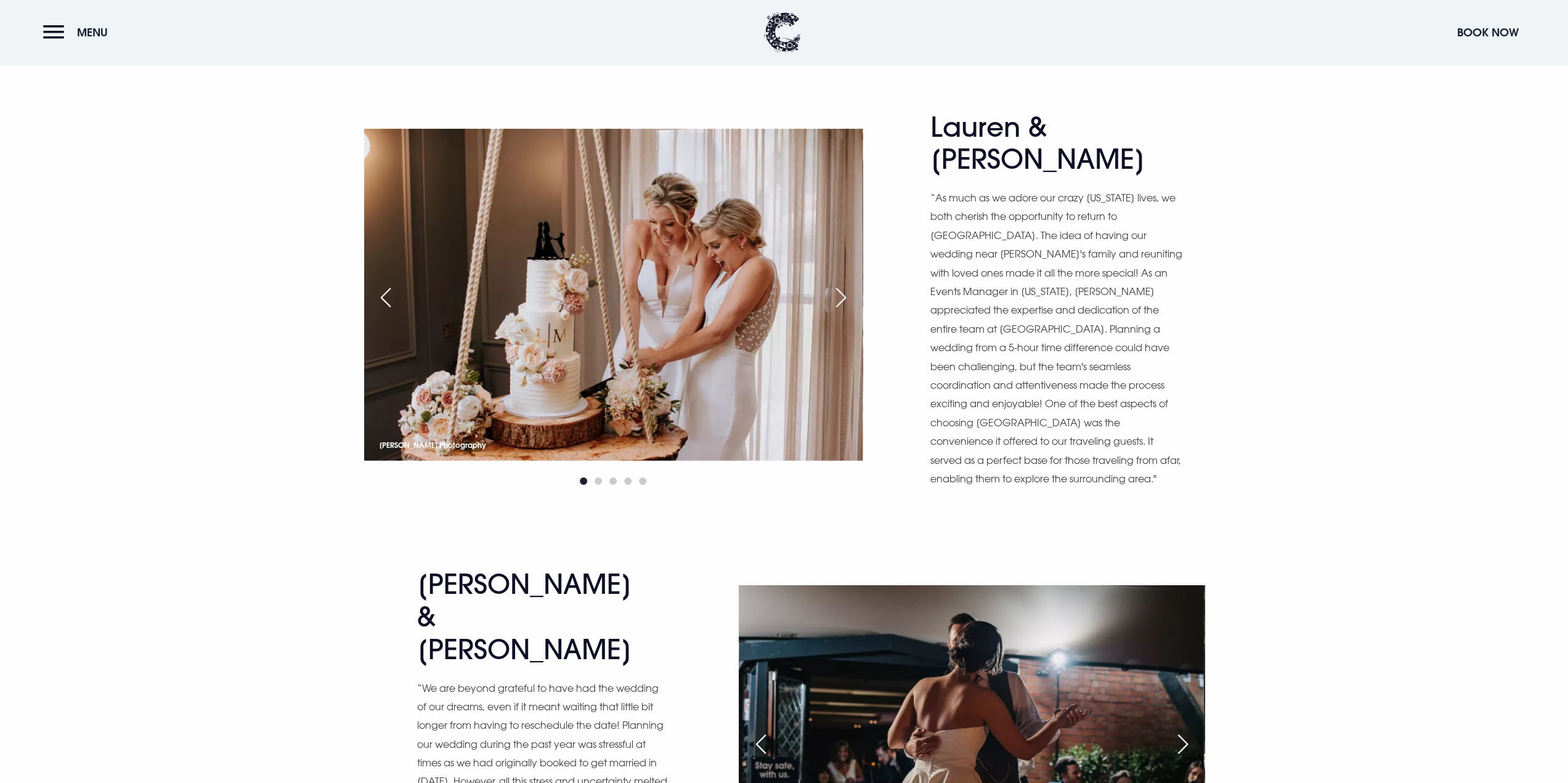
click at [1180, 731] on div "Next slide" at bounding box center [1183, 744] width 31 height 27
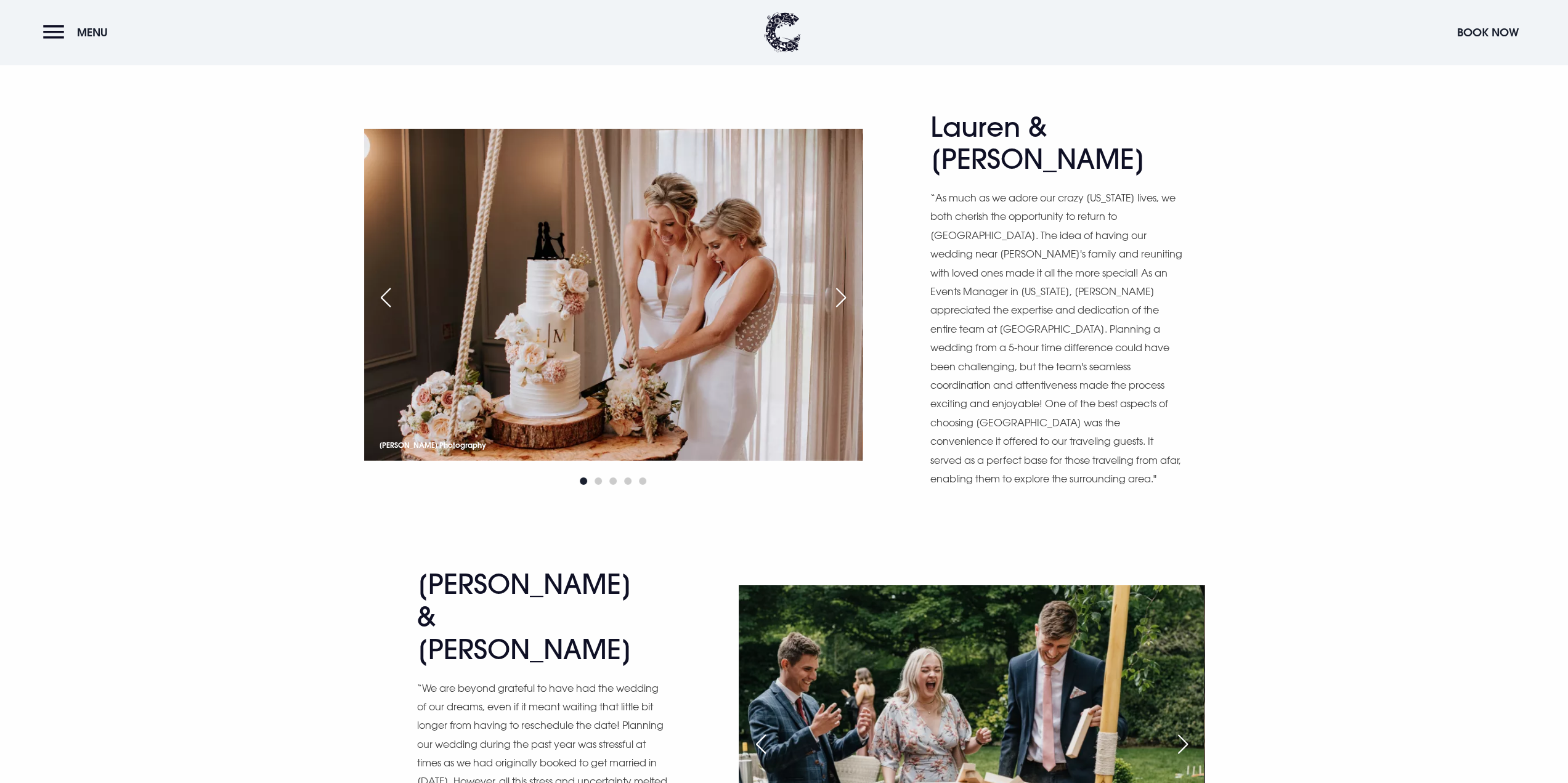
click at [1180, 731] on div "Next slide" at bounding box center [1183, 744] width 31 height 27
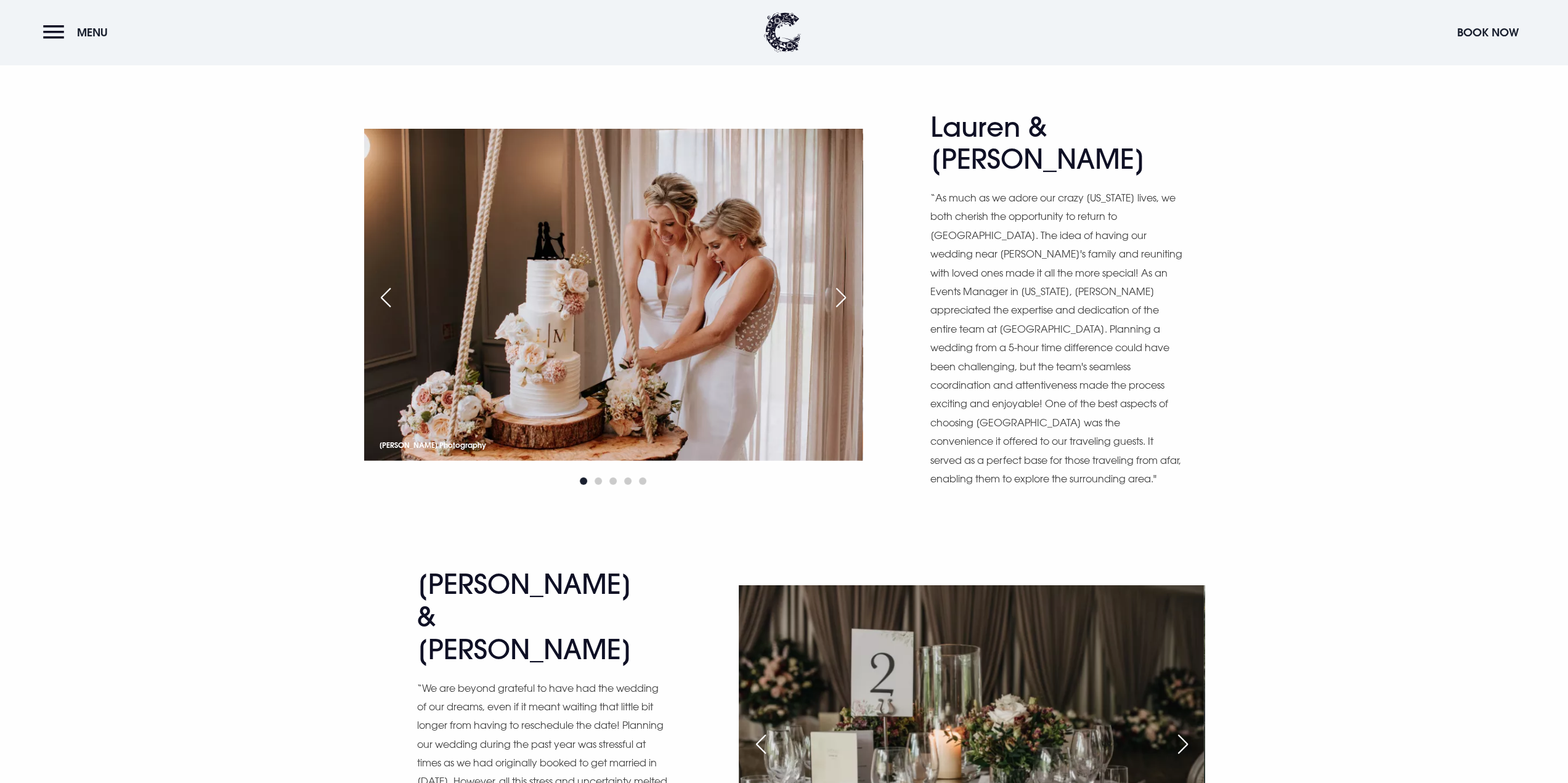
click at [1180, 731] on div "Next slide" at bounding box center [1183, 744] width 31 height 27
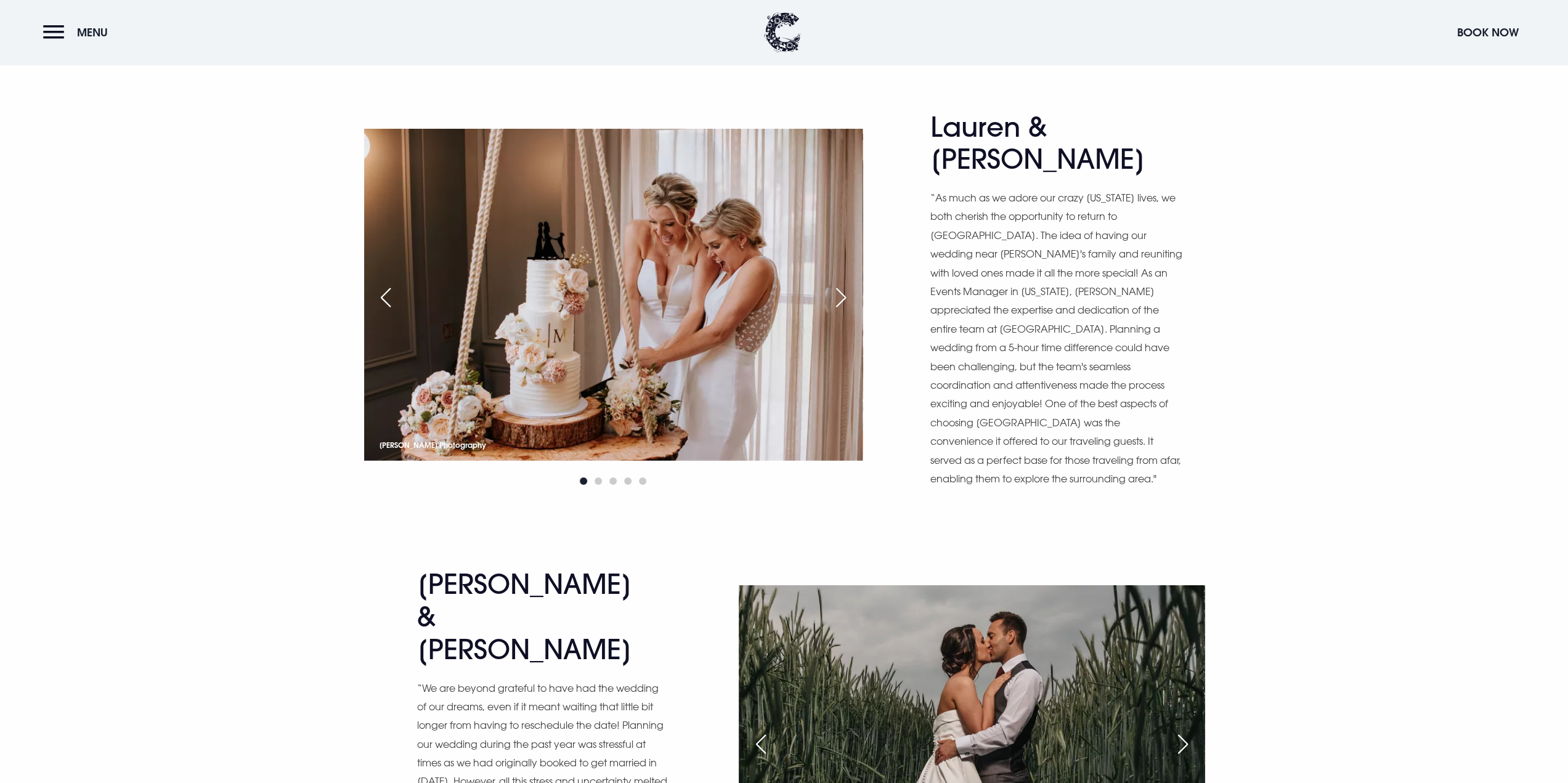
click at [1185, 731] on div "Next slide" at bounding box center [1183, 744] width 31 height 27
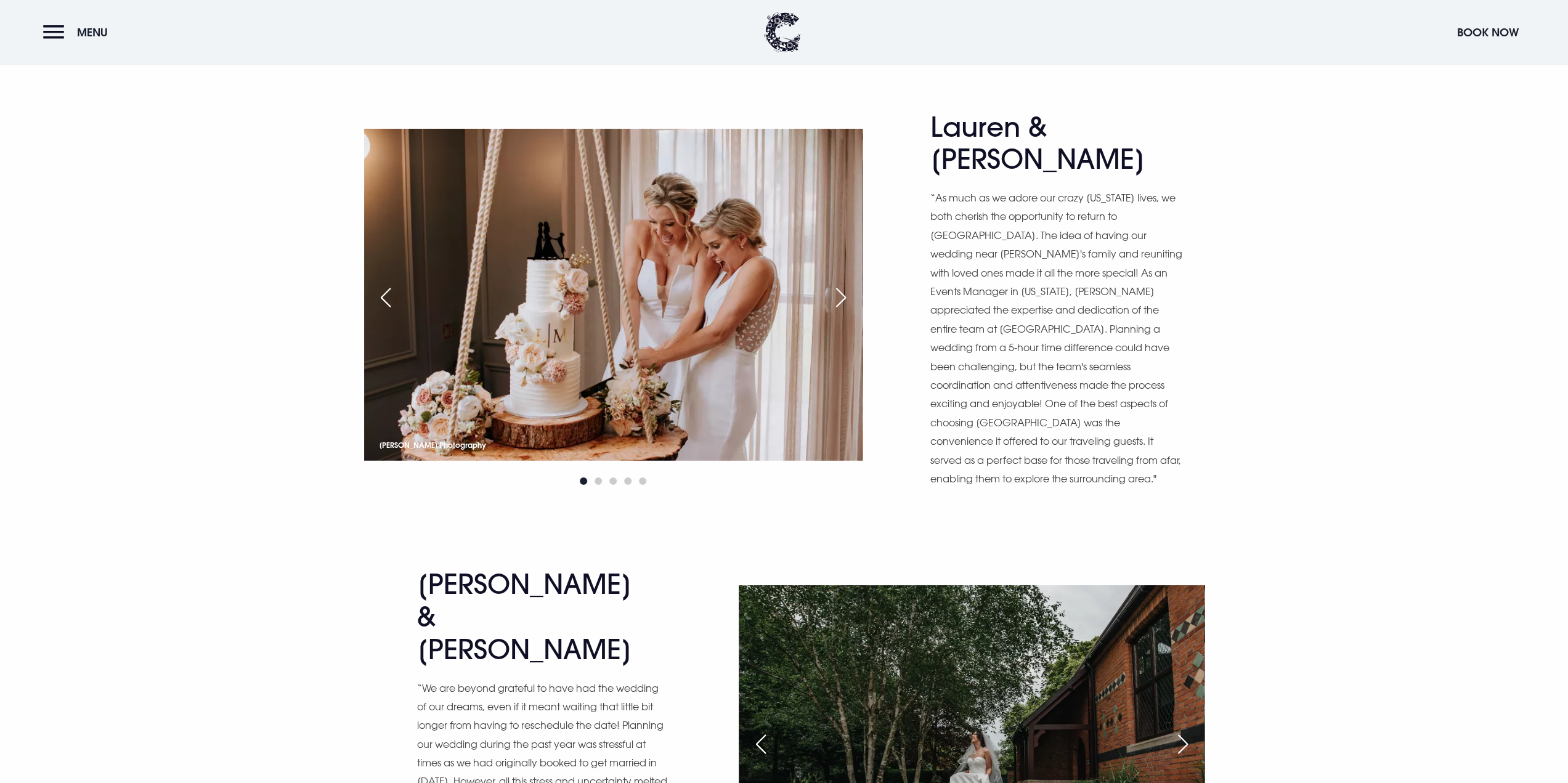
click at [1189, 731] on div "Next slide" at bounding box center [1183, 744] width 31 height 27
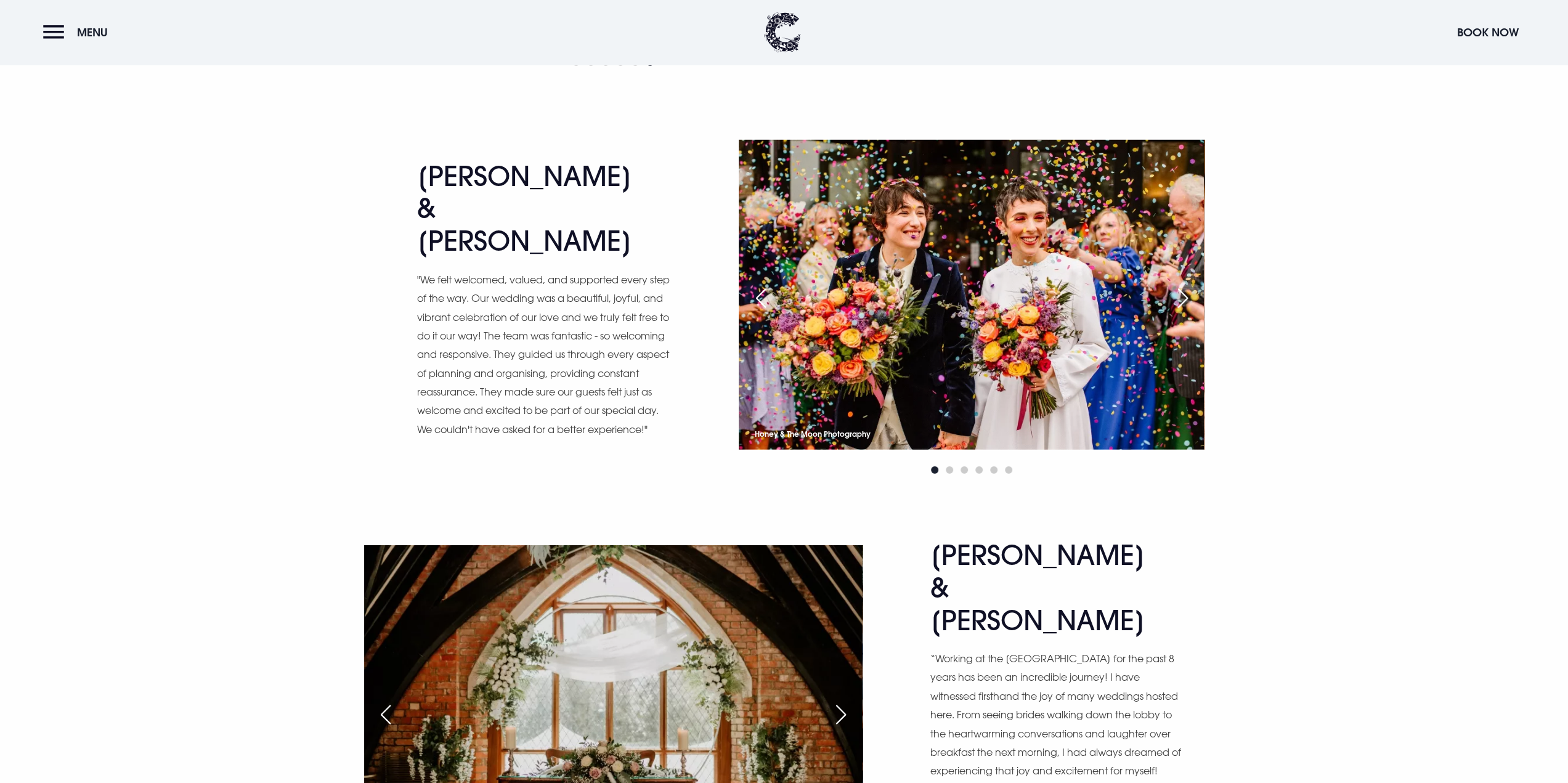
scroll to position [0, 0]
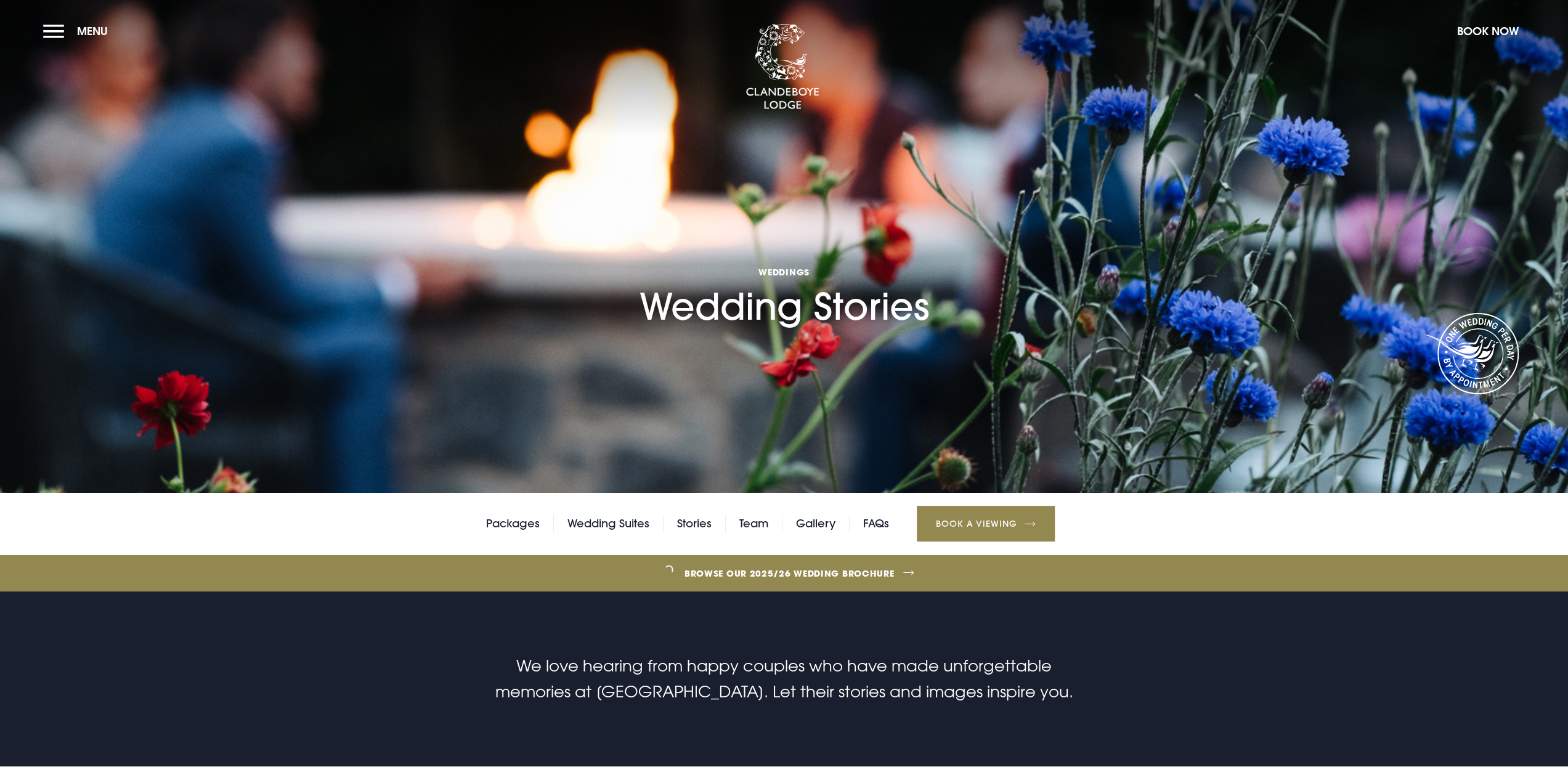
drag, startPoint x: 1306, startPoint y: 536, endPoint x: 1316, endPoint y: 87, distance: 449.1
click at [535, 523] on link "Packages" at bounding box center [513, 524] width 53 height 19
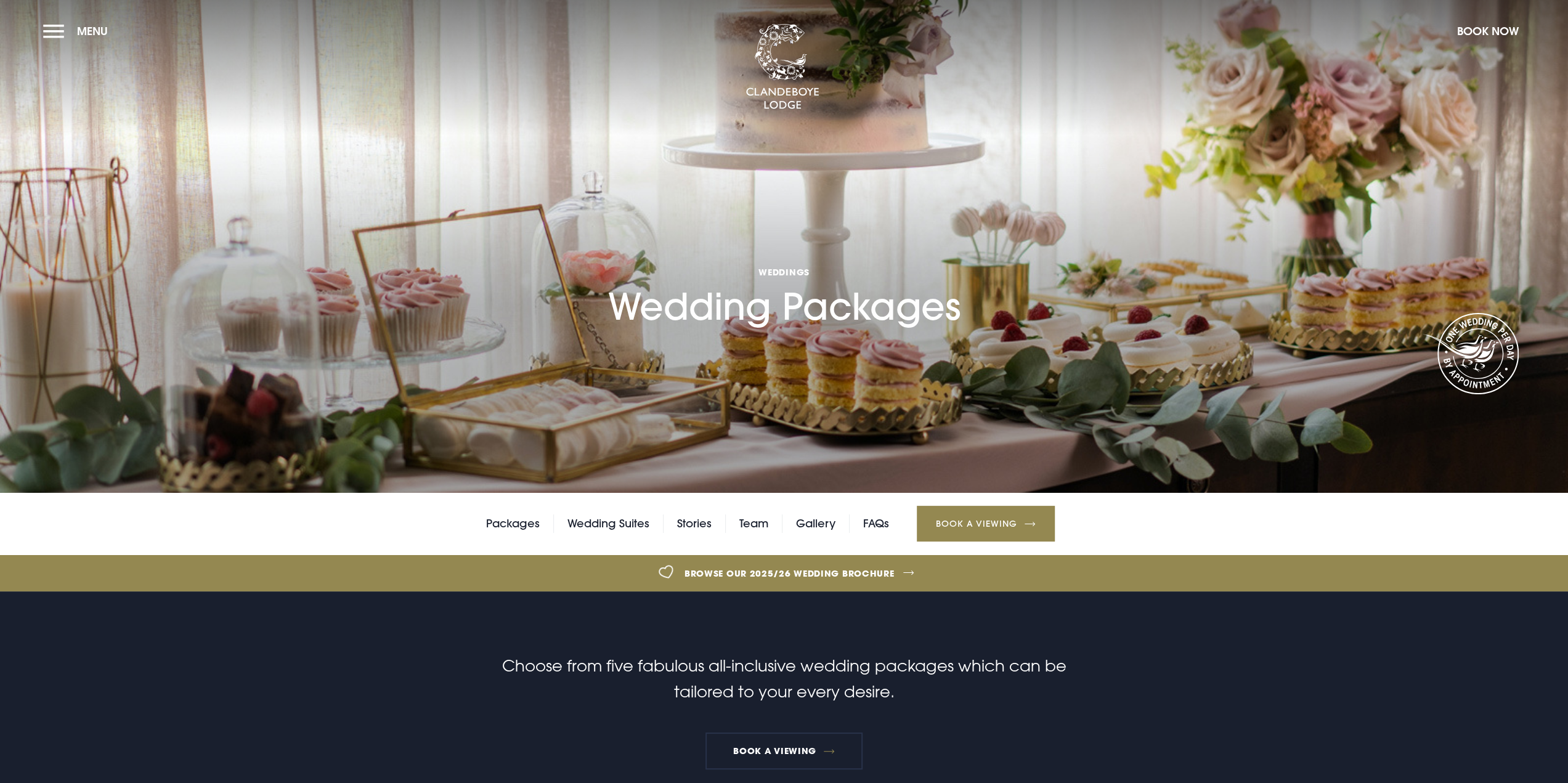
checkbox input "true"
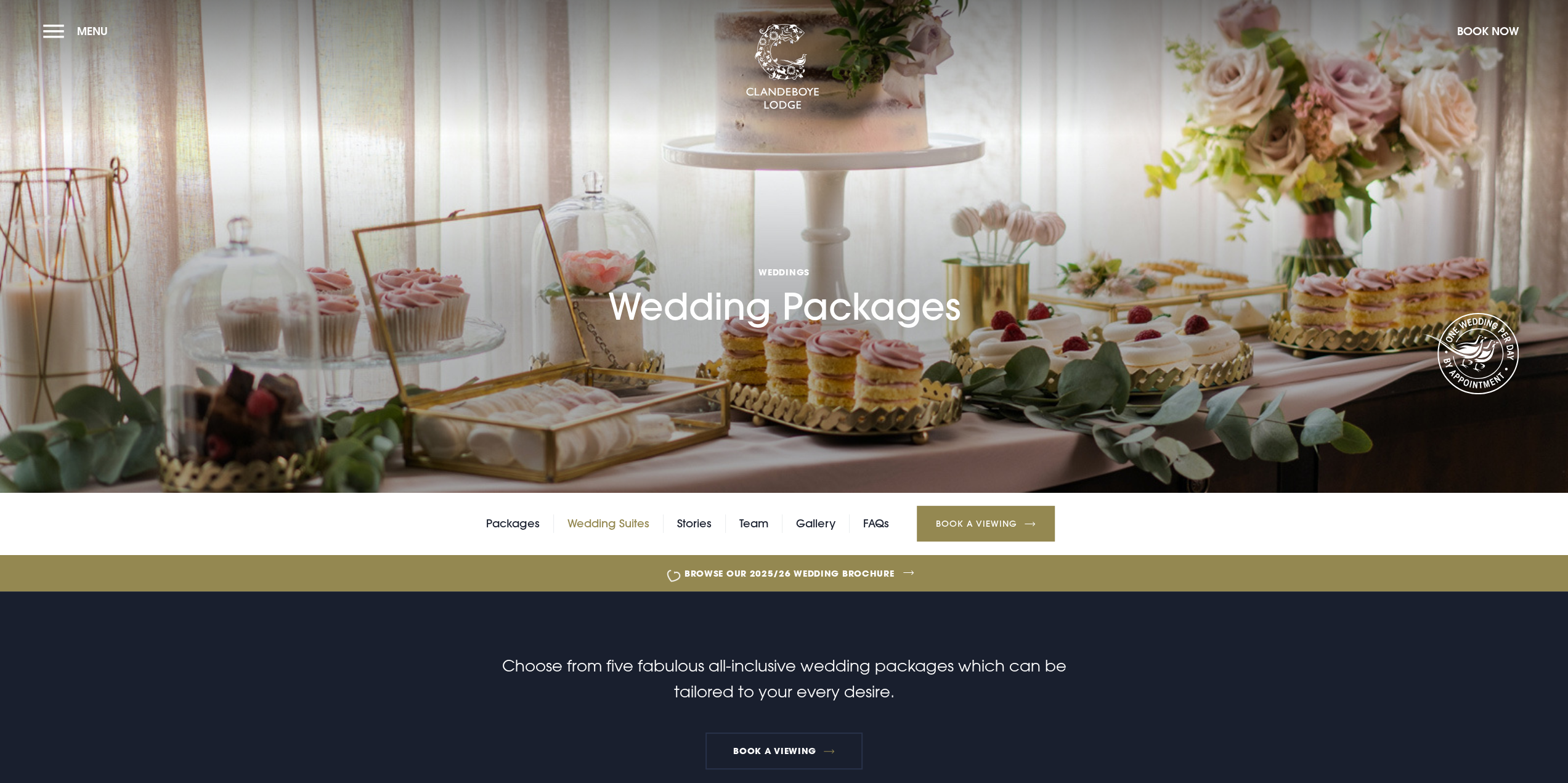
click at [599, 522] on link "Wedding Suites" at bounding box center [608, 524] width 82 height 19
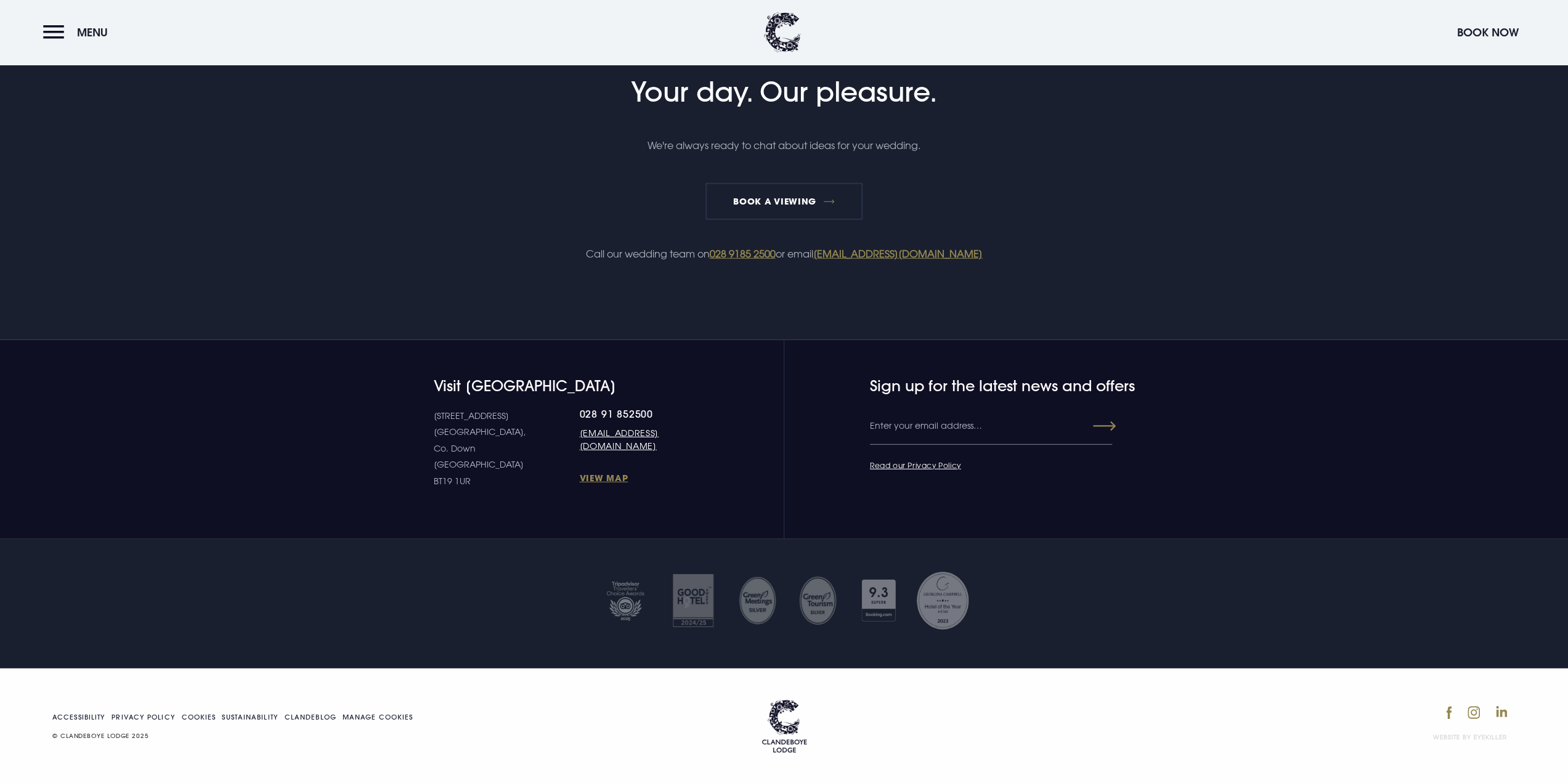
scroll to position [3404, 0]
